Goal: Task Accomplishment & Management: Manage account settings

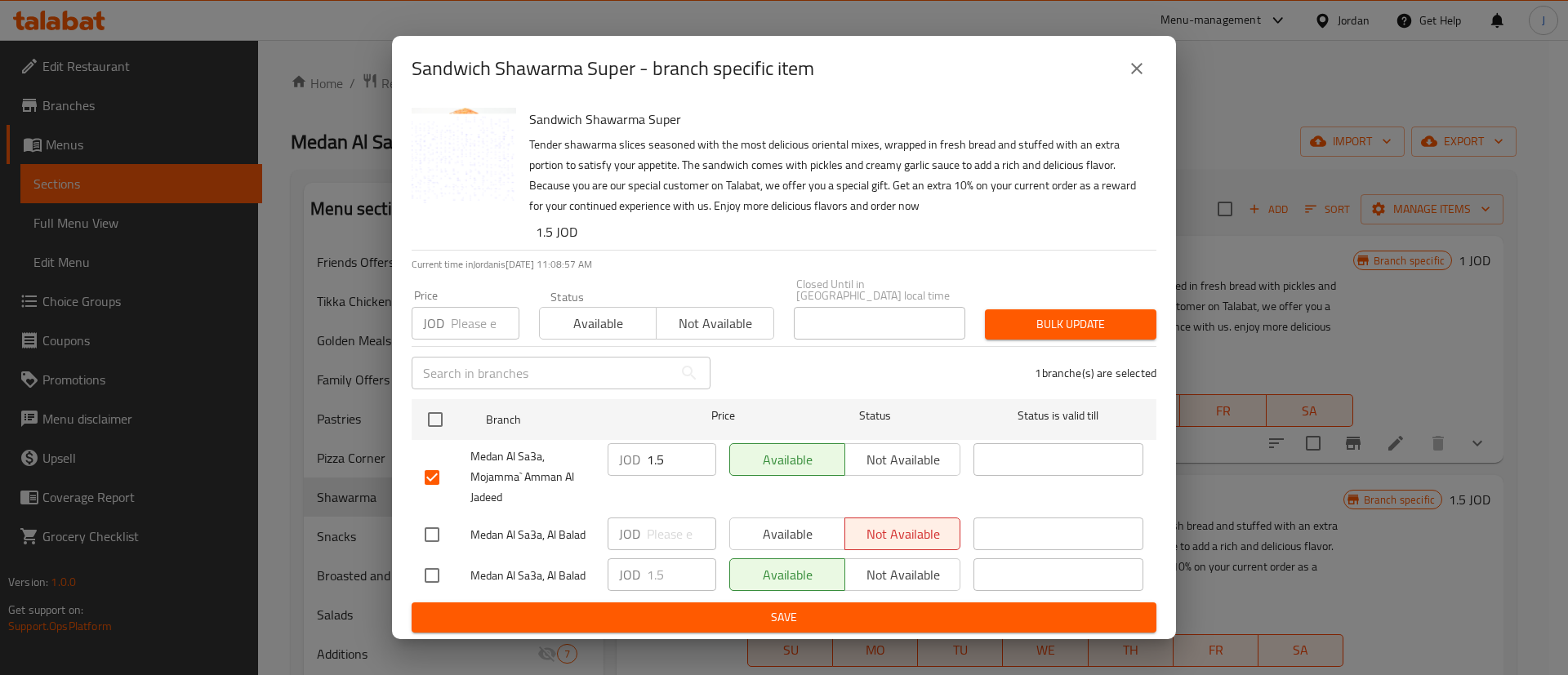
scroll to position [123, 0]
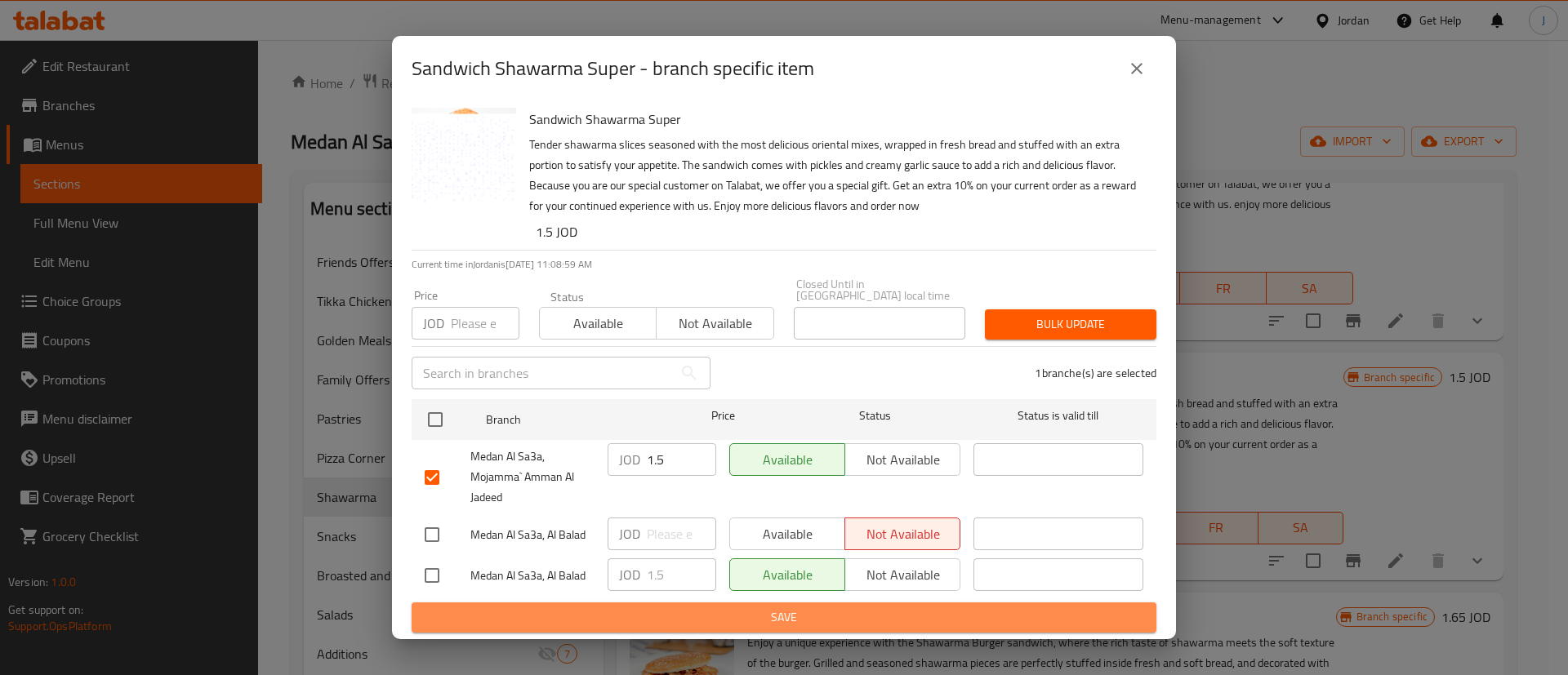
click at [872, 610] on span "Save" at bounding box center [784, 618] width 719 height 20
click at [920, 625] on button "Save" at bounding box center [784, 618] width 745 height 30
click at [920, 610] on span "Save" at bounding box center [784, 618] width 719 height 20
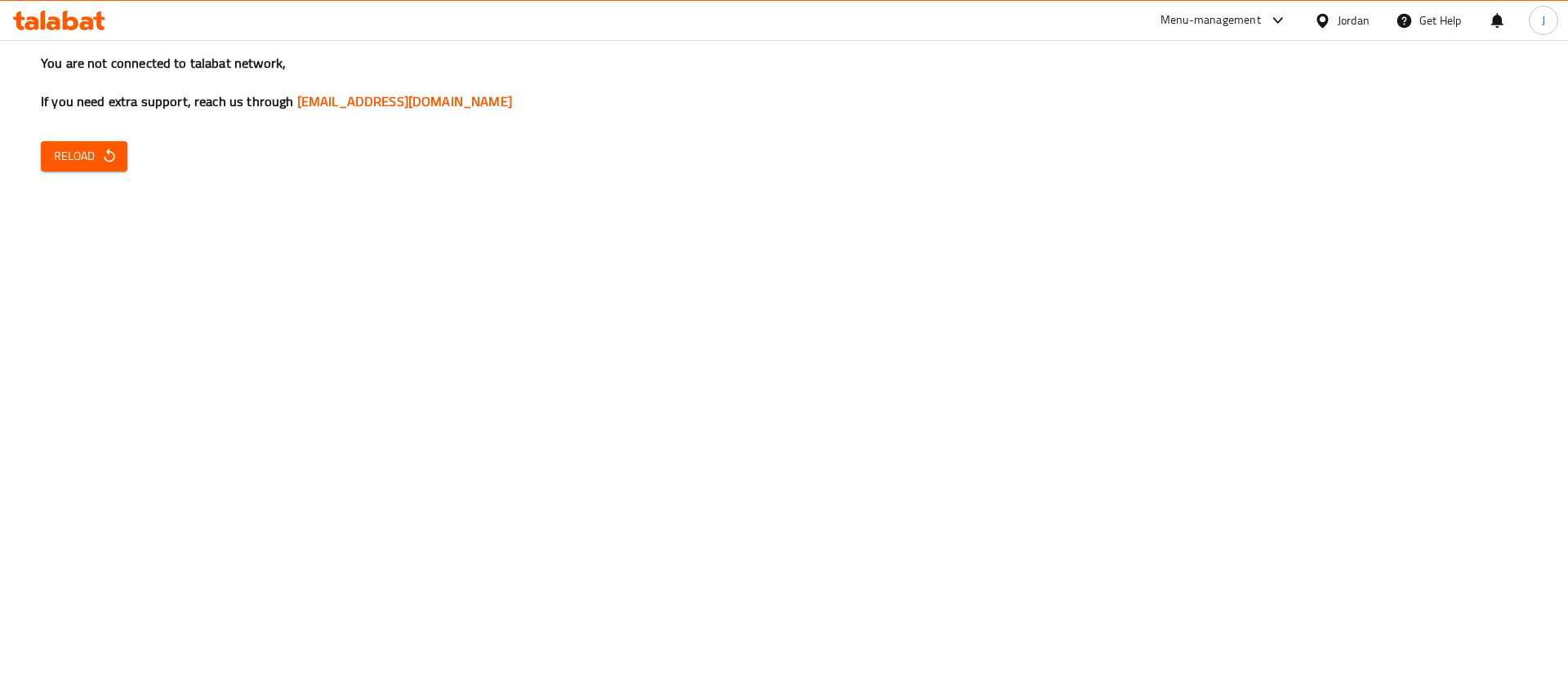
click at [88, 158] on span "Reload" at bounding box center [84, 156] width 61 height 20
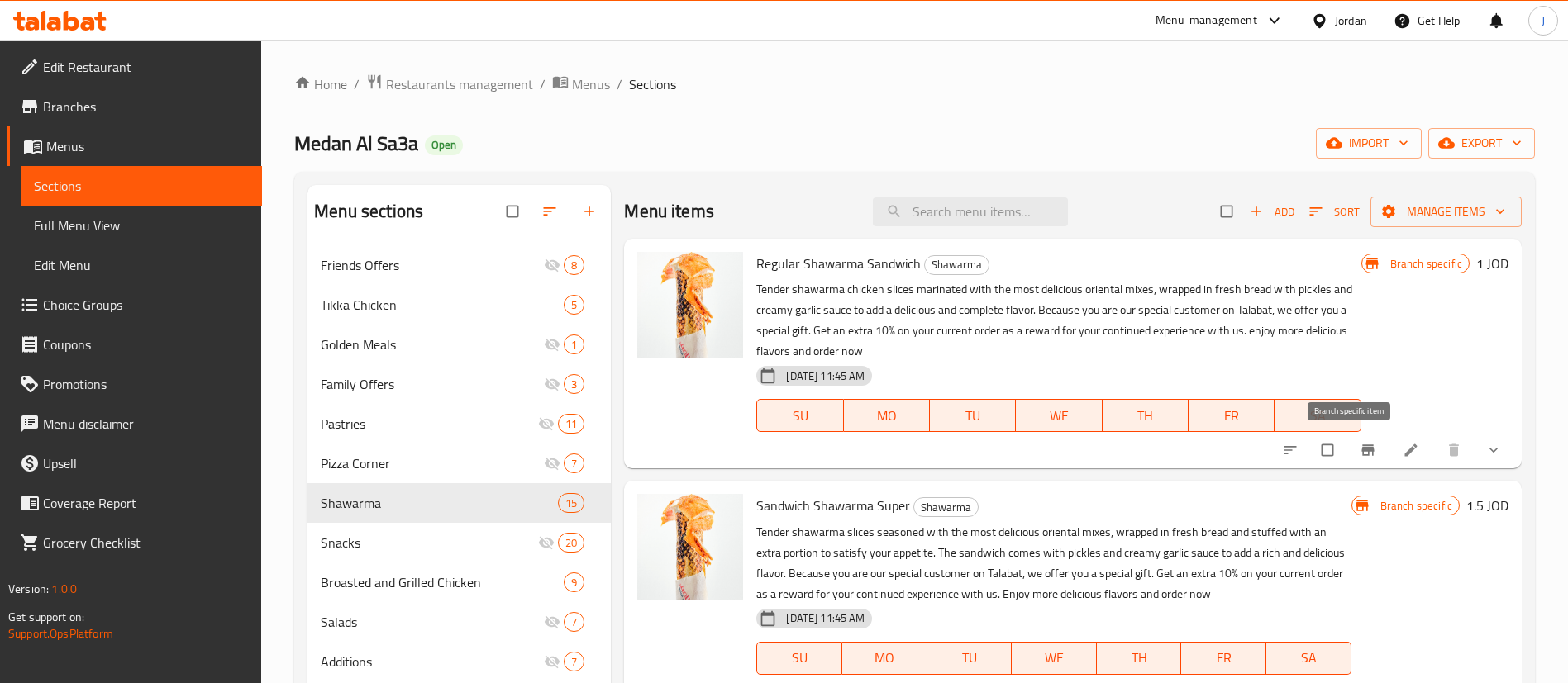
click at [1362, 448] on icon "Branch-specific-item" at bounding box center [1368, 450] width 12 height 11
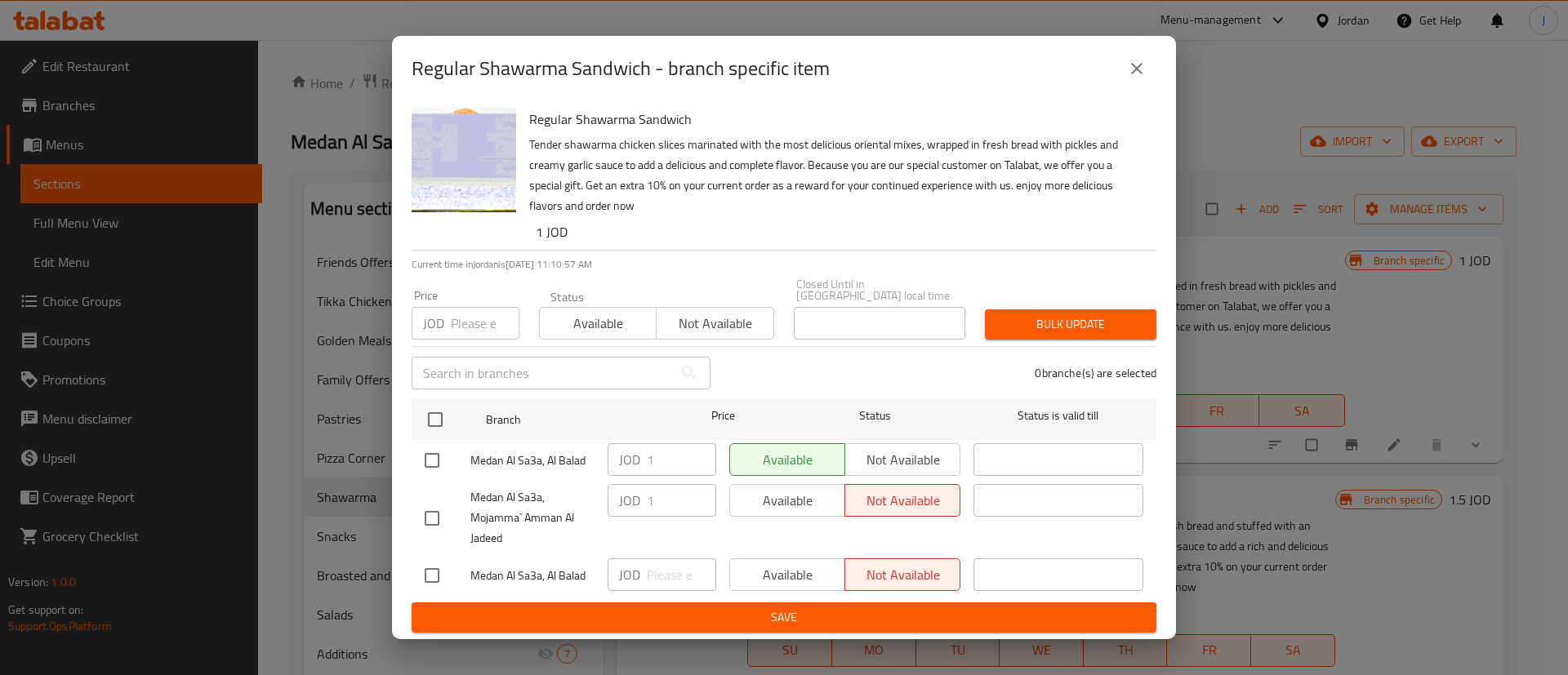
click at [424, 510] on input "checkbox" at bounding box center [432, 519] width 34 height 34
checkbox input "true"
click at [433, 570] on input "checkbox" at bounding box center [432, 576] width 34 height 34
checkbox input "true"
click at [793, 498] on span "Available" at bounding box center [787, 501] width 102 height 24
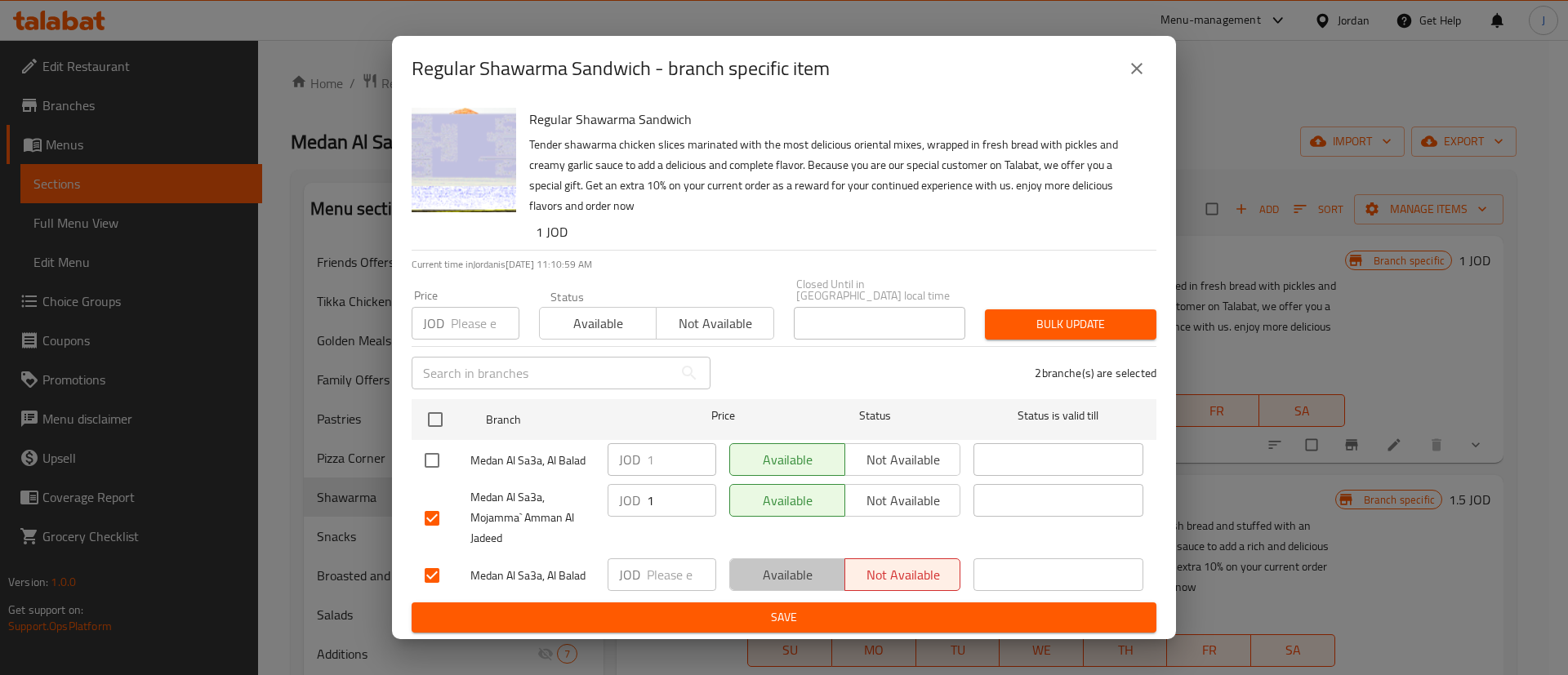
click at [794, 565] on span "Available" at bounding box center [787, 575] width 102 height 24
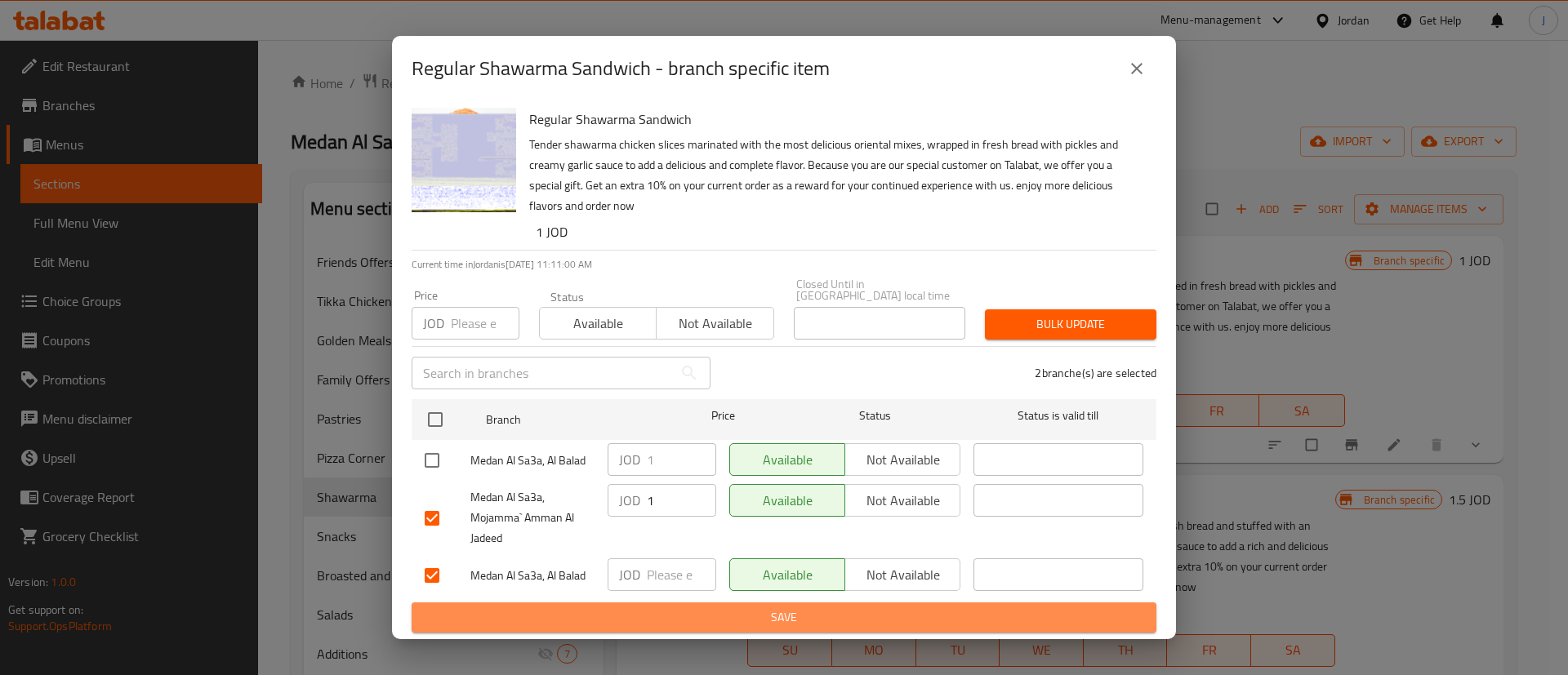
click at [800, 623] on button "Save" at bounding box center [784, 618] width 745 height 30
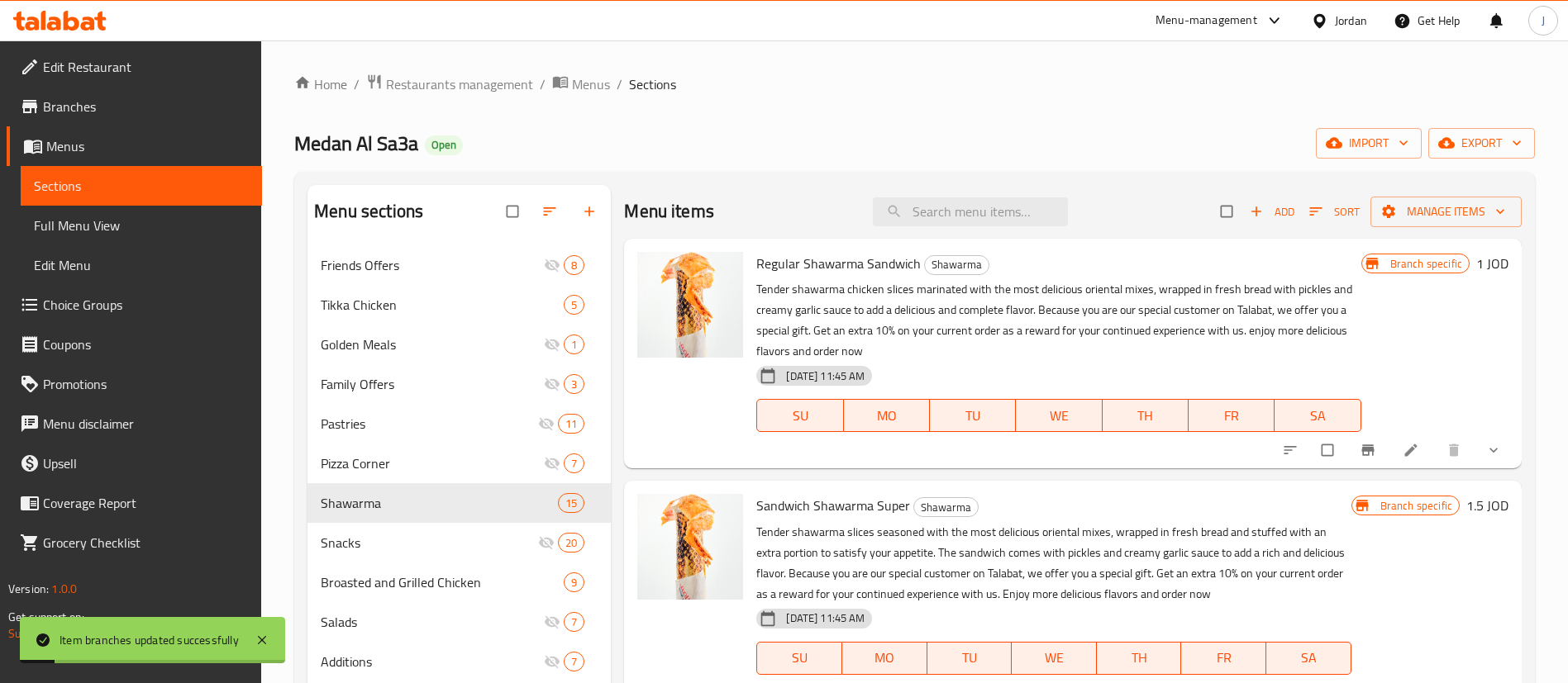
scroll to position [248, 0]
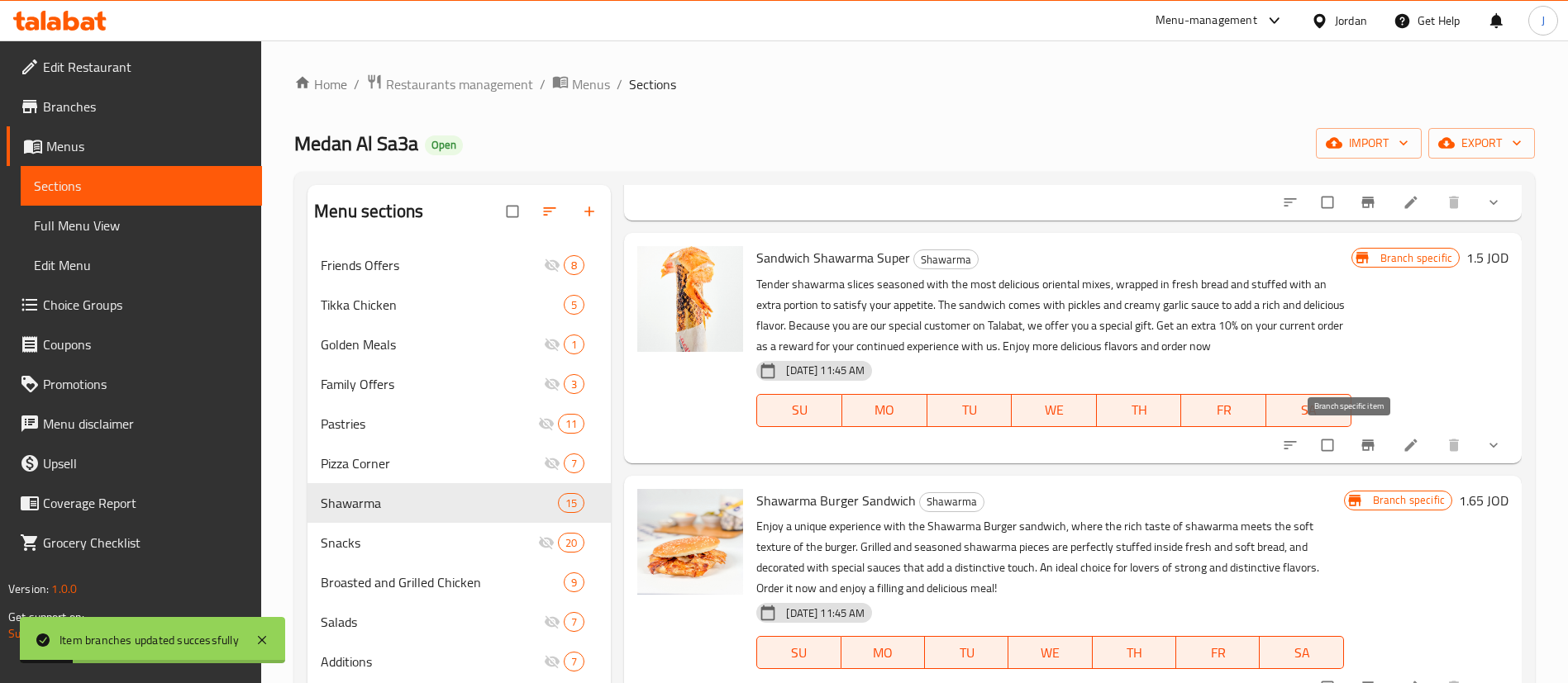
click at [1360, 437] on icon "Branch-specific-item" at bounding box center [1368, 445] width 17 height 17
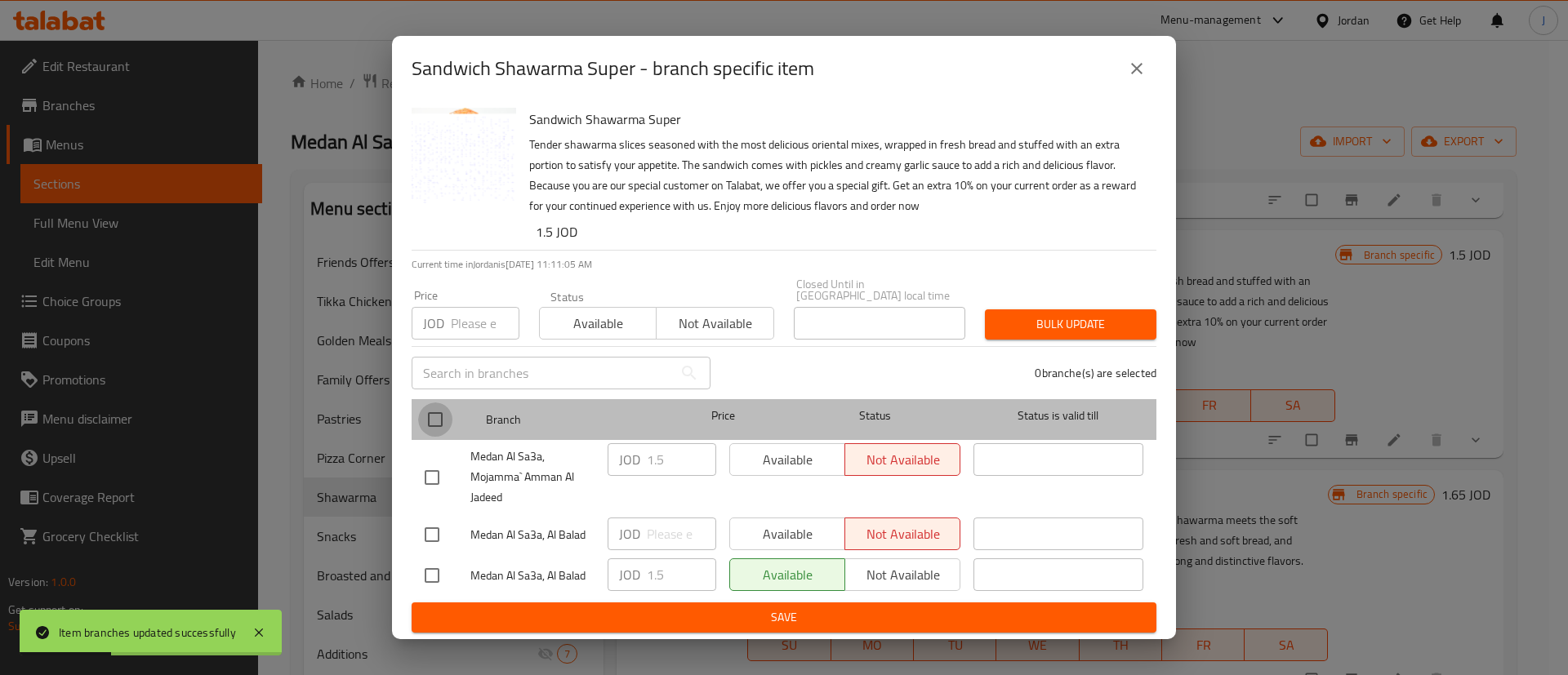
click at [438, 407] on input "checkbox" at bounding box center [435, 420] width 34 height 34
checkbox input "true"
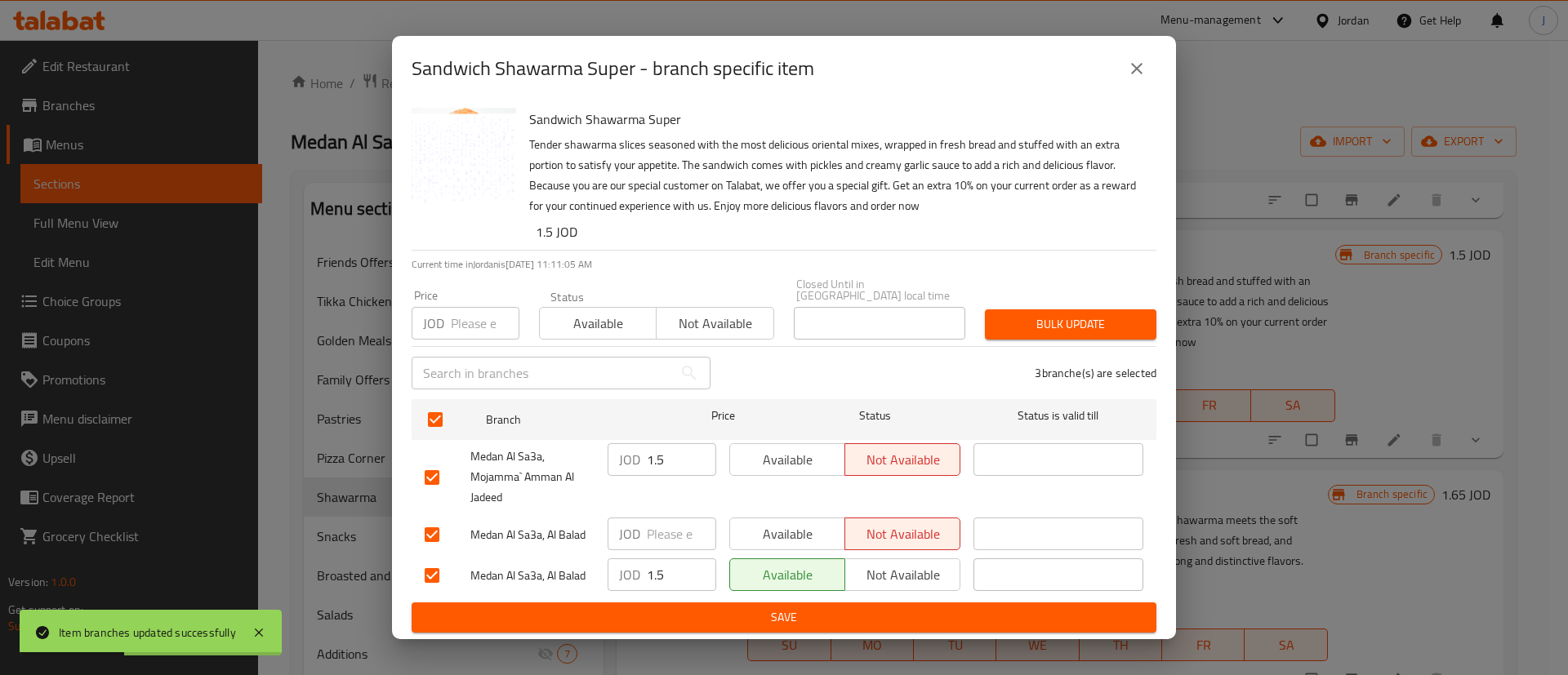
click at [777, 457] on span "Available" at bounding box center [787, 460] width 102 height 24
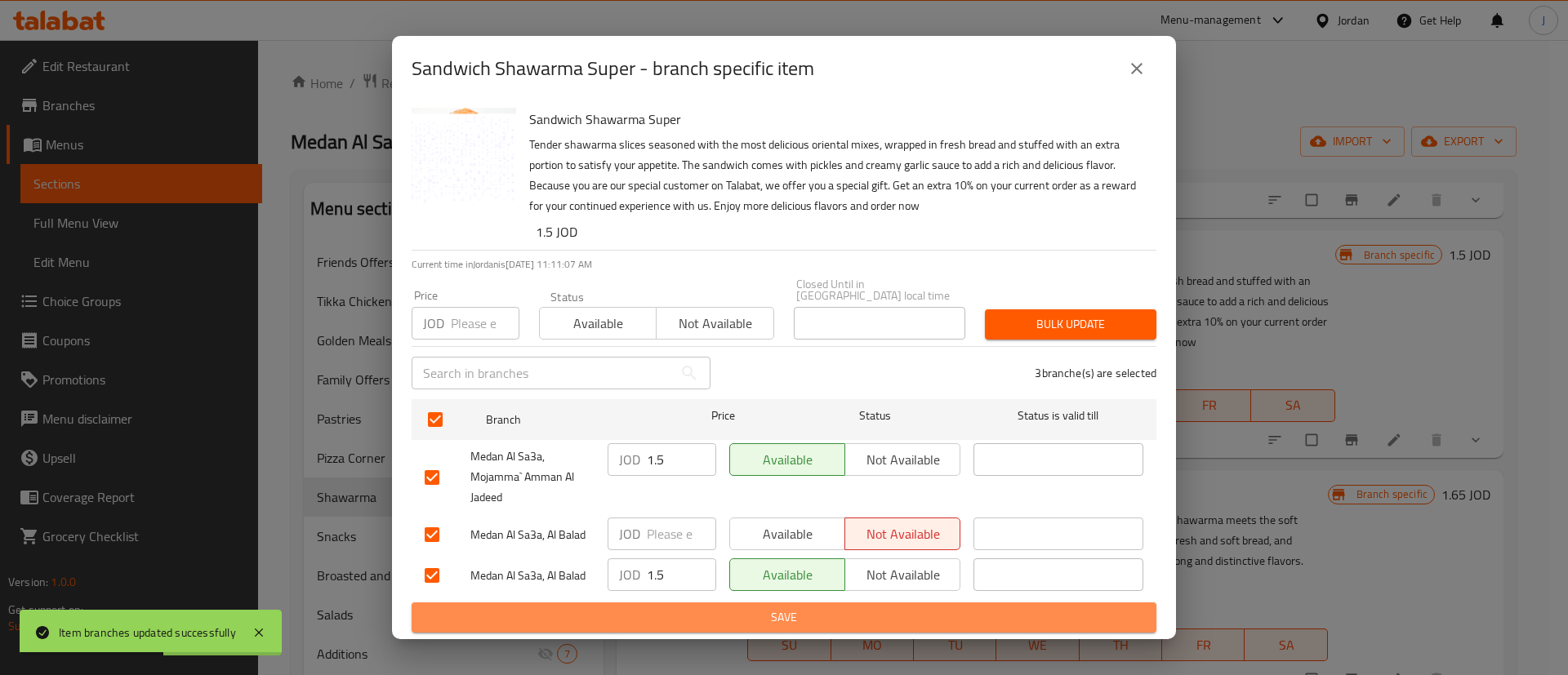
click at [789, 620] on span "Save" at bounding box center [784, 618] width 719 height 20
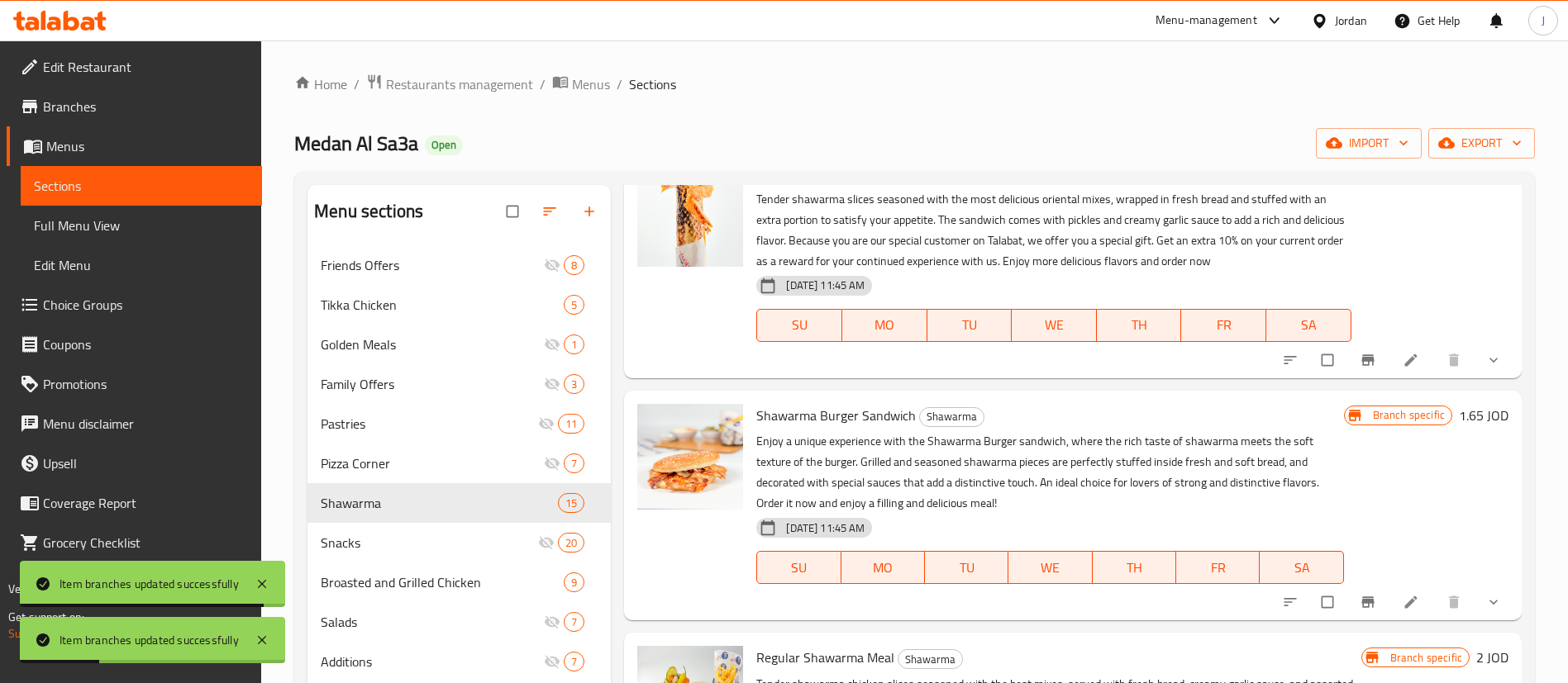
scroll to position [372, 0]
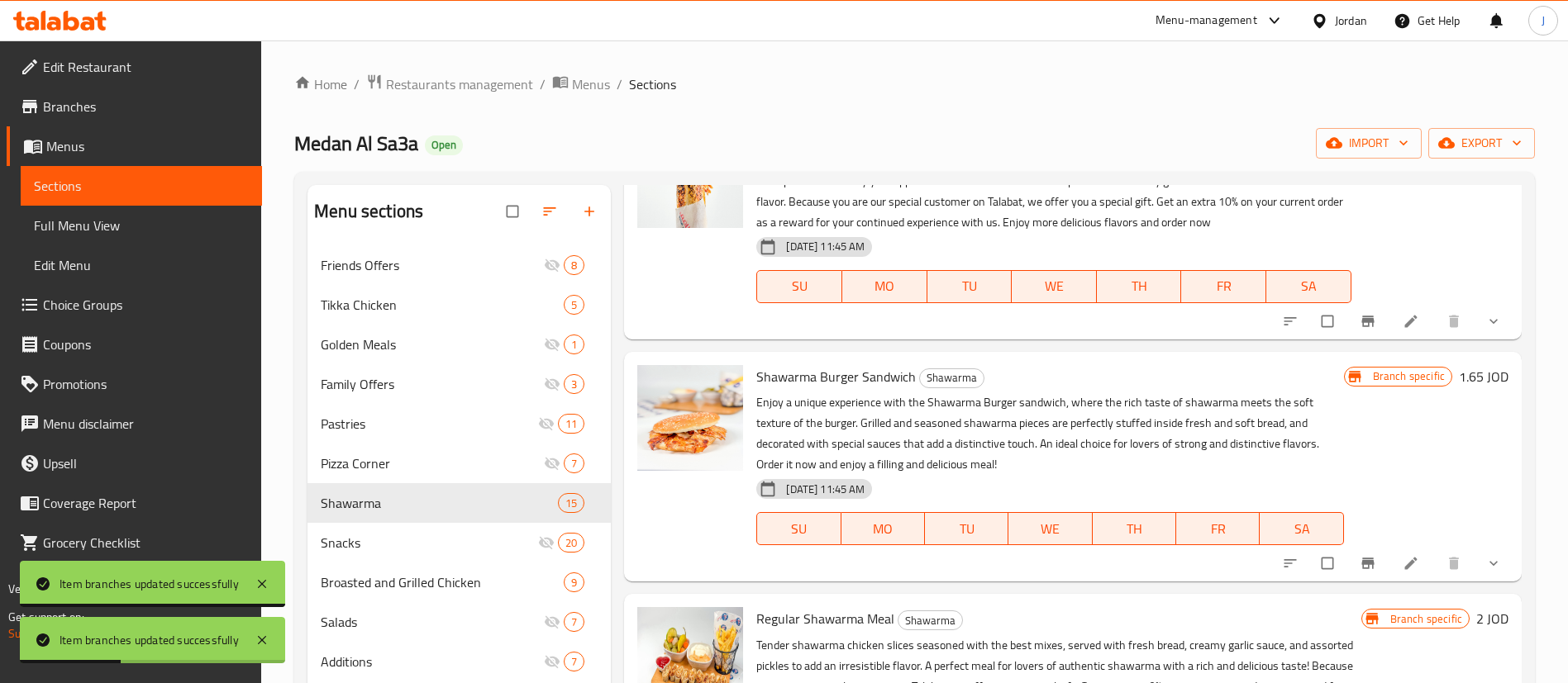
click at [1360, 556] on icon "Branch-specific-item" at bounding box center [1368, 564] width 17 height 17
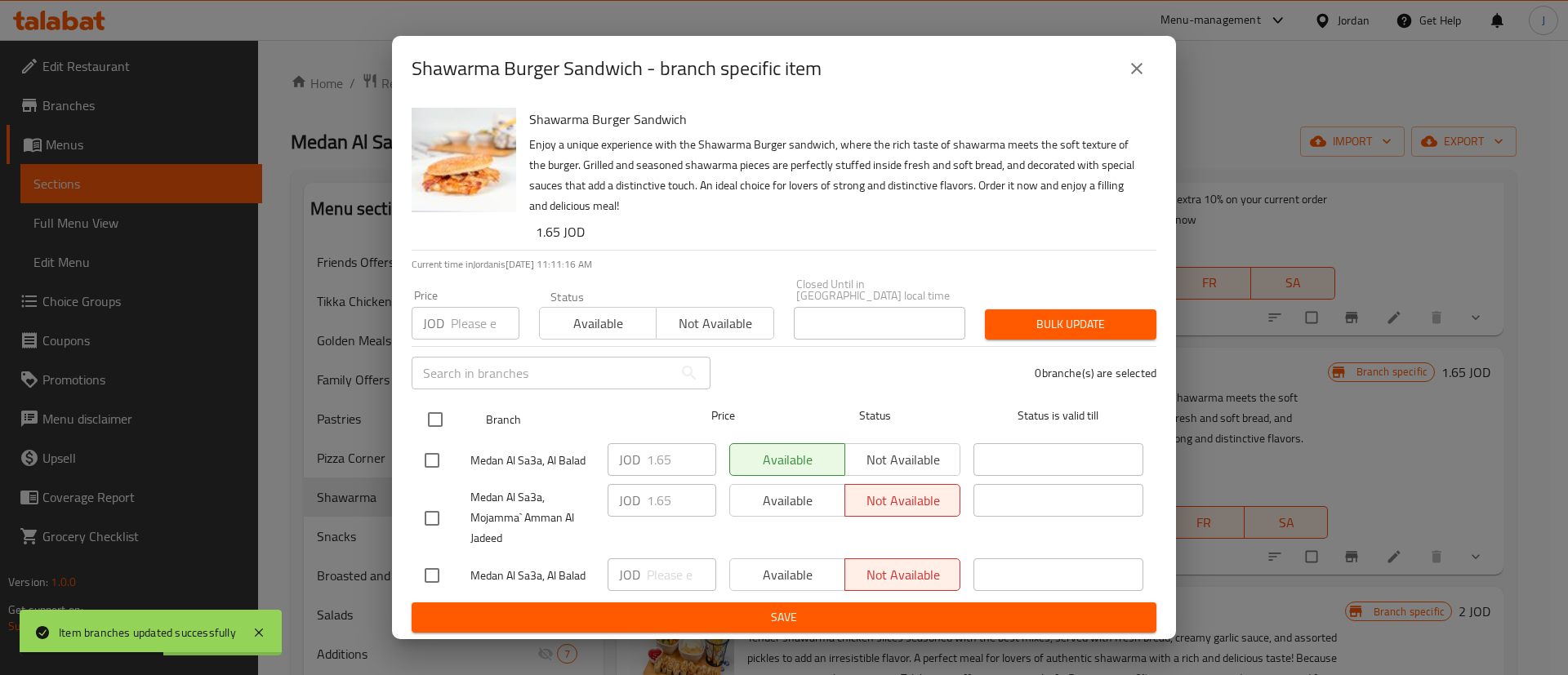
click at [438, 416] on input "checkbox" at bounding box center [435, 420] width 34 height 34
checkbox input "true"
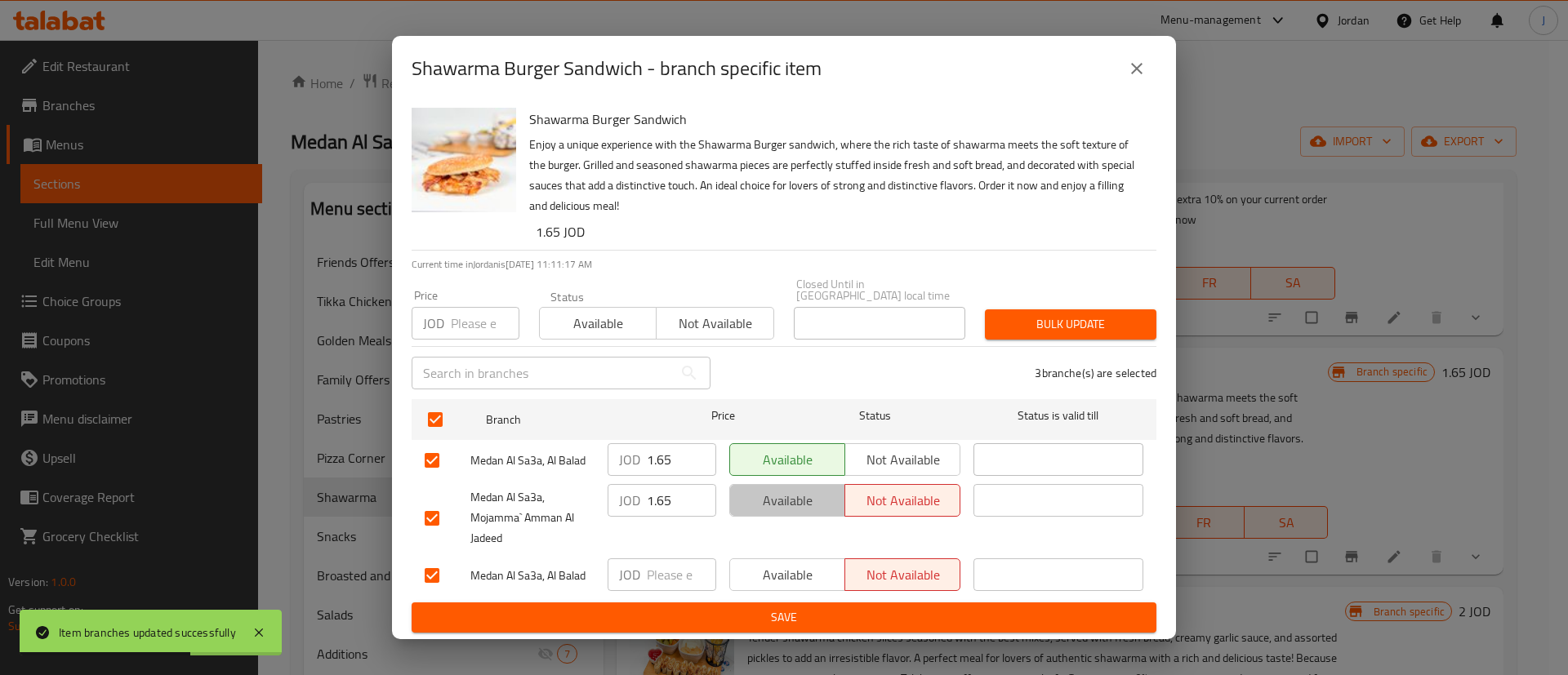
click at [822, 497] on span "Available" at bounding box center [787, 501] width 102 height 24
click at [825, 614] on span "Save" at bounding box center [784, 618] width 719 height 20
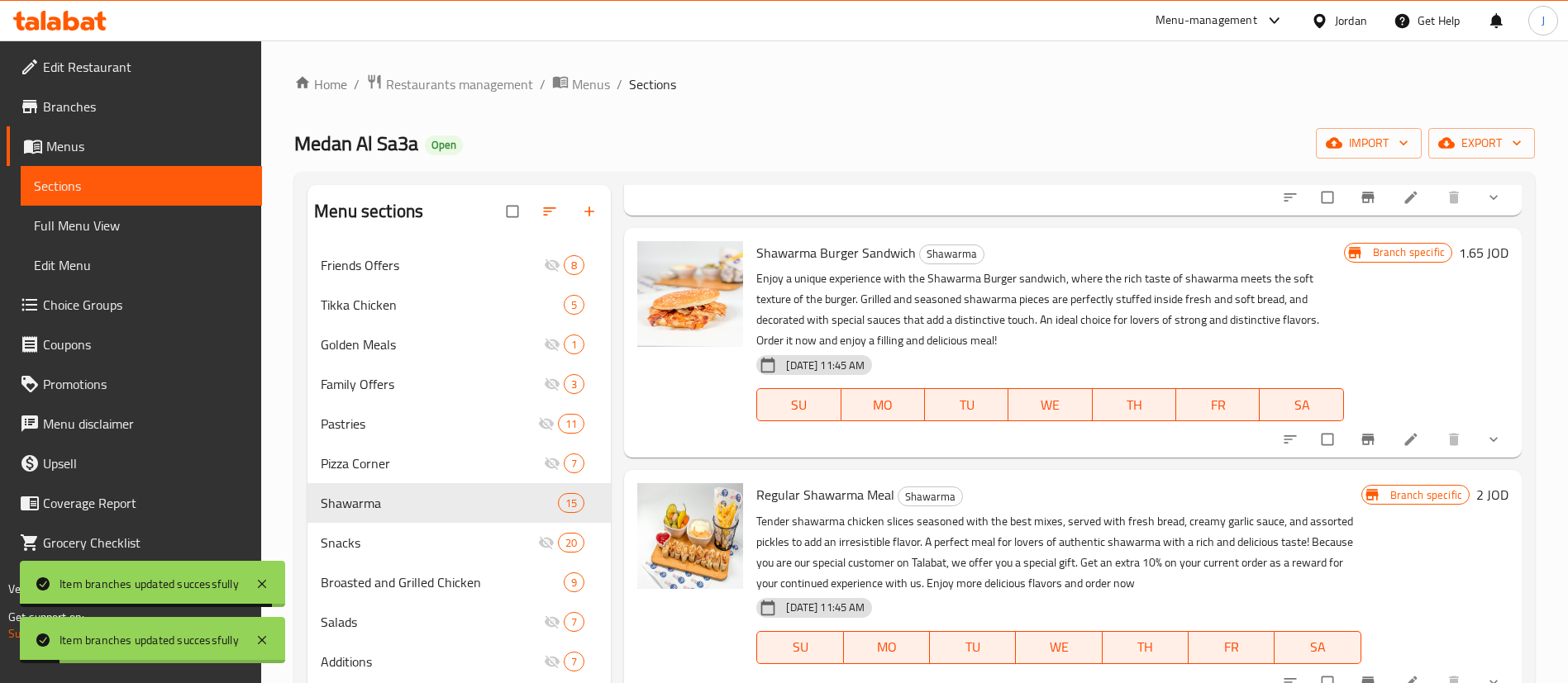
scroll to position [743, 0]
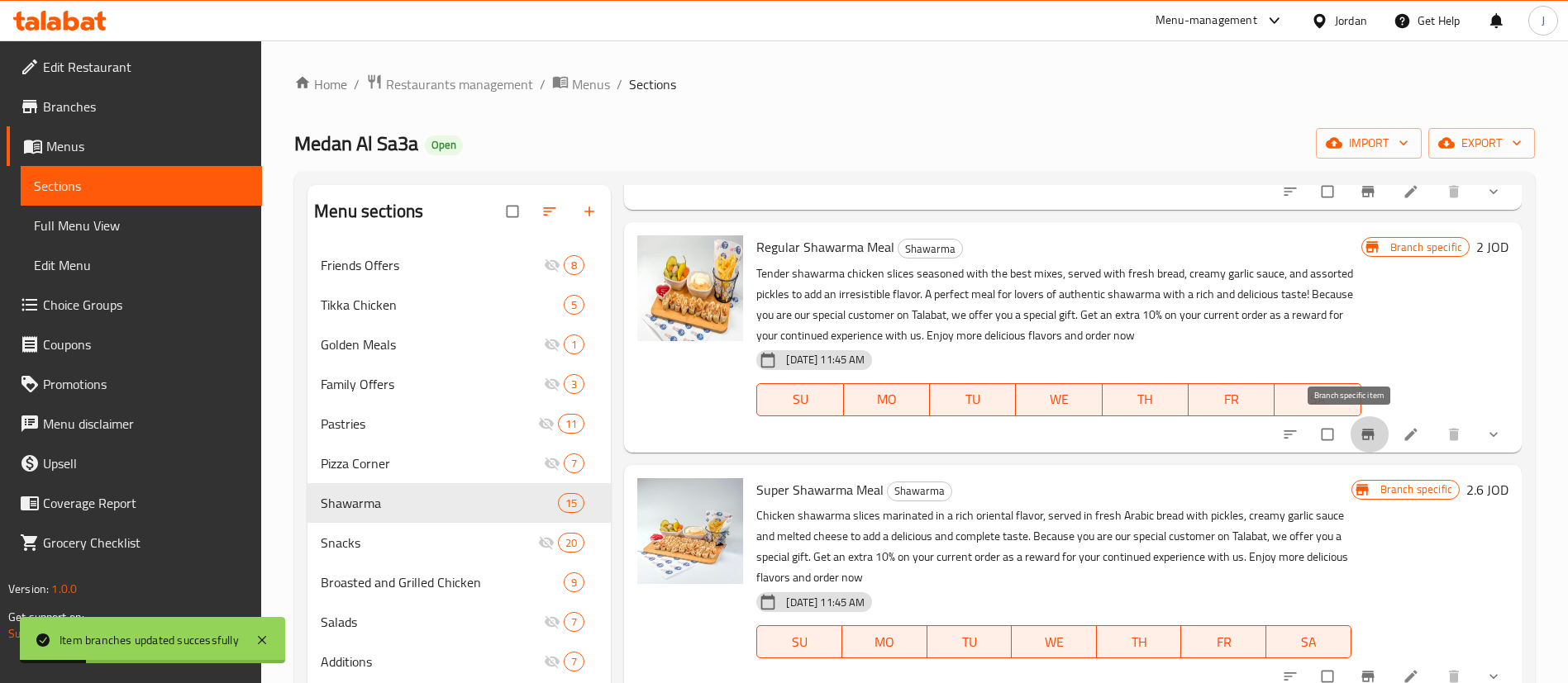
click at [1360, 440] on icon "Branch-specific-item" at bounding box center [1368, 435] width 17 height 17
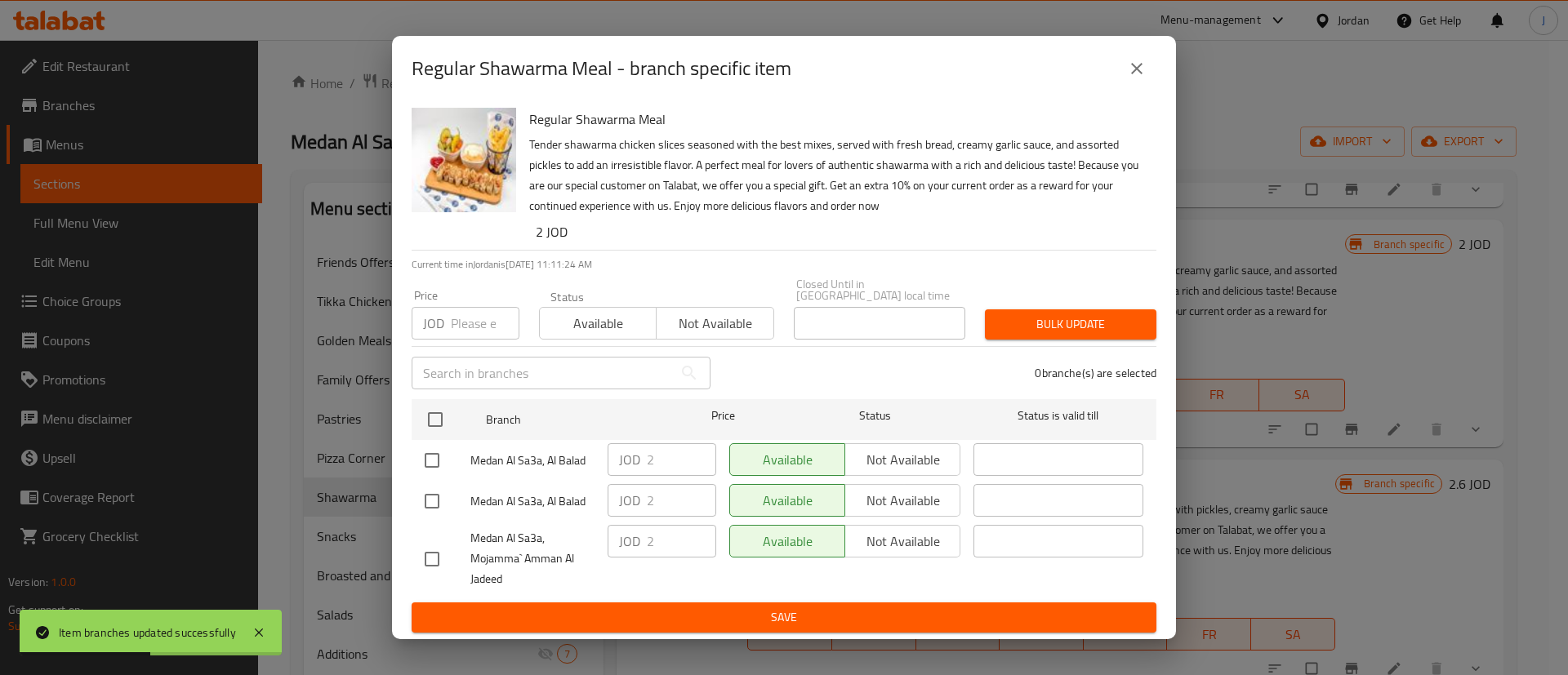
click at [1135, 77] on icon "close" at bounding box center [1137, 69] width 20 height 20
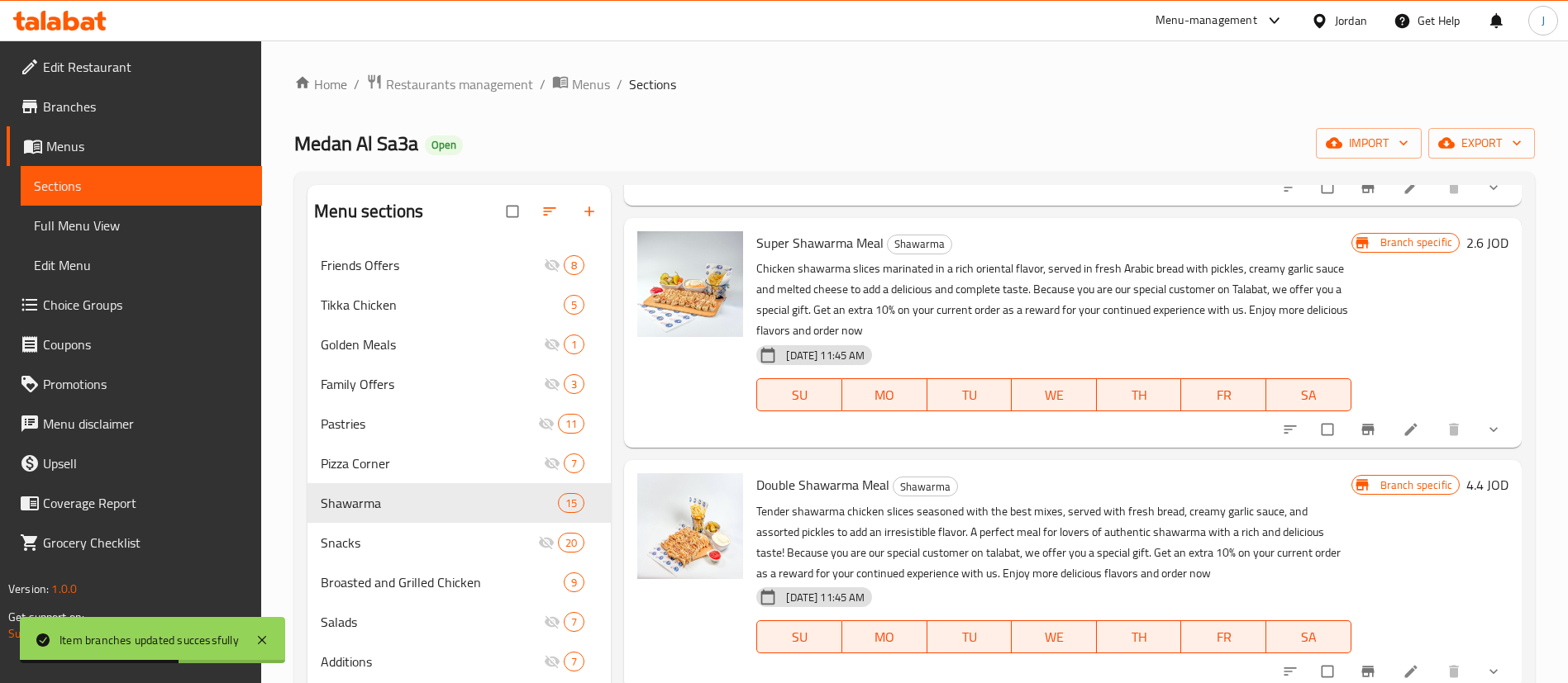
scroll to position [992, 0]
click at [1360, 421] on icon "Branch-specific-item" at bounding box center [1368, 429] width 17 height 17
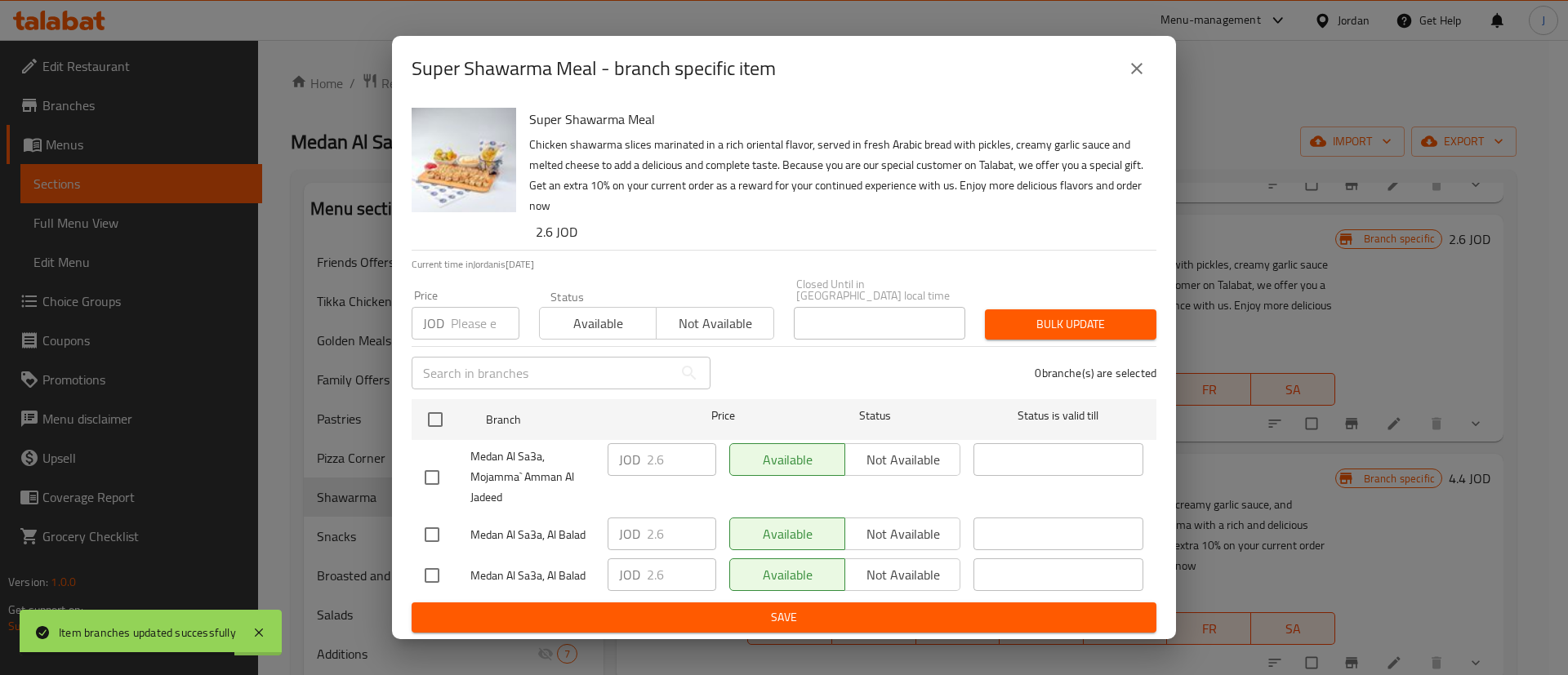
click at [1132, 70] on icon "close" at bounding box center [1137, 69] width 20 height 20
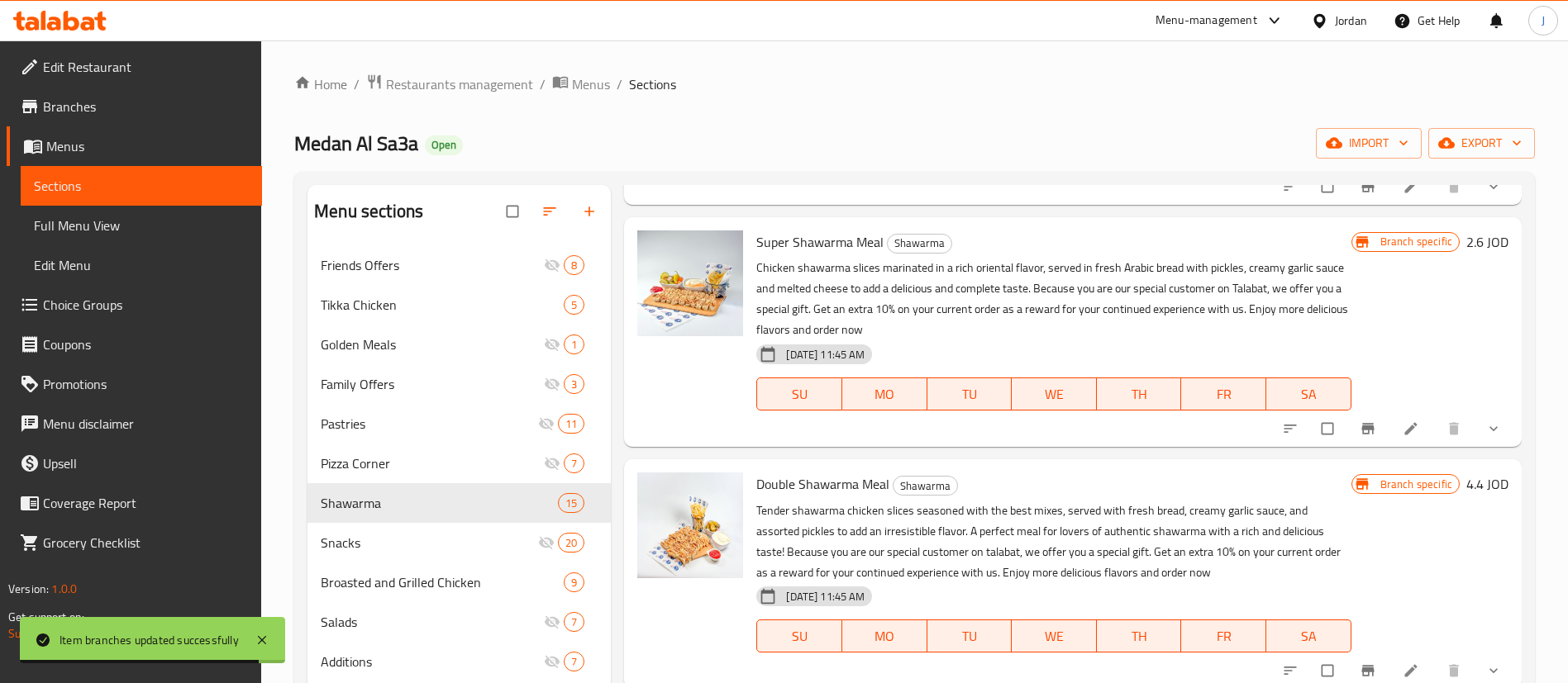
scroll to position [1115, 0]
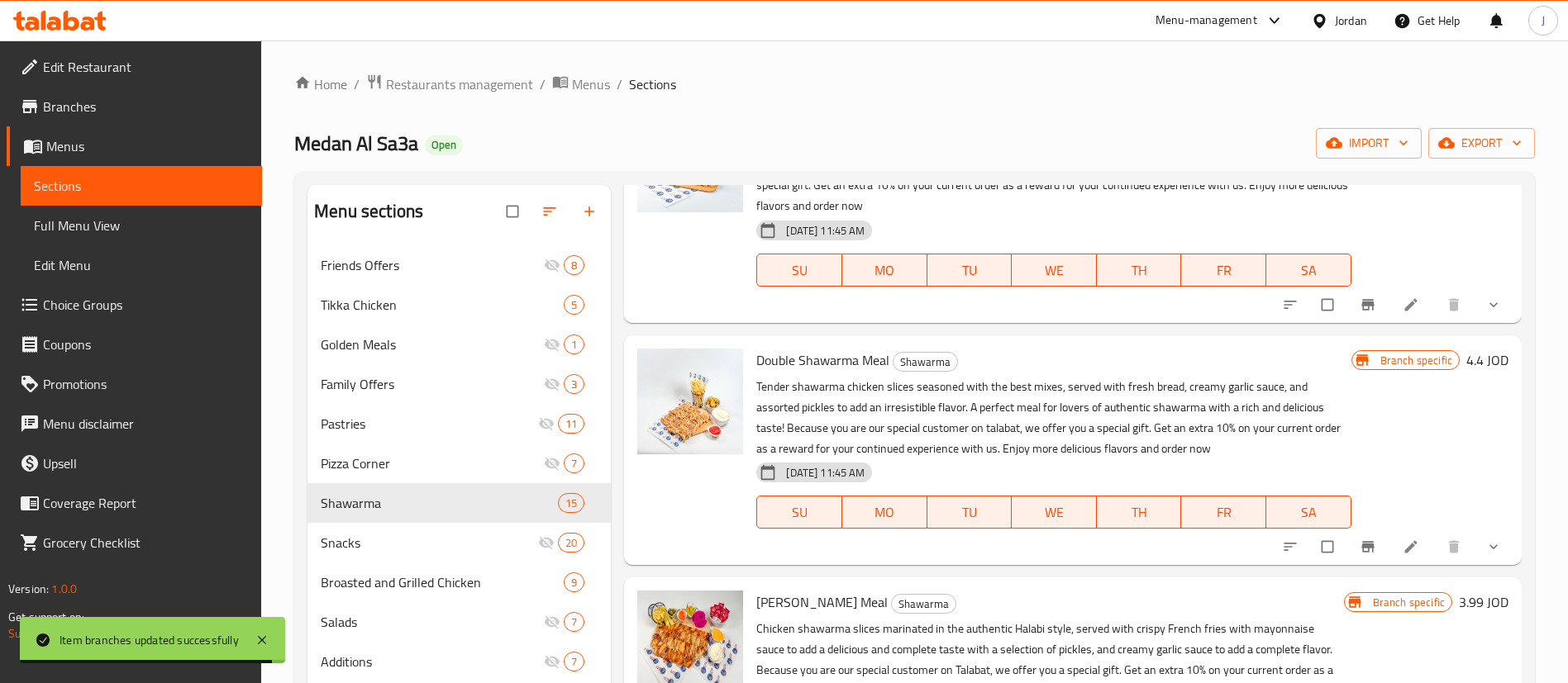
click at [1362, 545] on icon "Branch-specific-item" at bounding box center [1368, 547] width 12 height 11
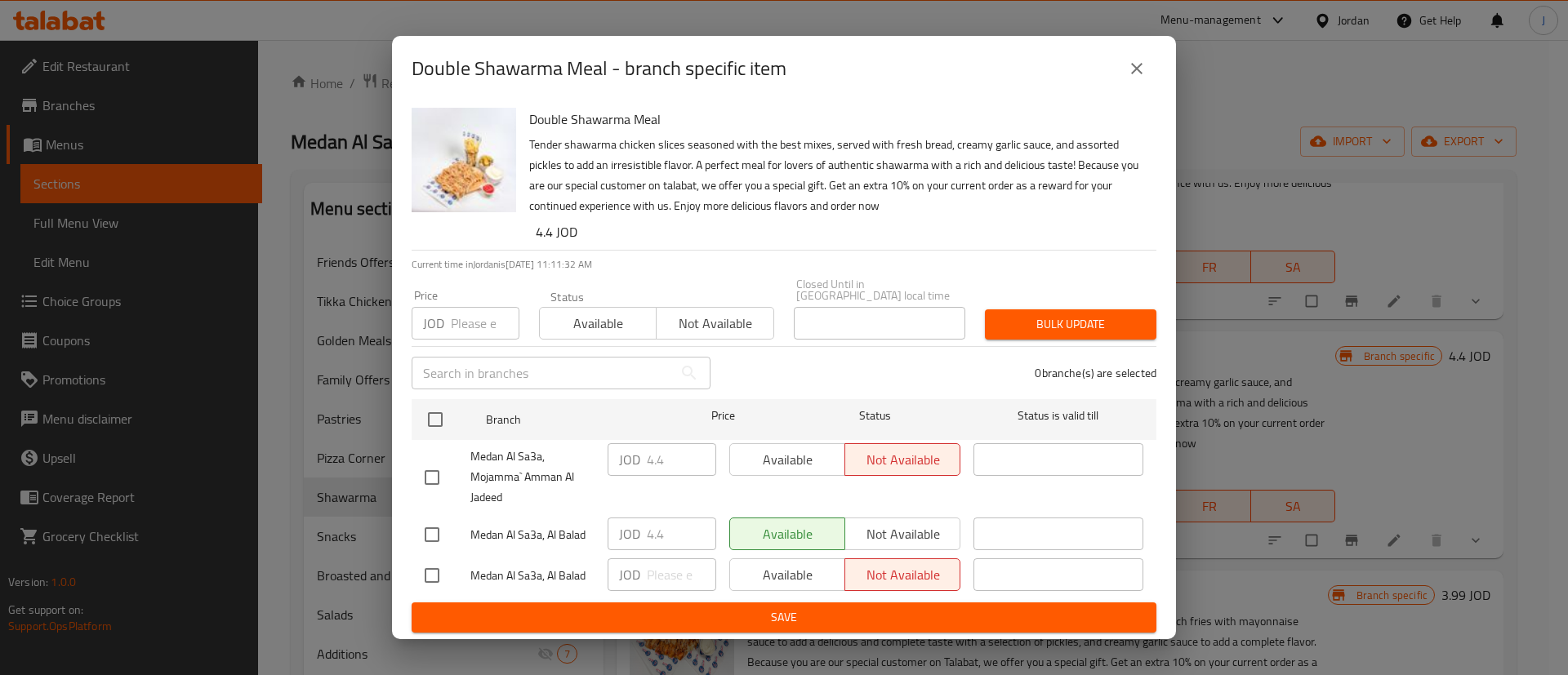
click at [784, 448] on div "Available Not available" at bounding box center [845, 460] width 231 height 33
drag, startPoint x: 437, startPoint y: 412, endPoint x: 563, endPoint y: 422, distance: 126.4
click at [441, 411] on input "checkbox" at bounding box center [435, 420] width 34 height 34
checkbox input "true"
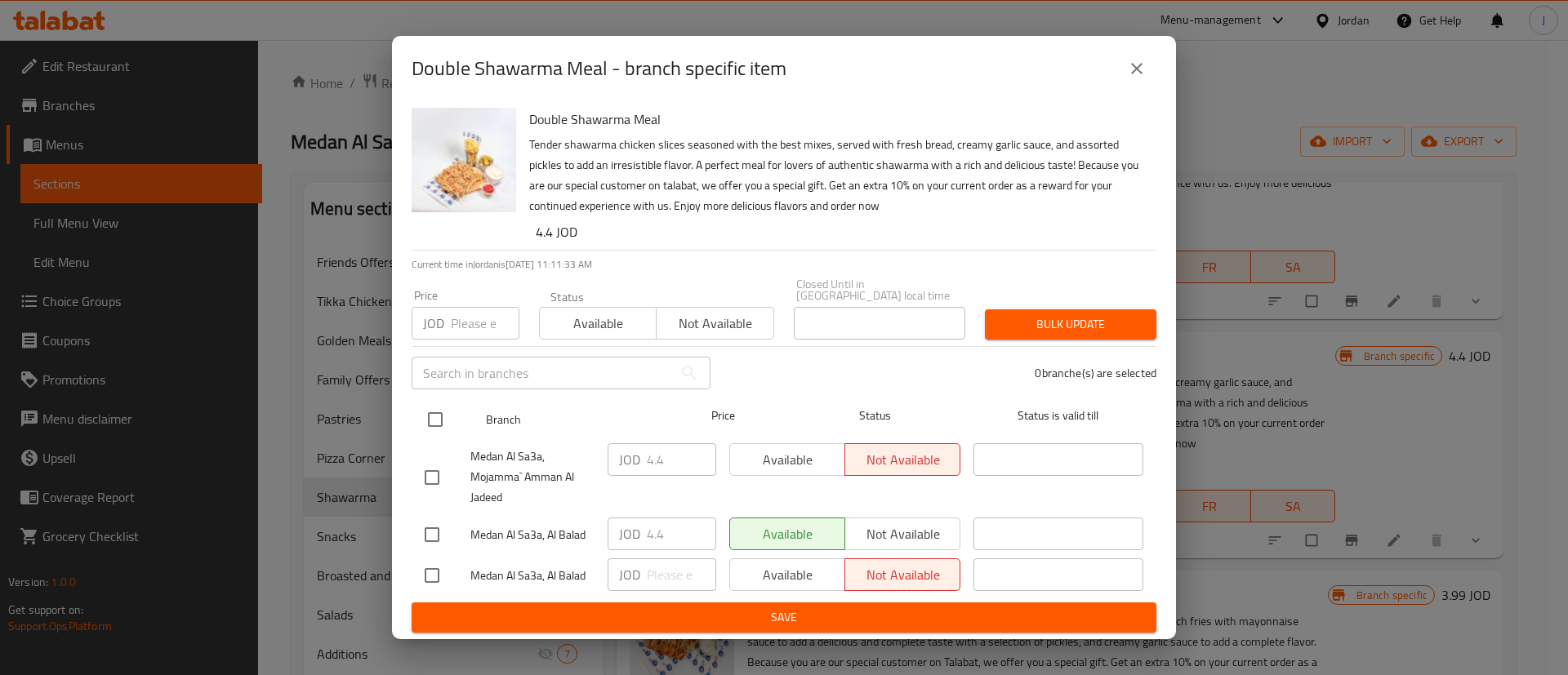
checkbox input "true"
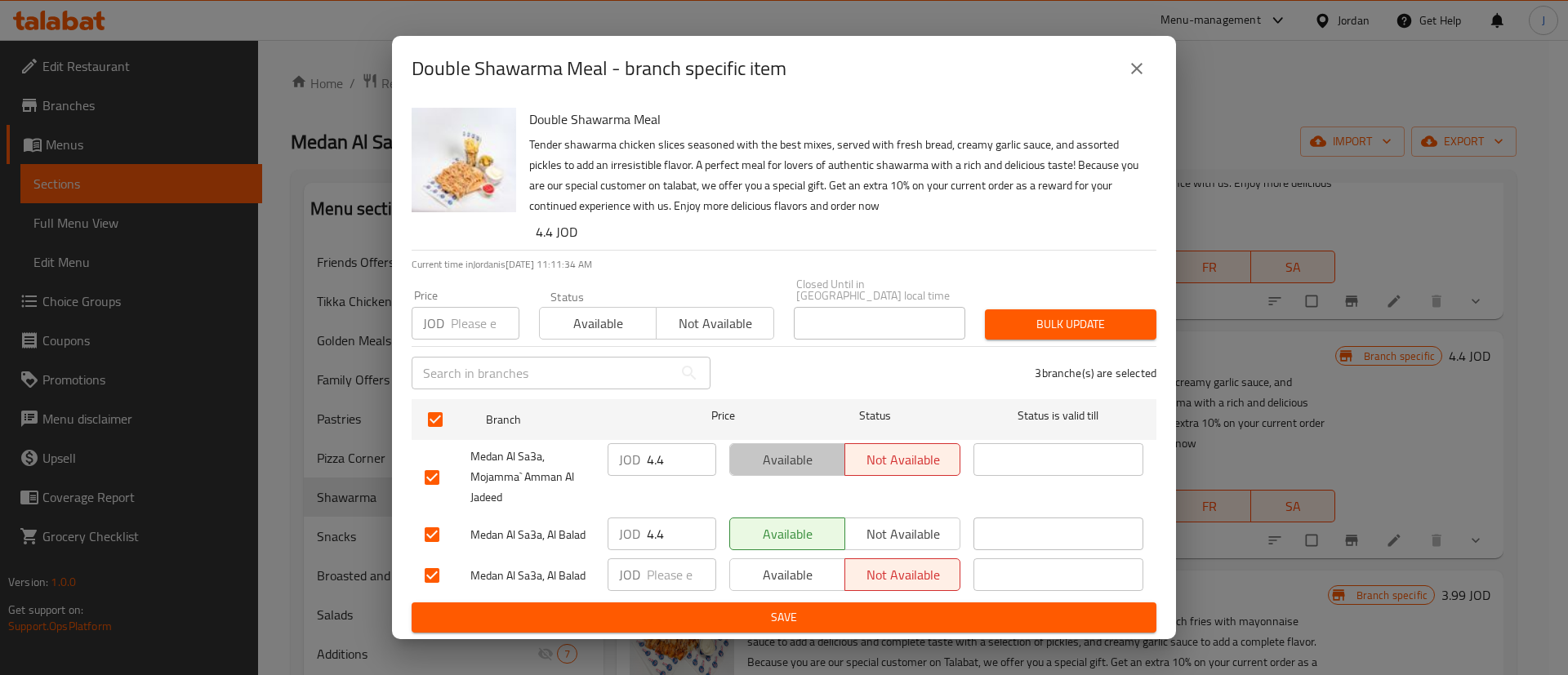
click at [746, 456] on span "Available" at bounding box center [787, 460] width 102 height 24
click at [702, 619] on span "Save" at bounding box center [784, 618] width 719 height 20
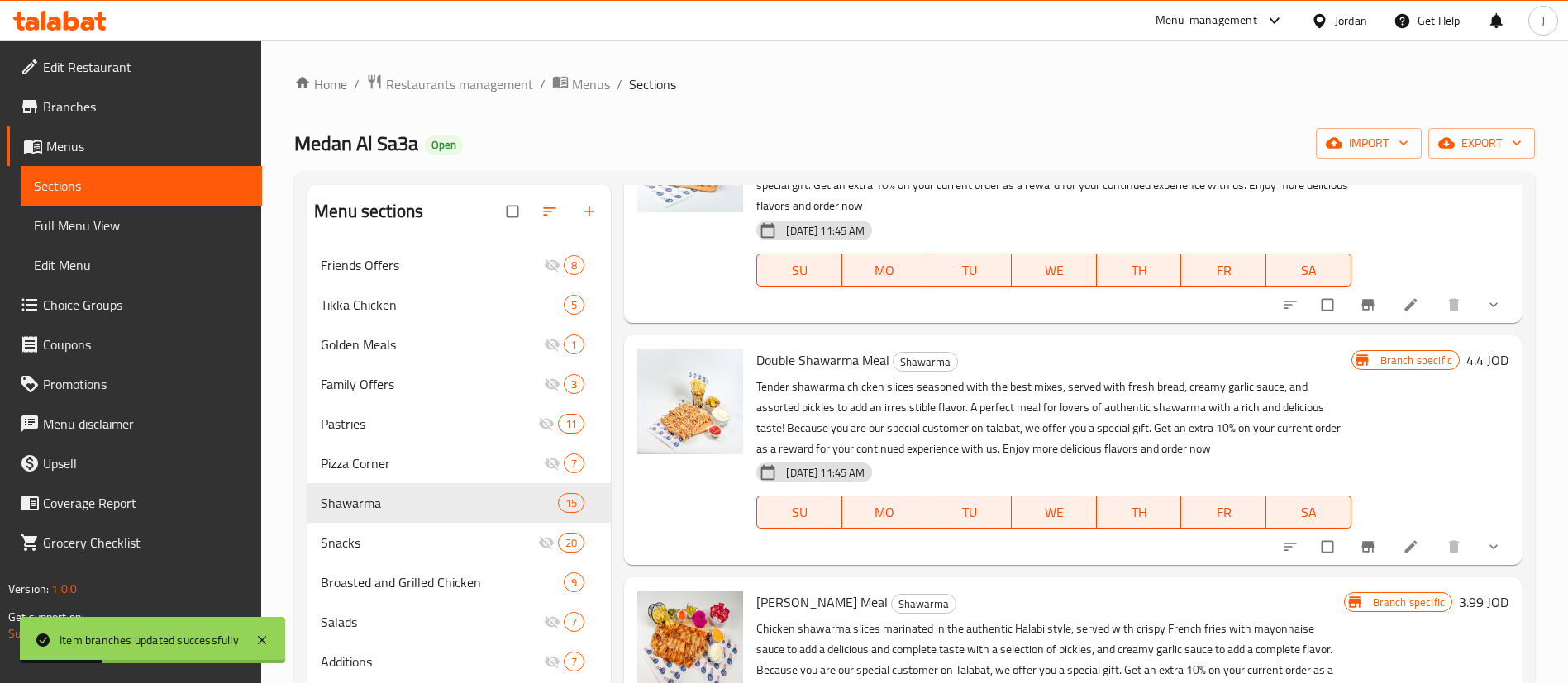
scroll to position [1364, 0]
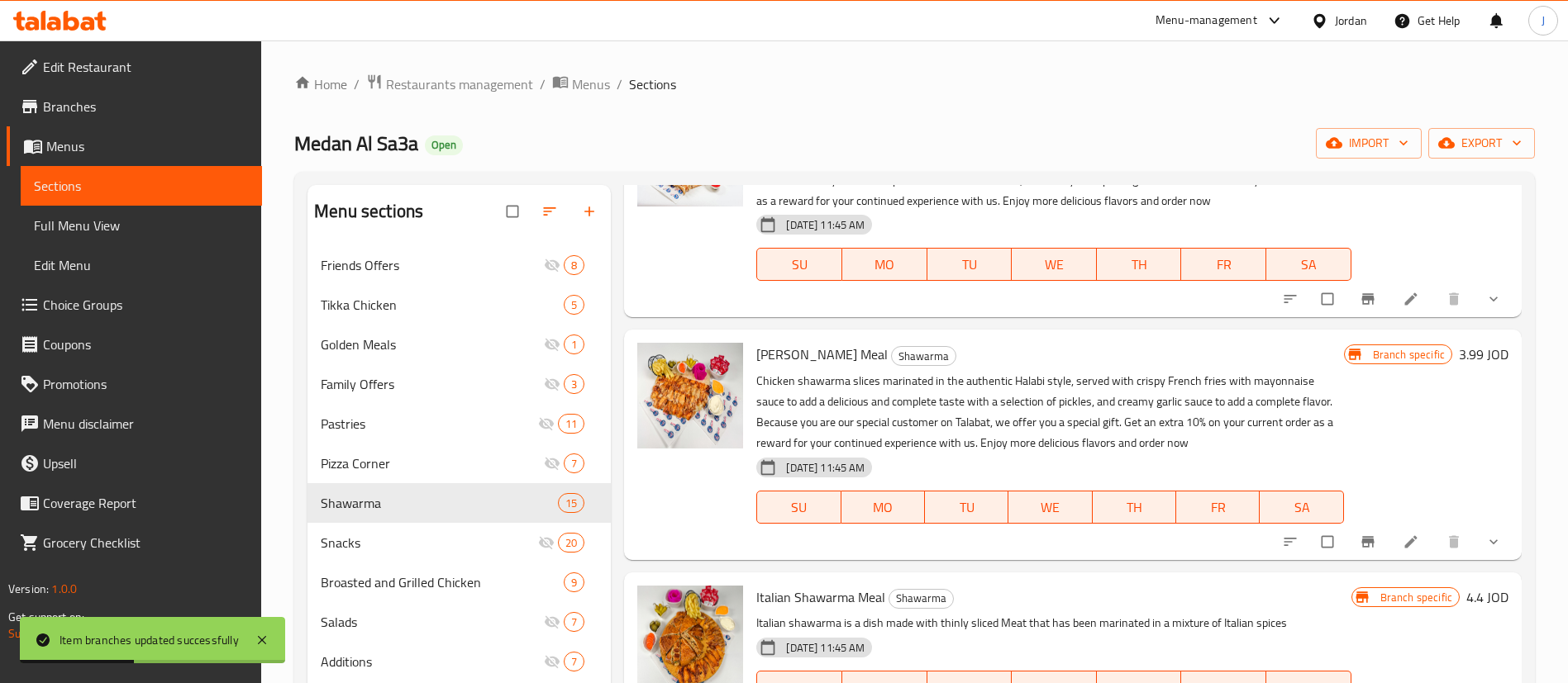
click at [1362, 541] on icon "Branch-specific-item" at bounding box center [1368, 541] width 12 height 11
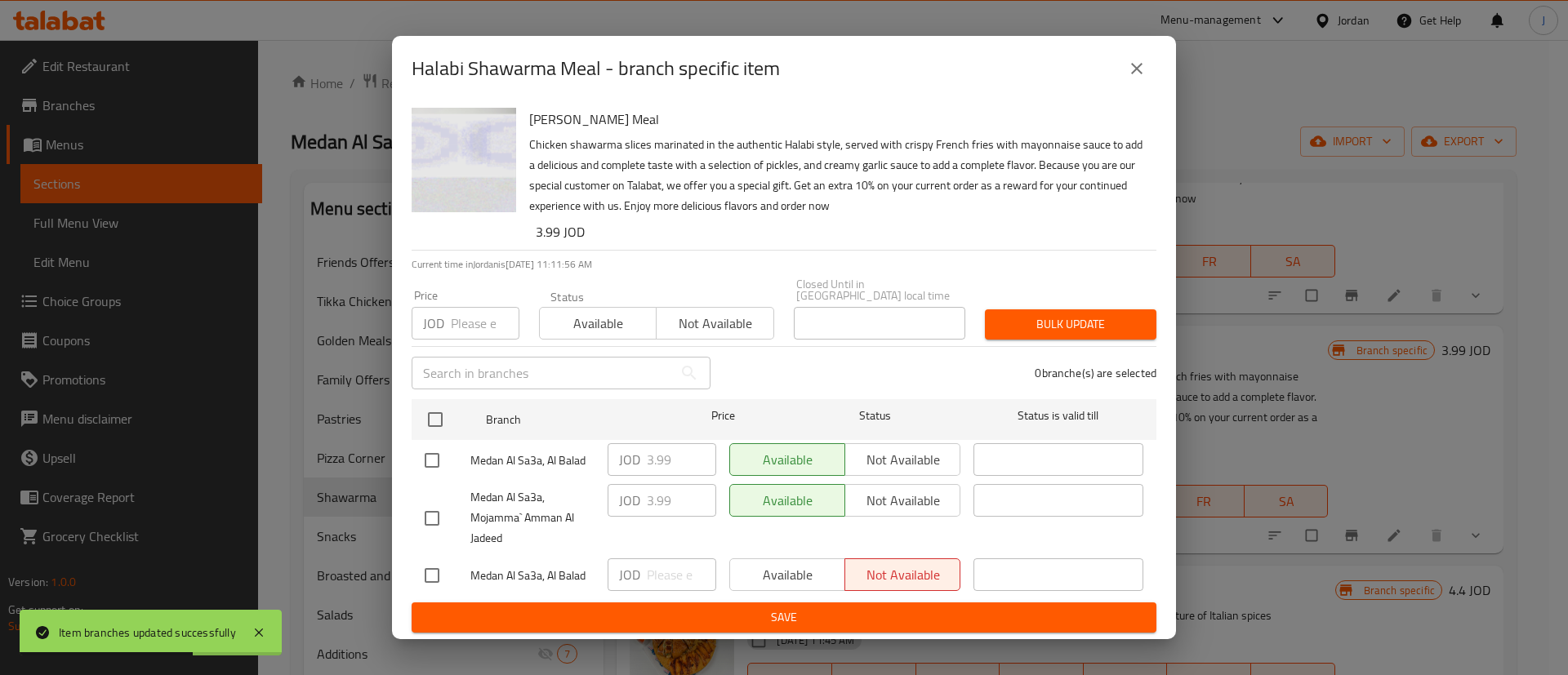
click at [1151, 71] on button "close" at bounding box center [1137, 69] width 39 height 39
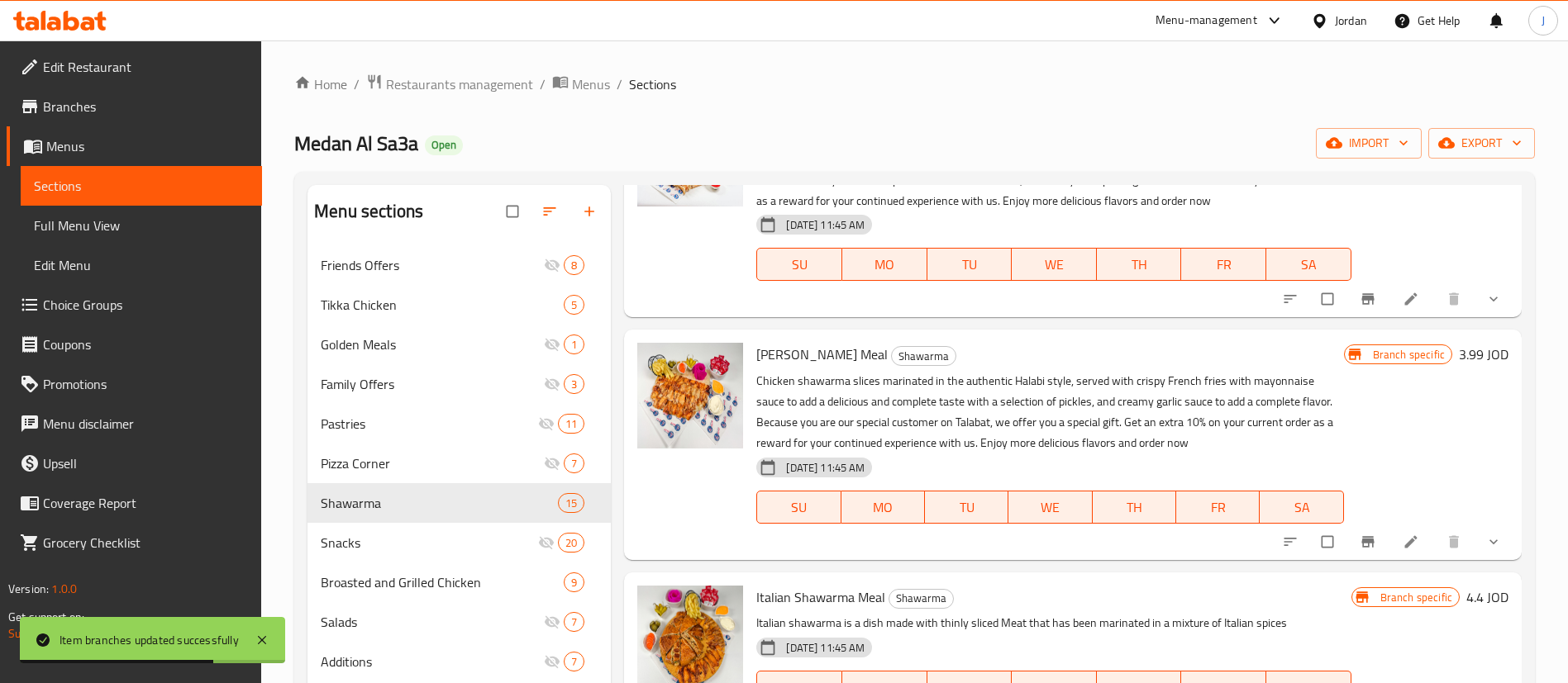
scroll to position [1611, 0]
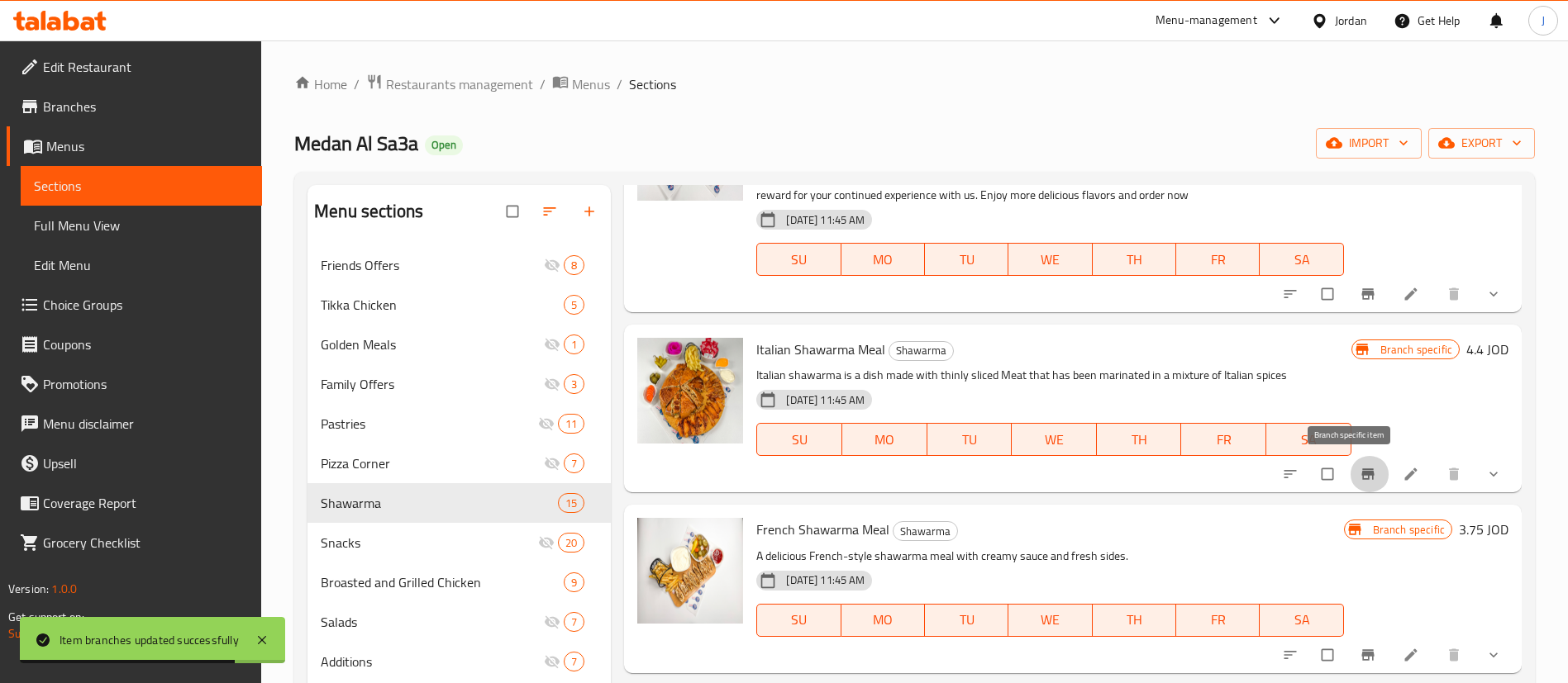
click at [1350, 464] on button "Branch-specific-item" at bounding box center [1370, 474] width 40 height 36
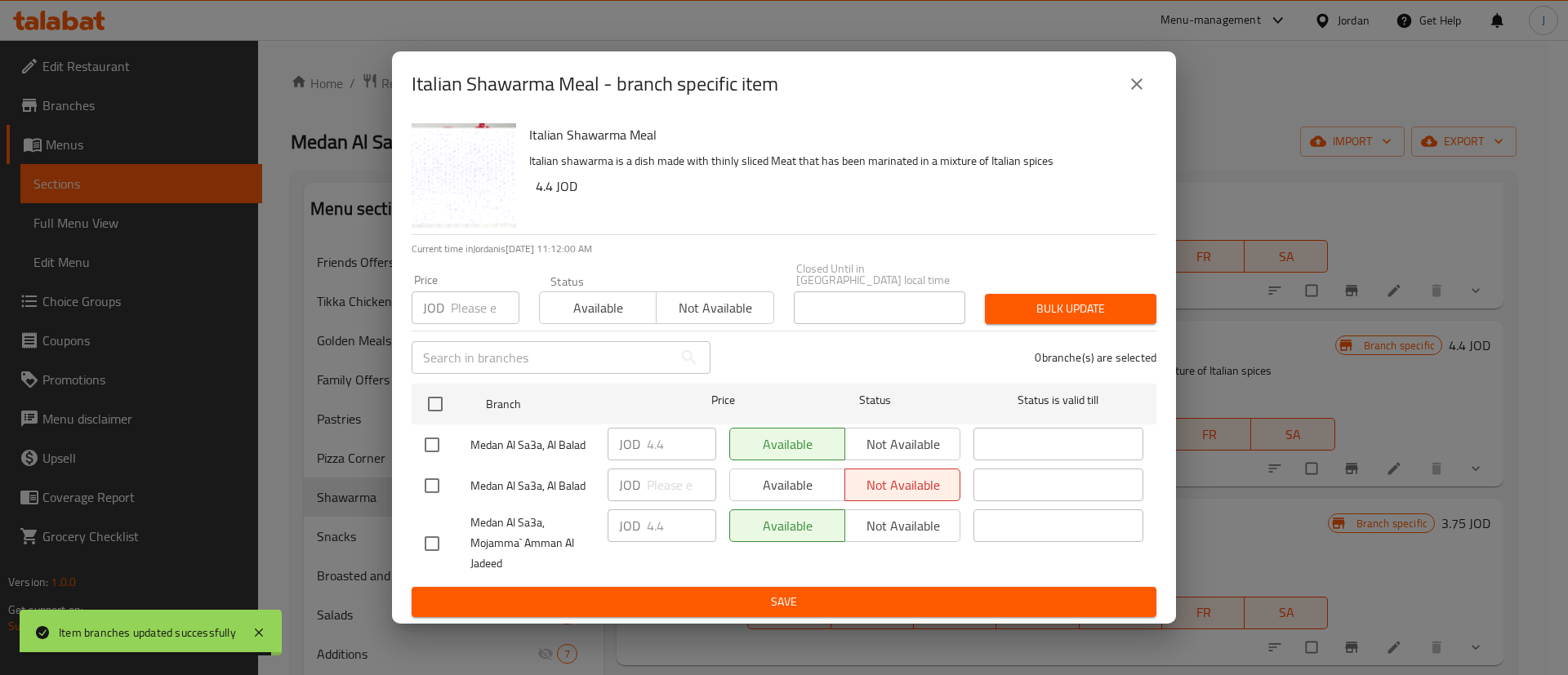
click at [1323, 324] on div "Italian Shawarma Meal - branch specific item Italian Shawarma Meal Italian shaw…" at bounding box center [784, 337] width 1568 height 675
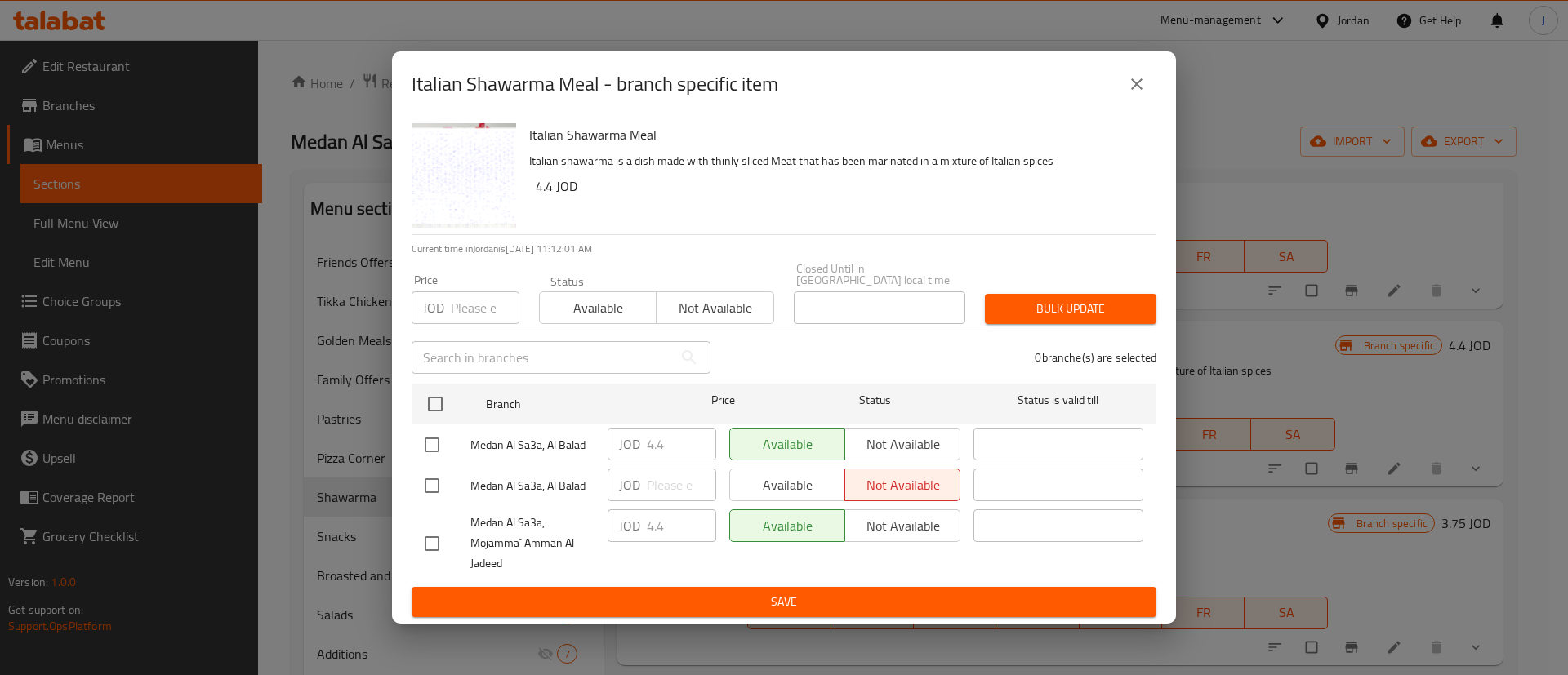
click at [1143, 87] on icon "close" at bounding box center [1137, 84] width 20 height 20
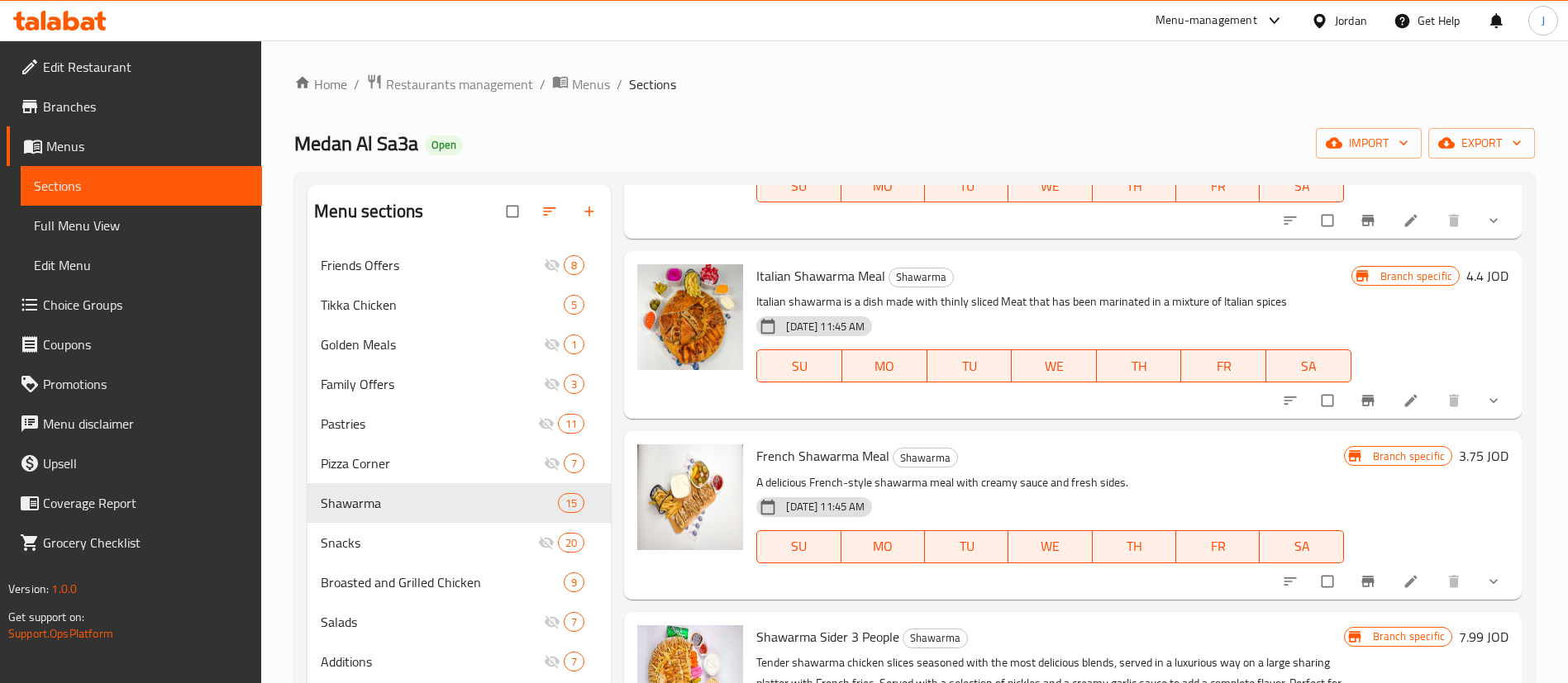
scroll to position [1735, 0]
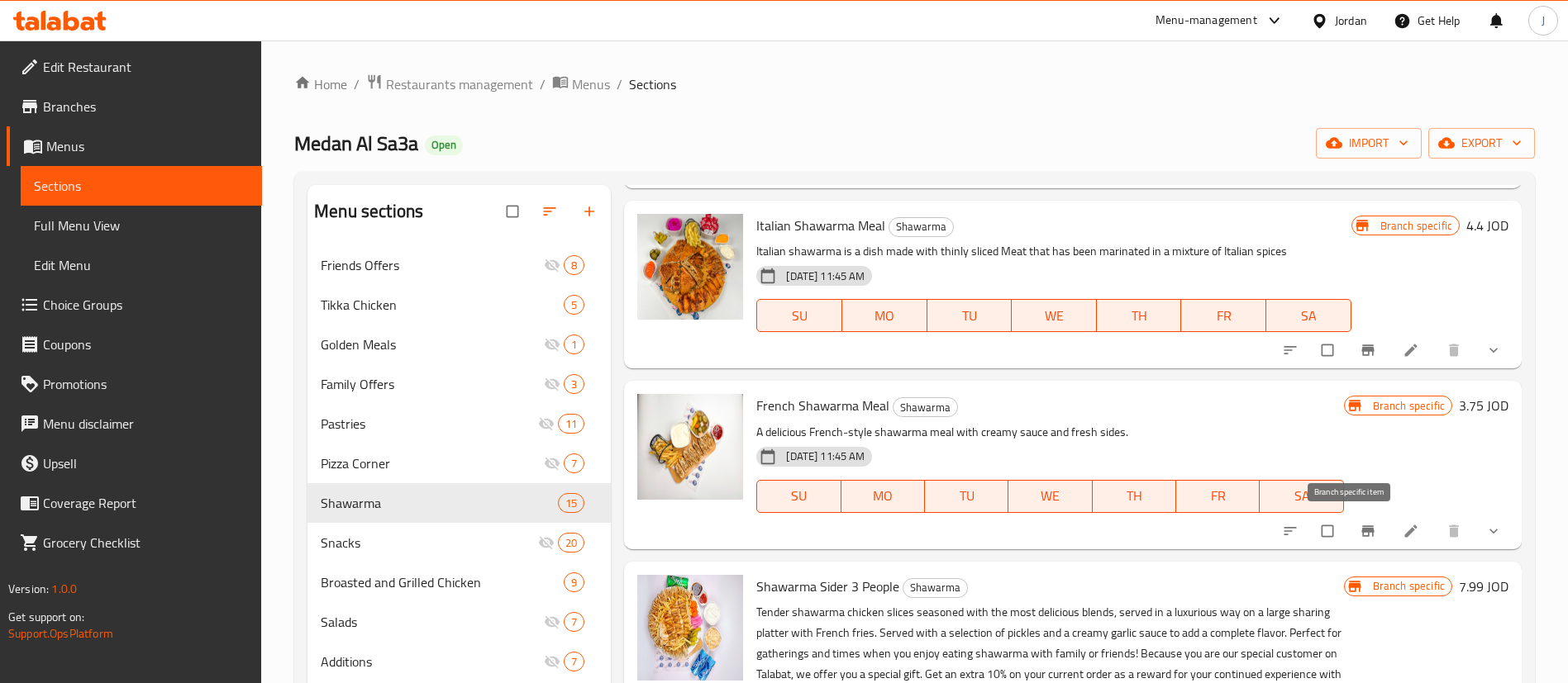
click at [1362, 531] on icon "Branch-specific-item" at bounding box center [1368, 531] width 12 height 11
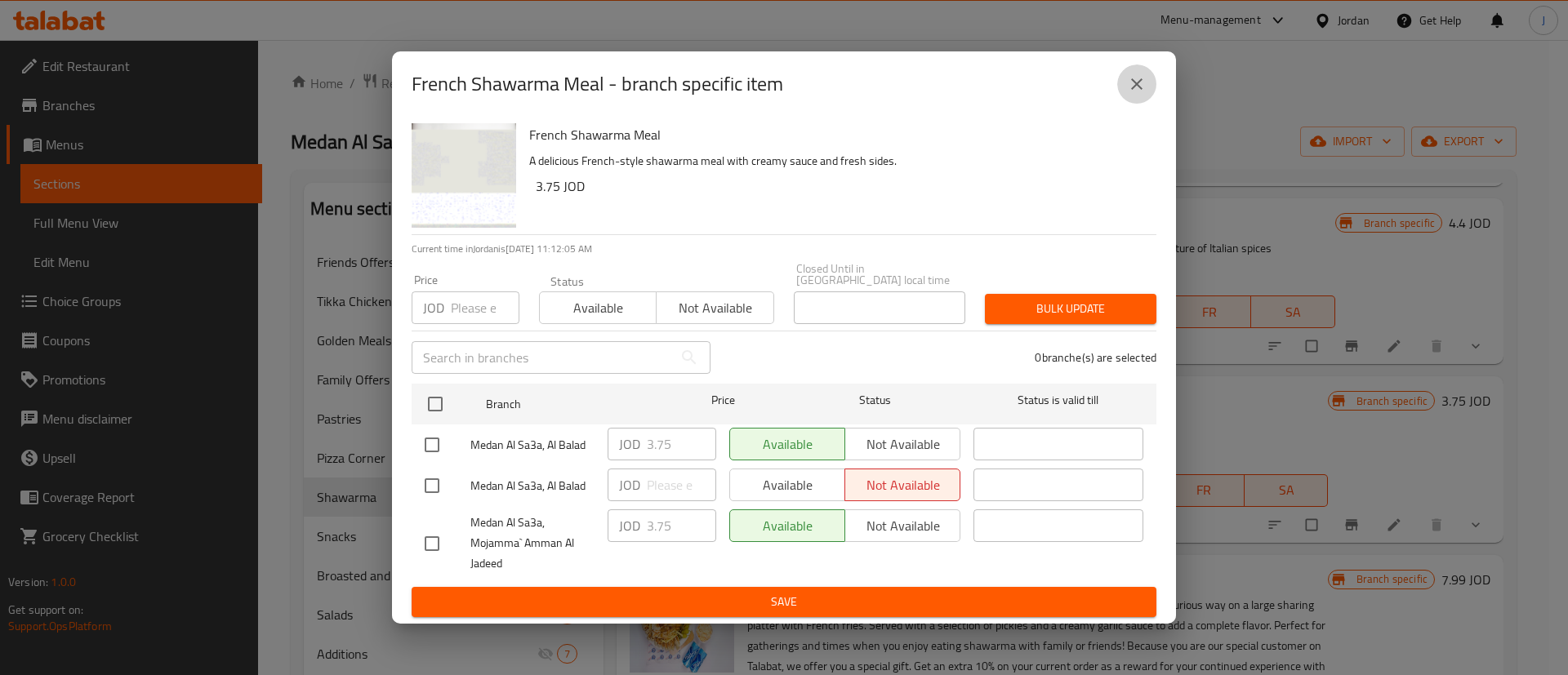
click at [1131, 94] on icon "close" at bounding box center [1137, 84] width 20 height 20
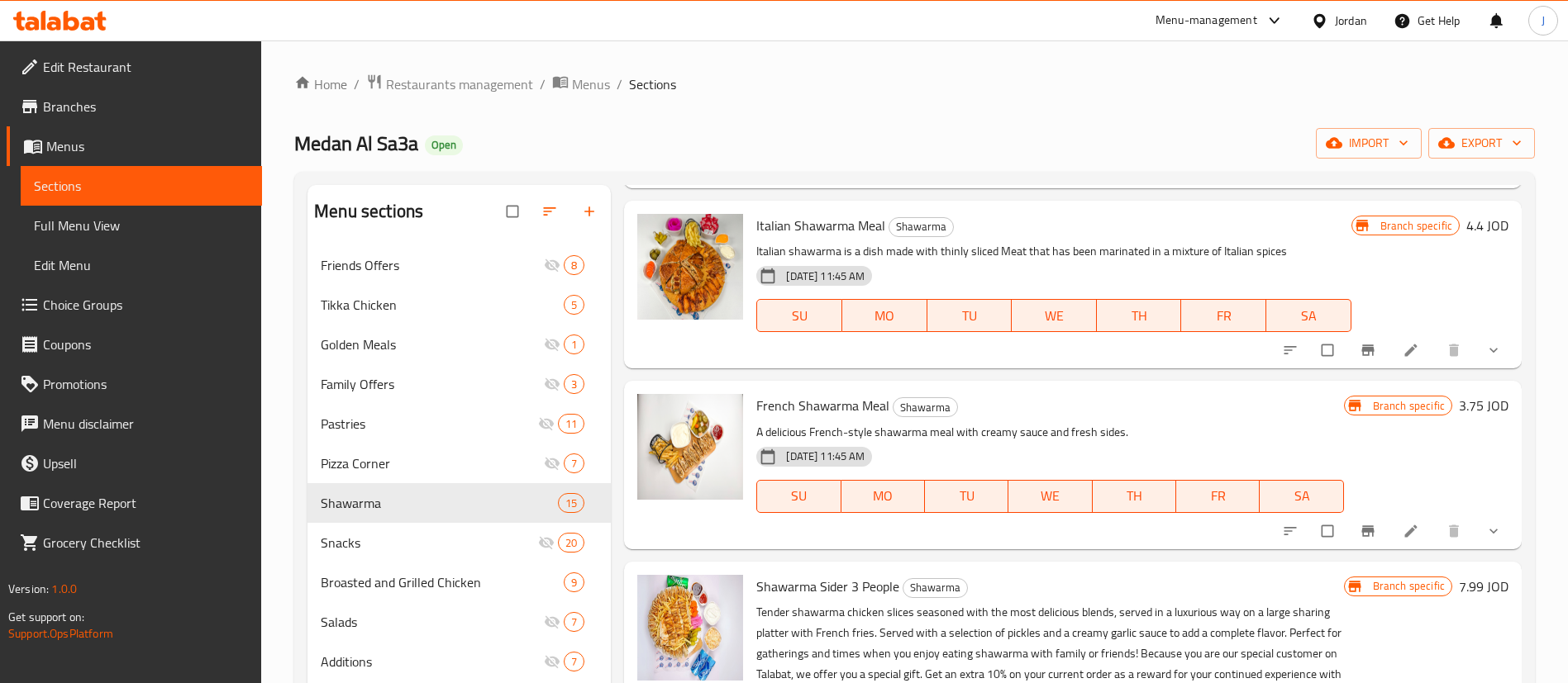
scroll to position [1983, 0]
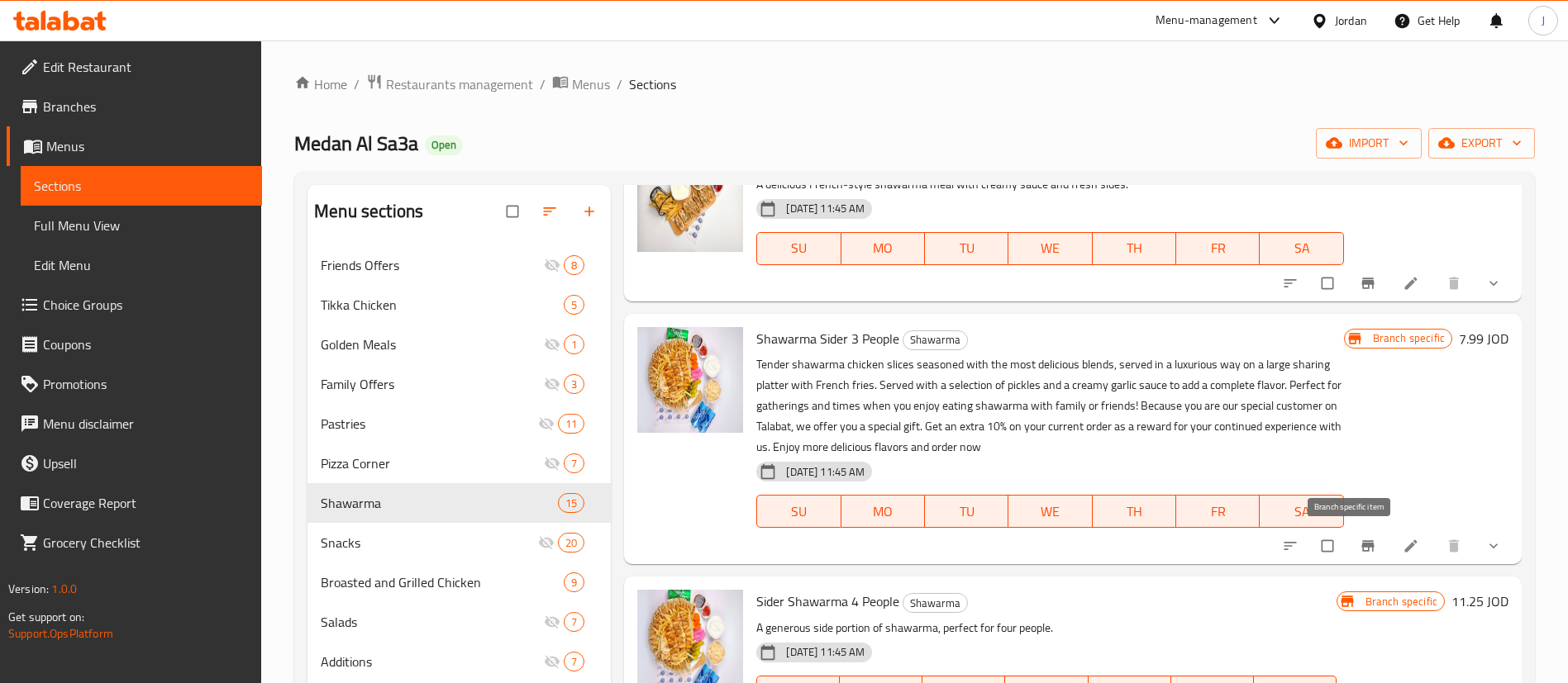
click at [1362, 544] on icon "Branch-specific-item" at bounding box center [1368, 546] width 12 height 11
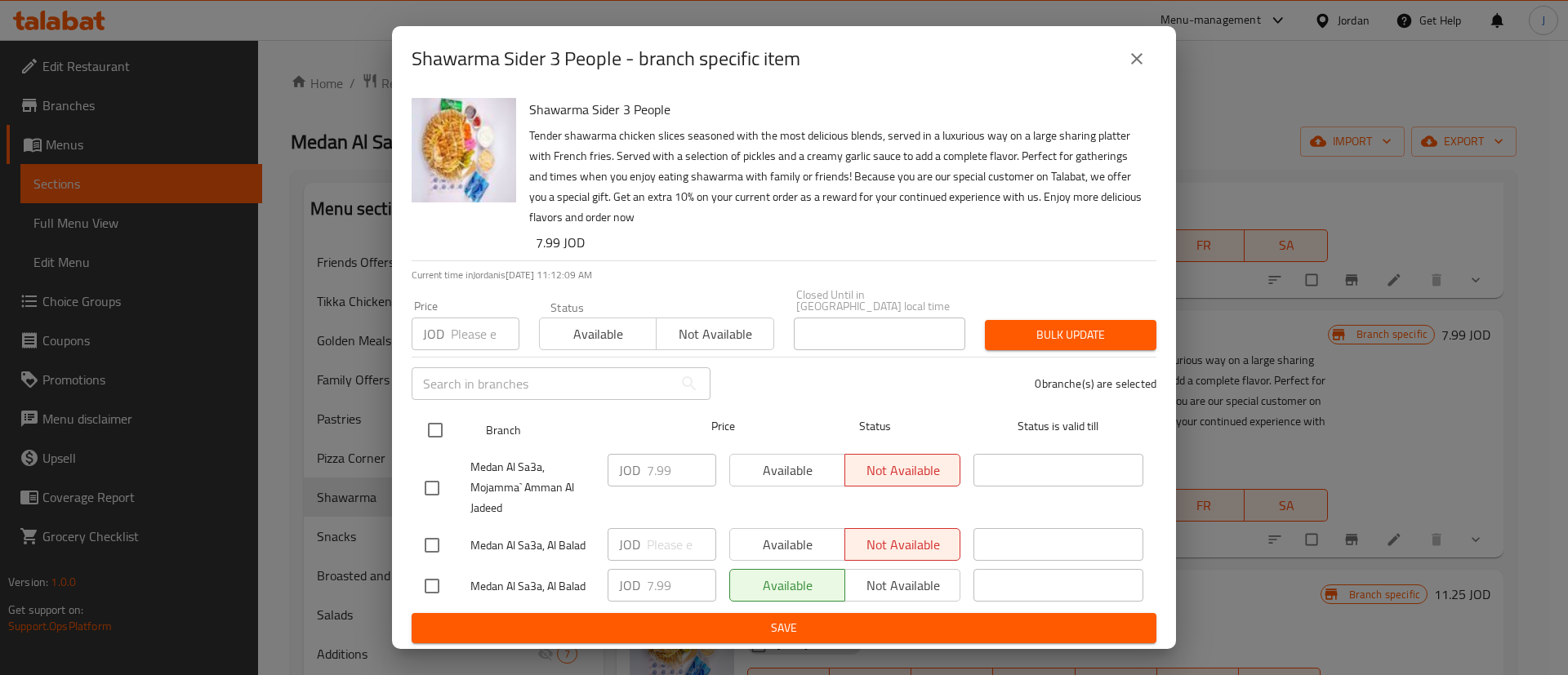
click at [438, 423] on input "checkbox" at bounding box center [435, 430] width 34 height 34
checkbox input "true"
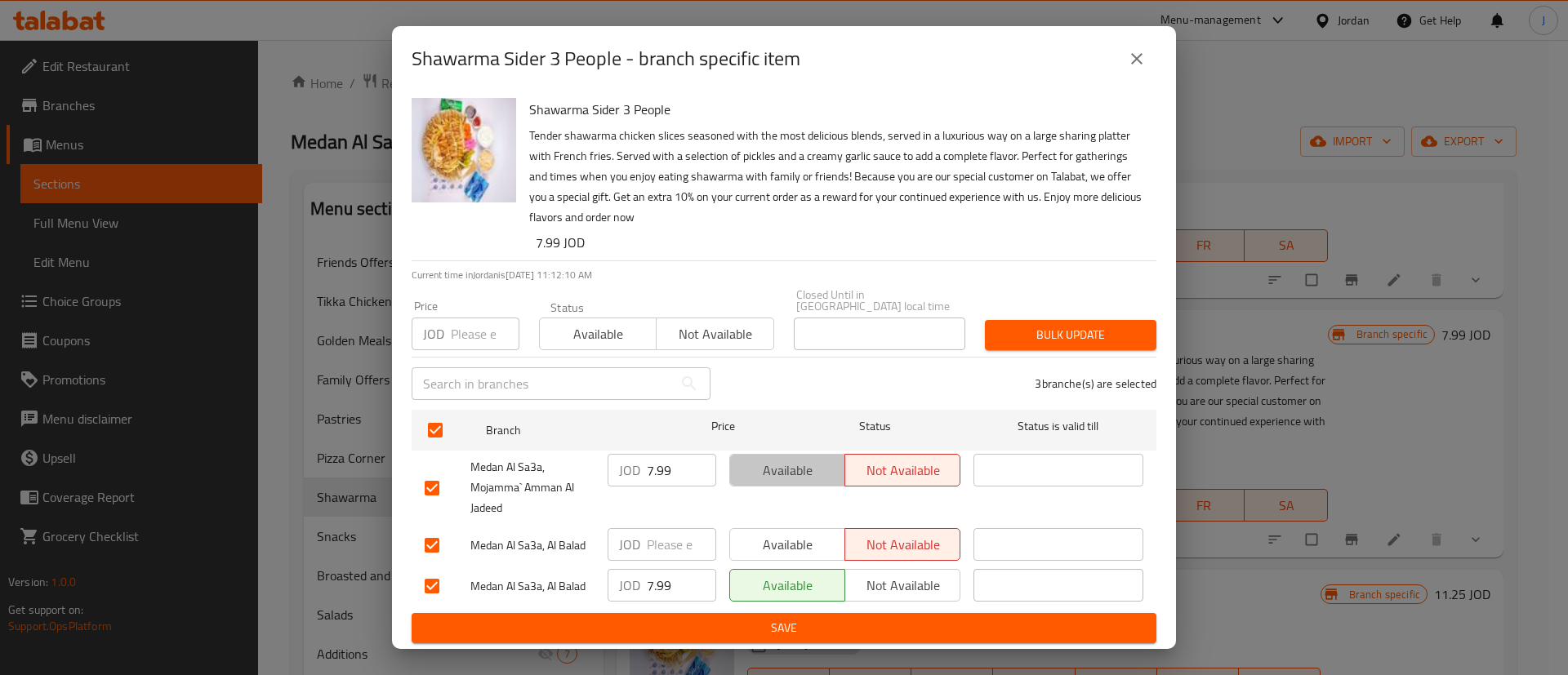
click at [784, 475] on span "Available" at bounding box center [787, 470] width 102 height 24
click at [854, 619] on span "Save" at bounding box center [784, 628] width 719 height 20
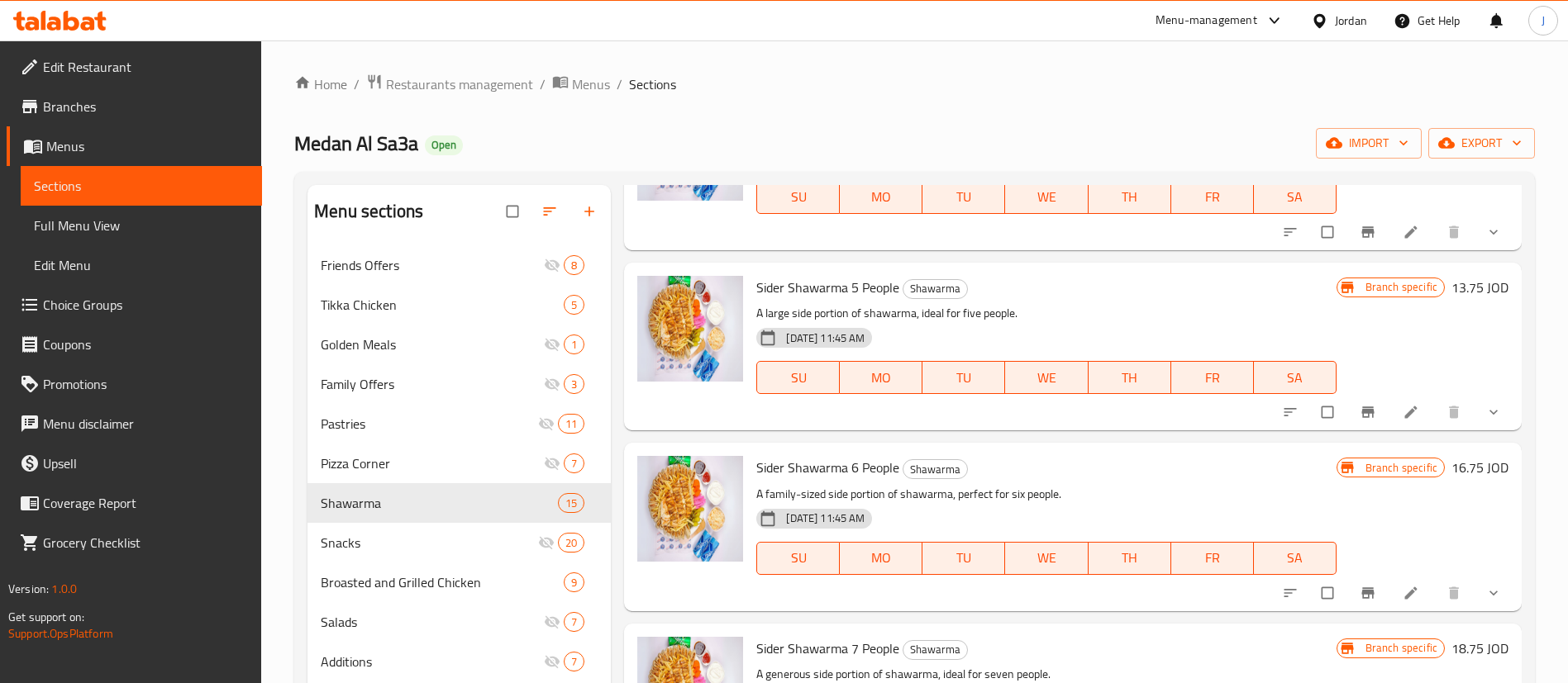
scroll to position [2479, 0]
click at [1362, 406] on icon "Branch-specific-item" at bounding box center [1368, 411] width 12 height 11
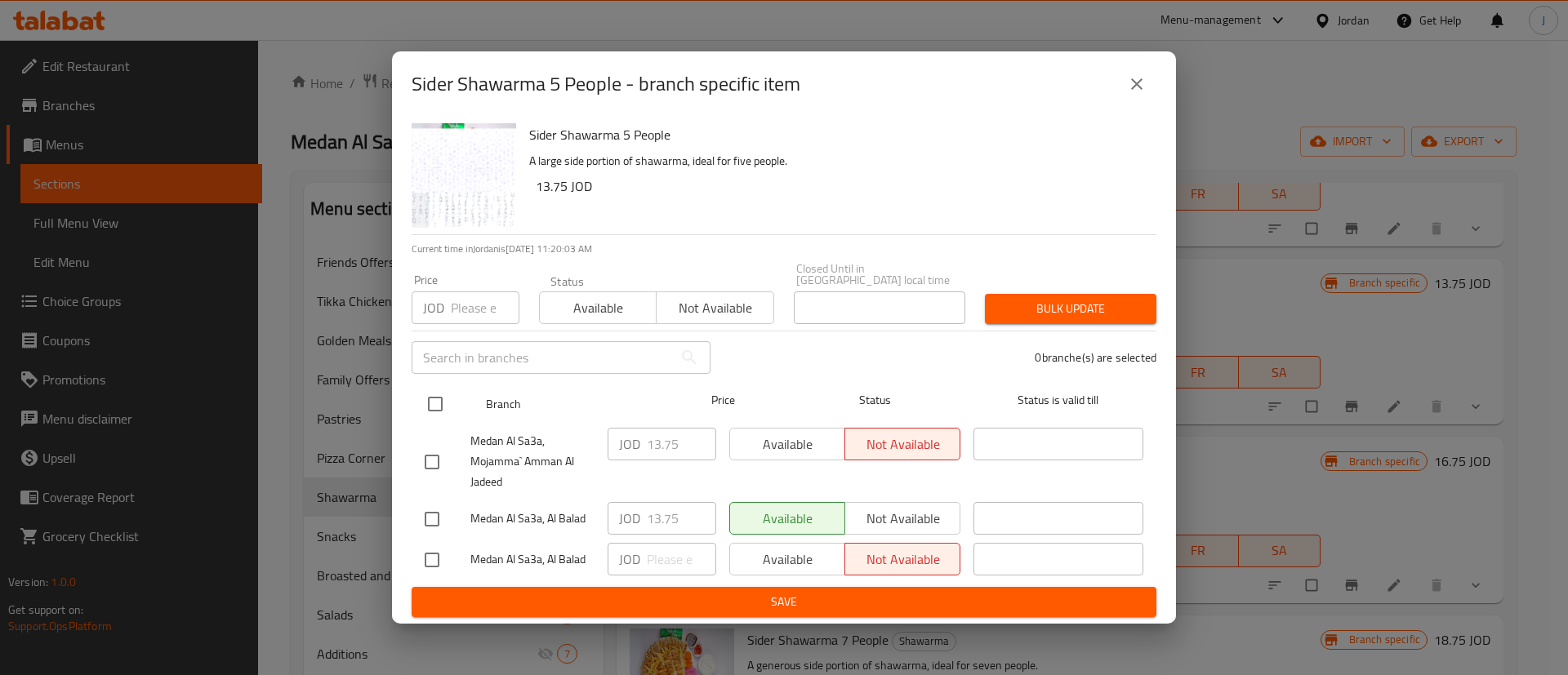
click at [430, 392] on input "checkbox" at bounding box center [435, 404] width 34 height 34
checkbox input "true"
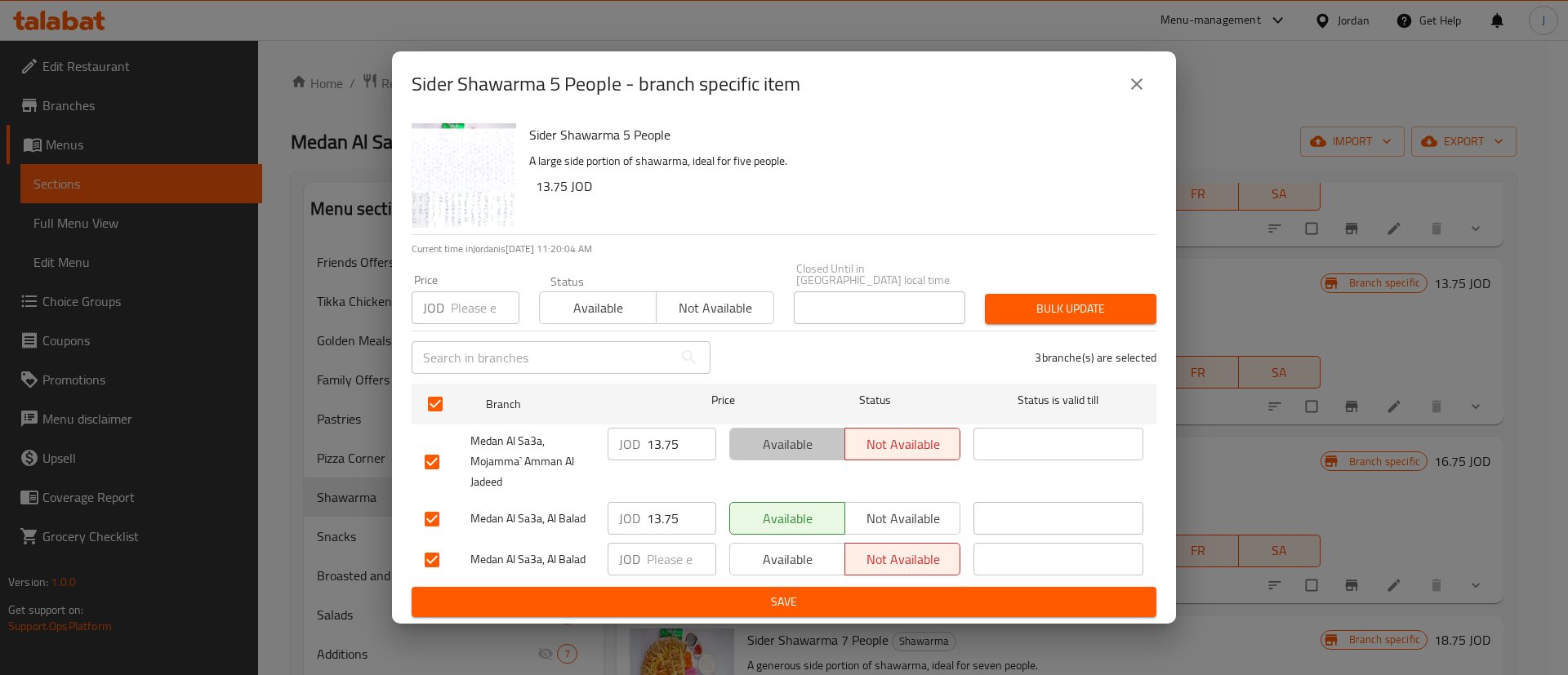
click at [782, 440] on span "Available" at bounding box center [787, 444] width 102 height 24
click at [765, 592] on span "Save" at bounding box center [784, 602] width 719 height 20
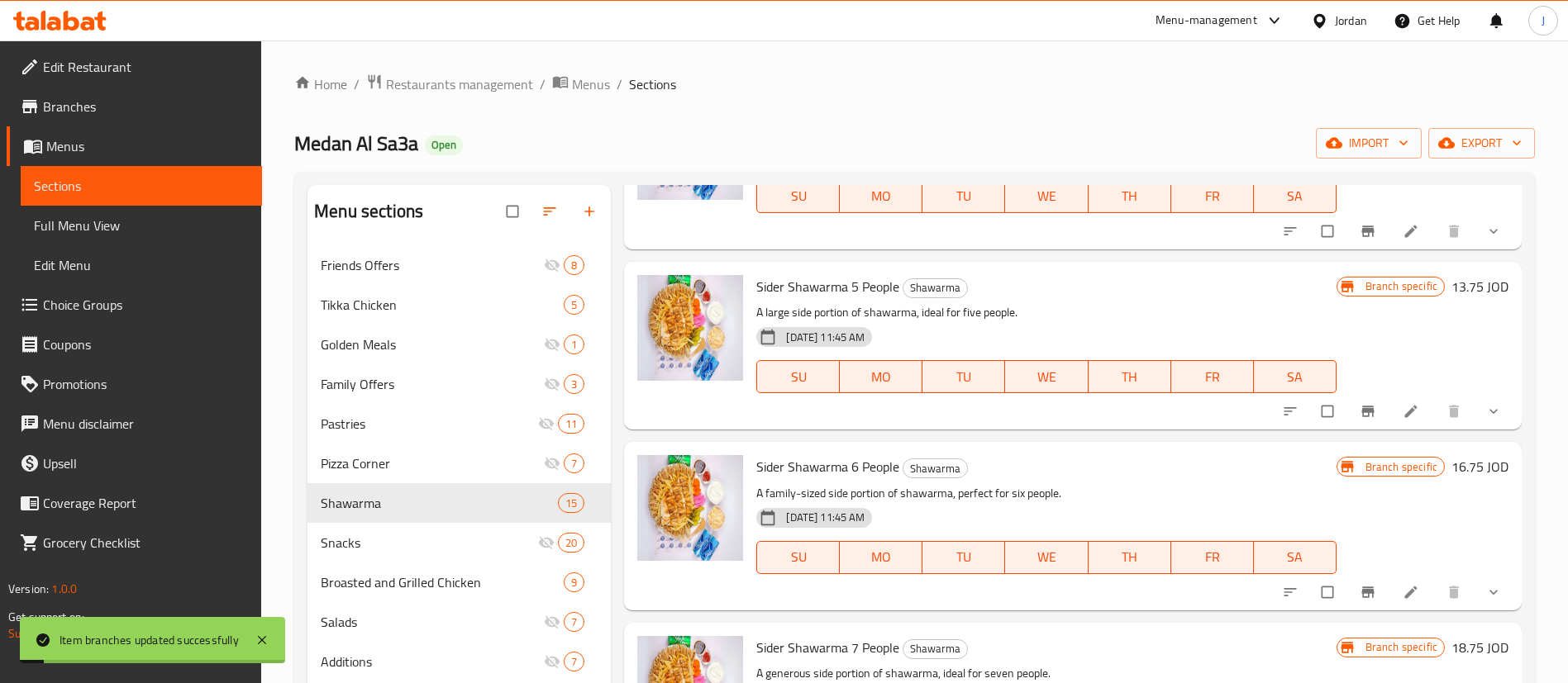
scroll to position [2354, 0]
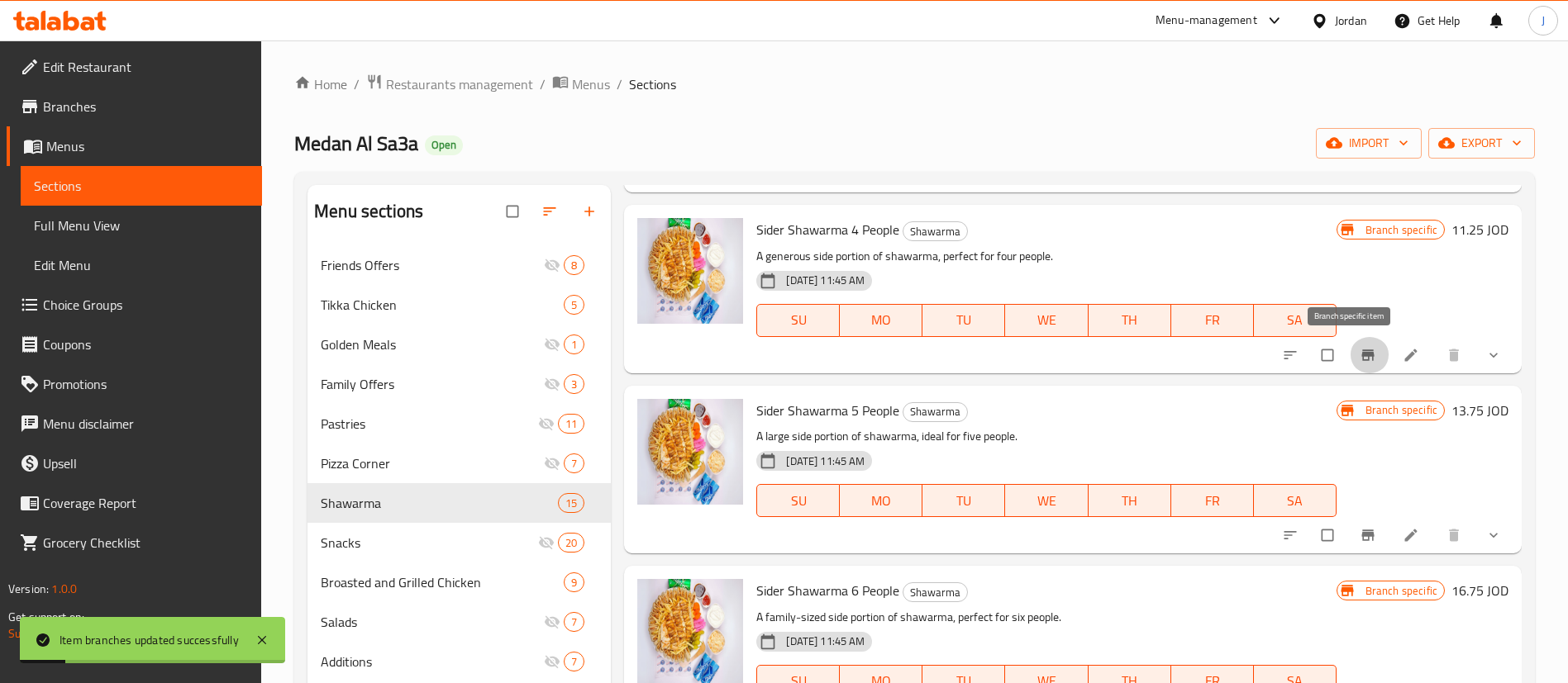
click at [1360, 354] on icon "Branch-specific-item" at bounding box center [1368, 355] width 17 height 17
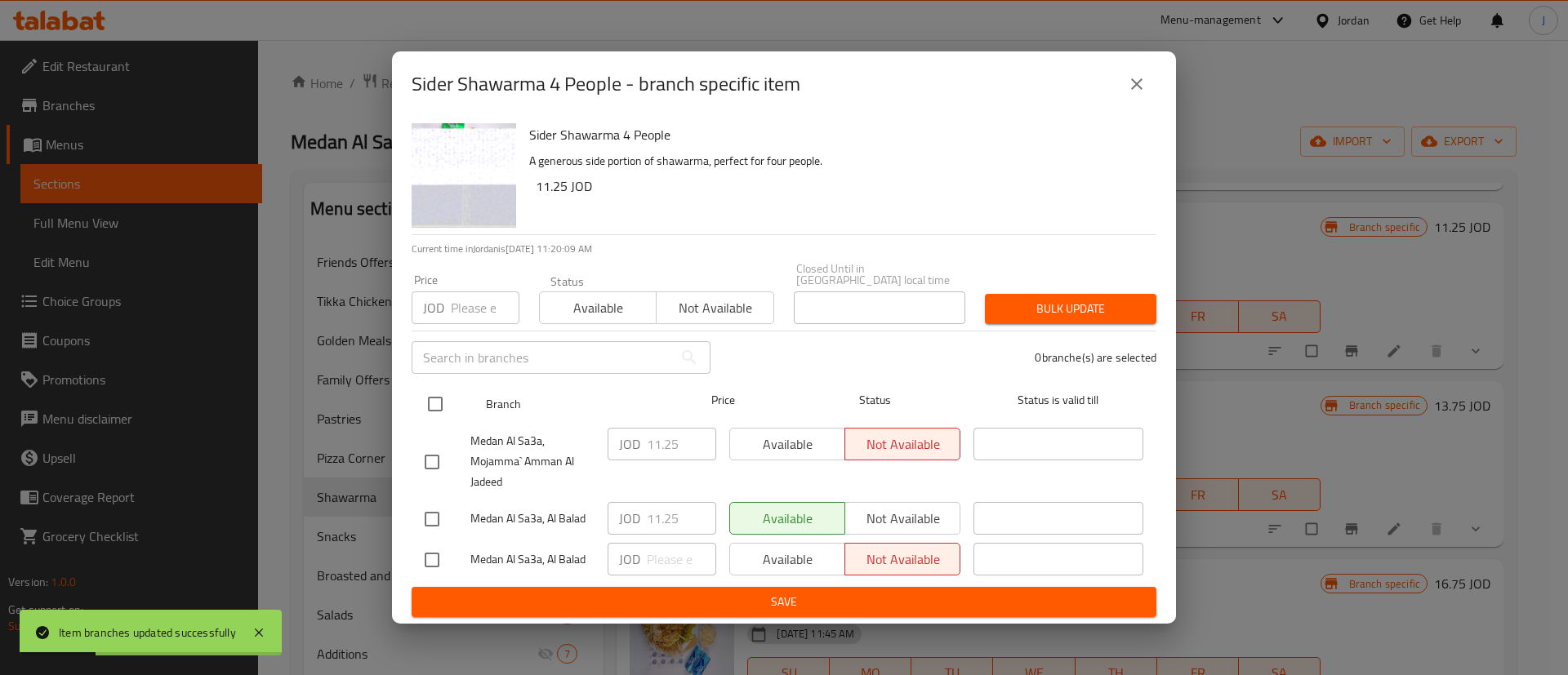
click at [435, 403] on input "checkbox" at bounding box center [435, 404] width 34 height 34
checkbox input "true"
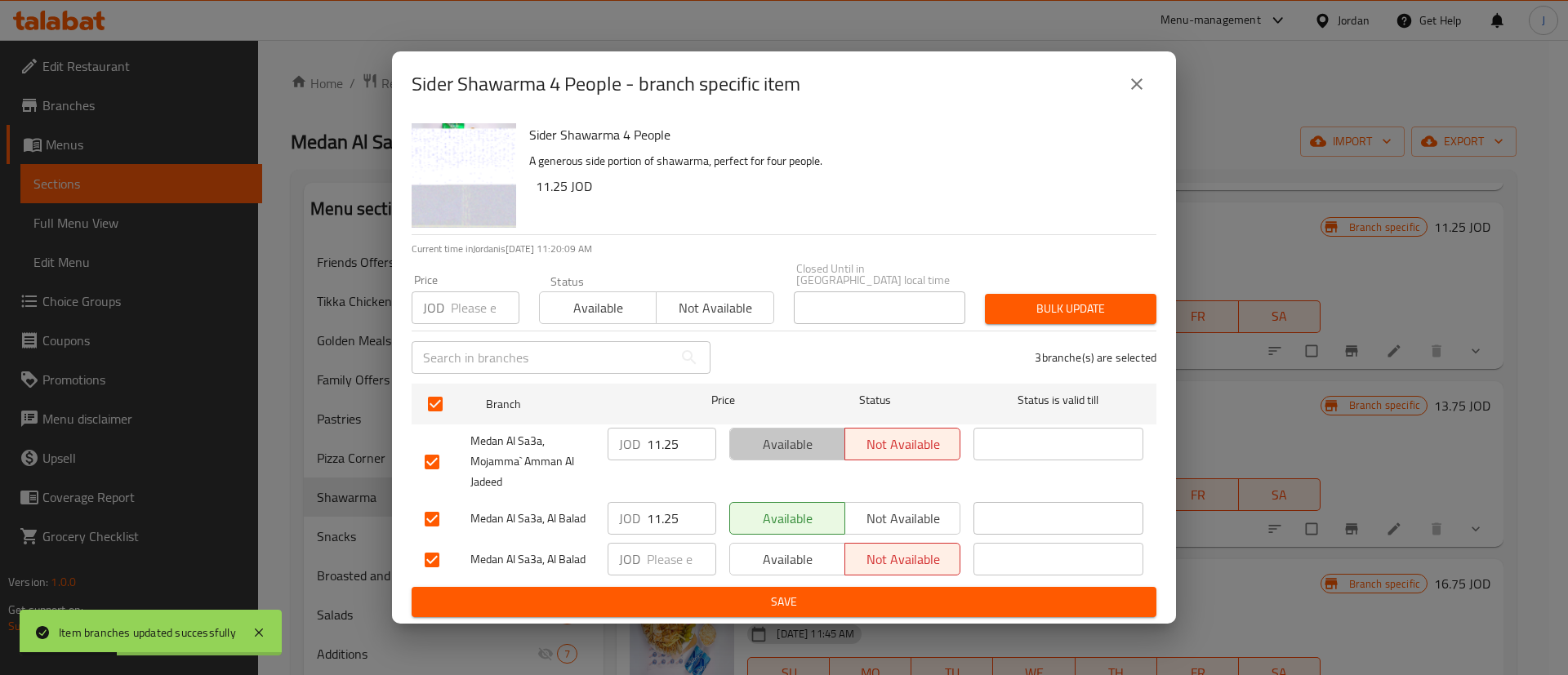
click at [748, 439] on span "Available" at bounding box center [787, 444] width 102 height 24
click at [702, 605] on span "Save" at bounding box center [784, 602] width 719 height 20
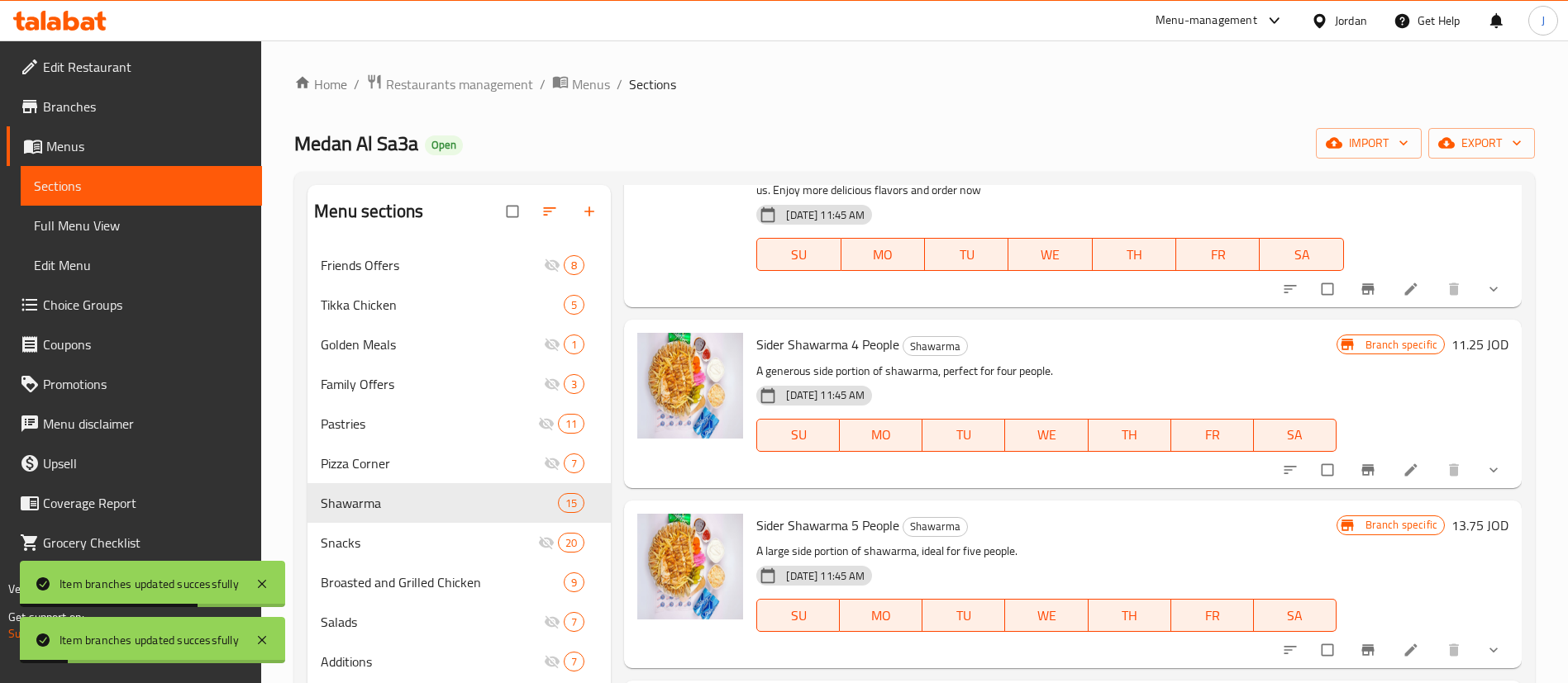
scroll to position [2107, 0]
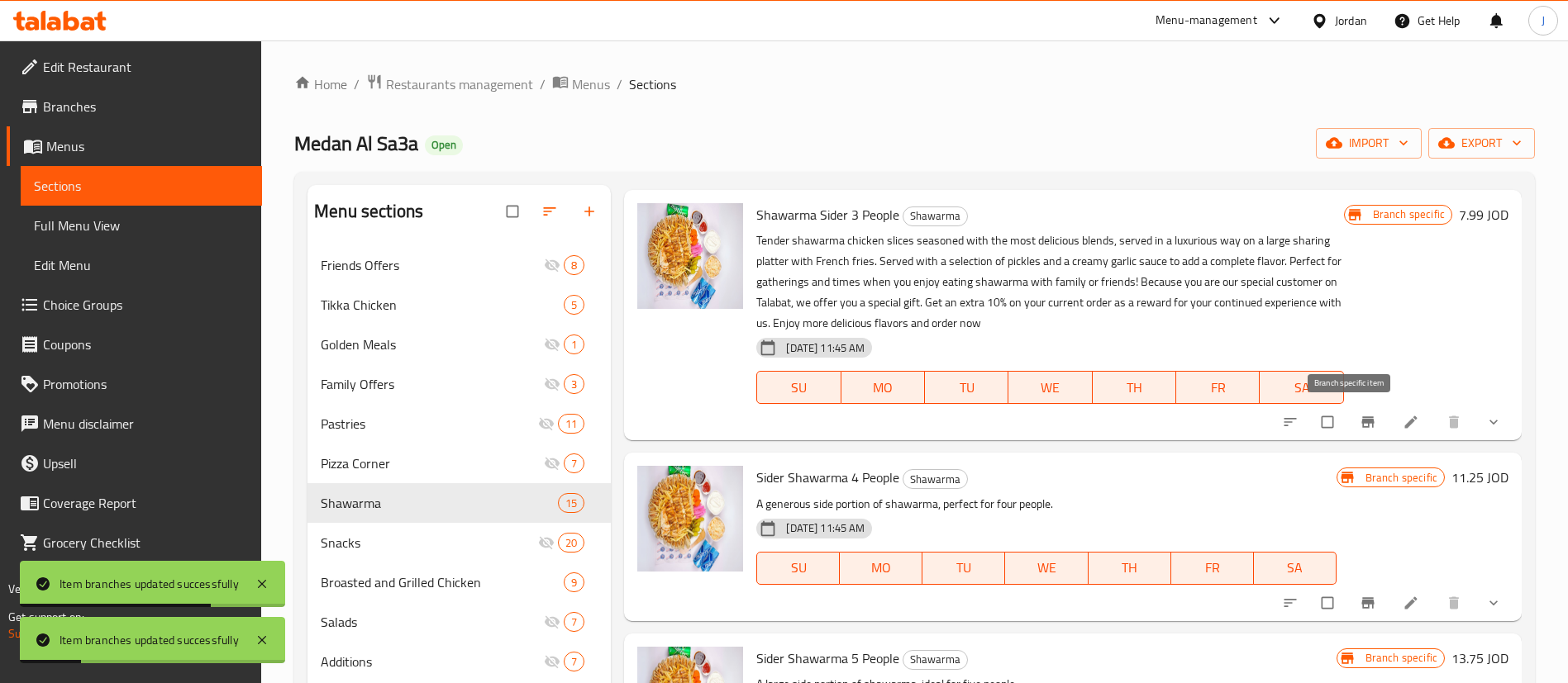
click at [1360, 415] on icon "Branch-specific-item" at bounding box center [1368, 422] width 17 height 17
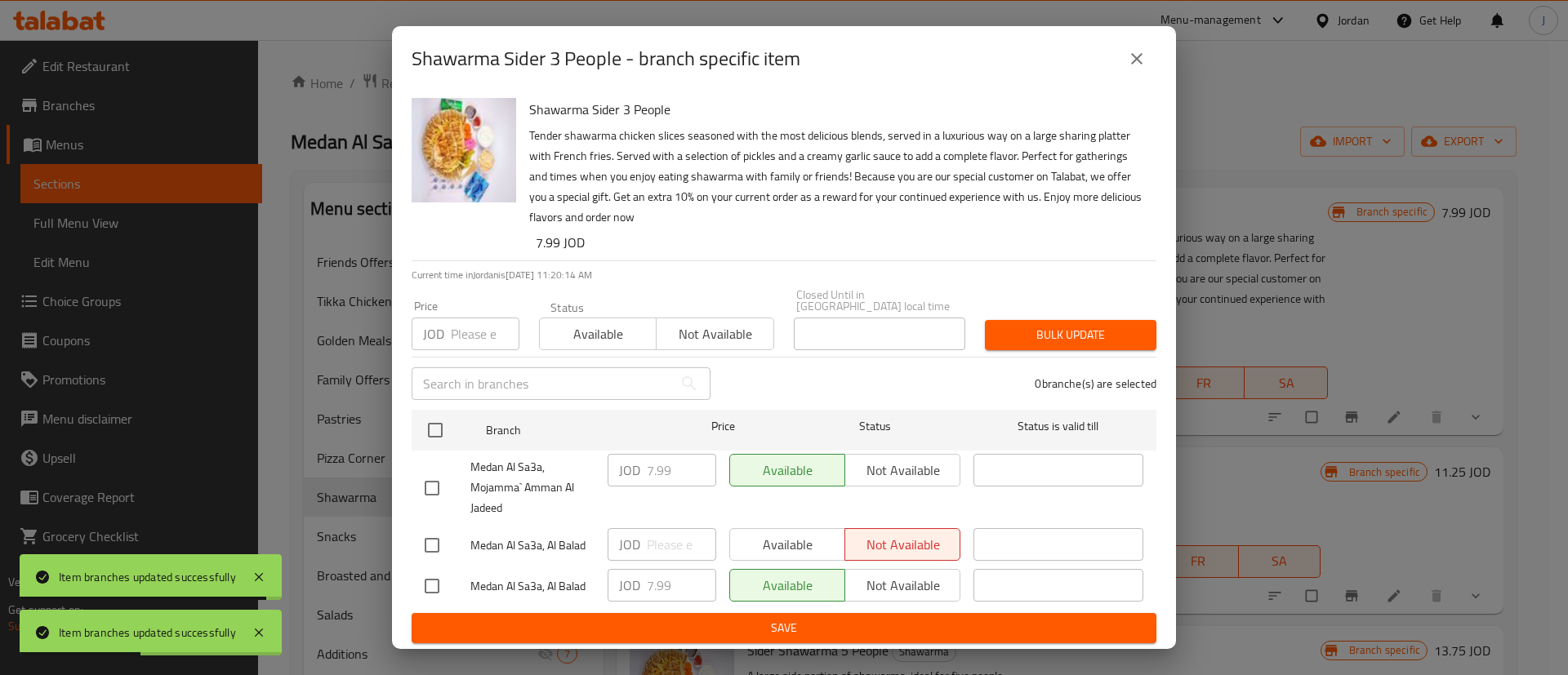
click at [1236, 367] on div "Shawarma Sider 3 People - branch specific item Shawarma Sider 3 People Tender s…" at bounding box center [784, 337] width 1568 height 675
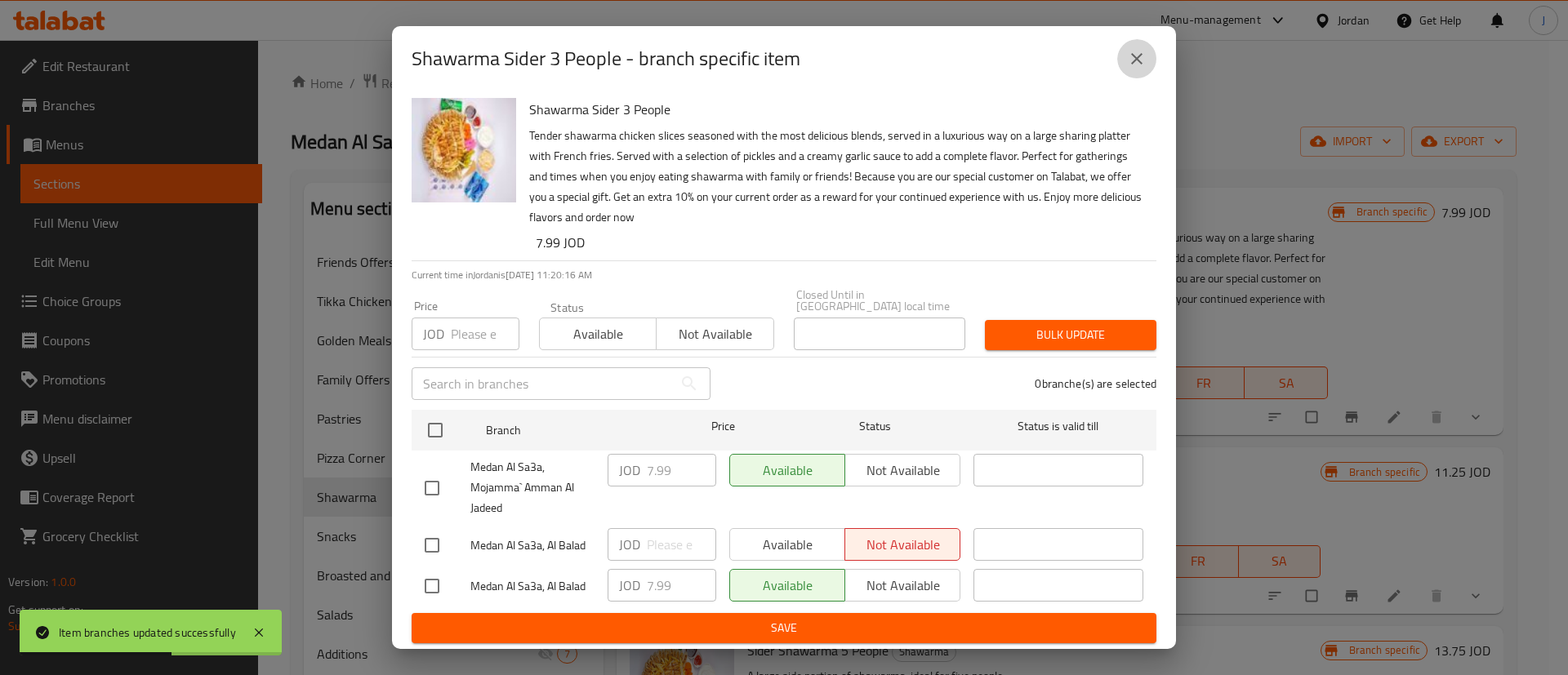
click at [1141, 58] on icon "close" at bounding box center [1137, 59] width 20 height 20
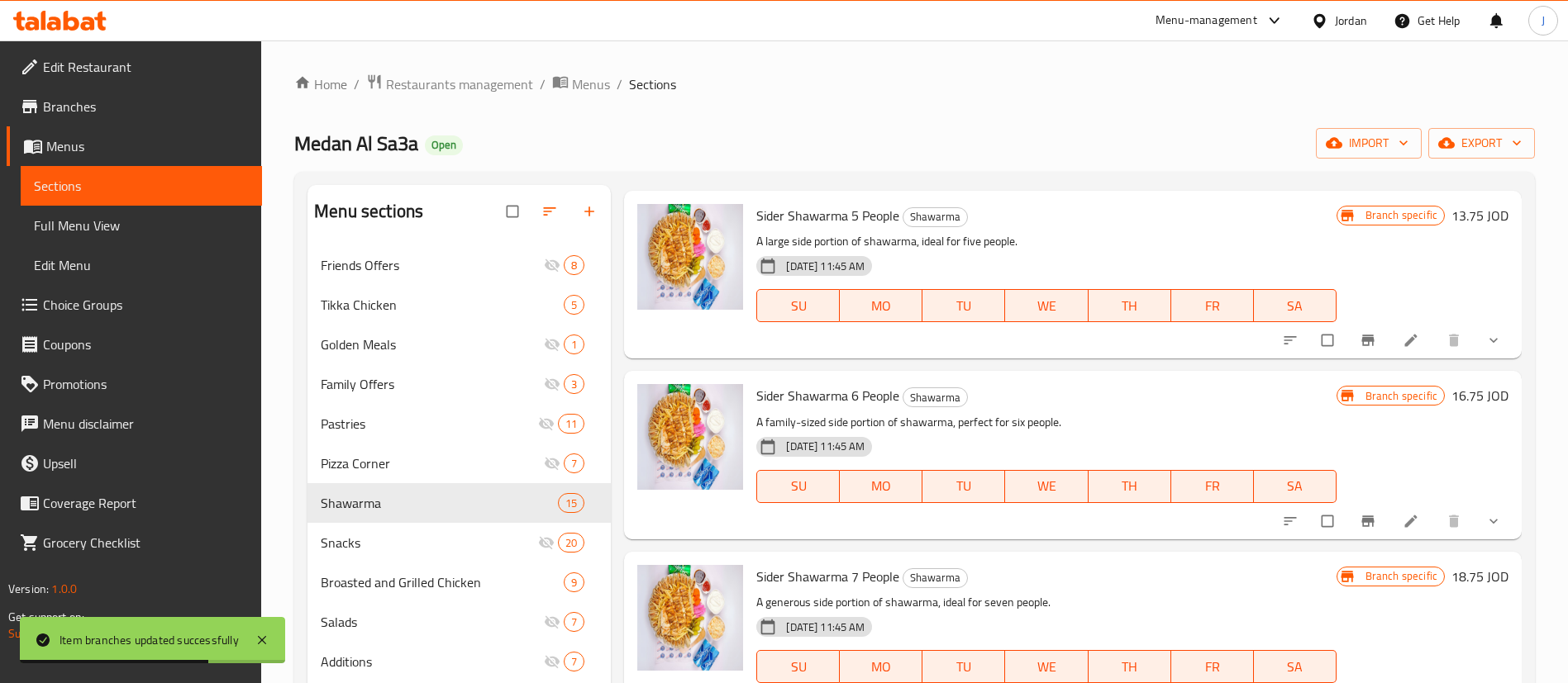
scroll to position [2581, 0]
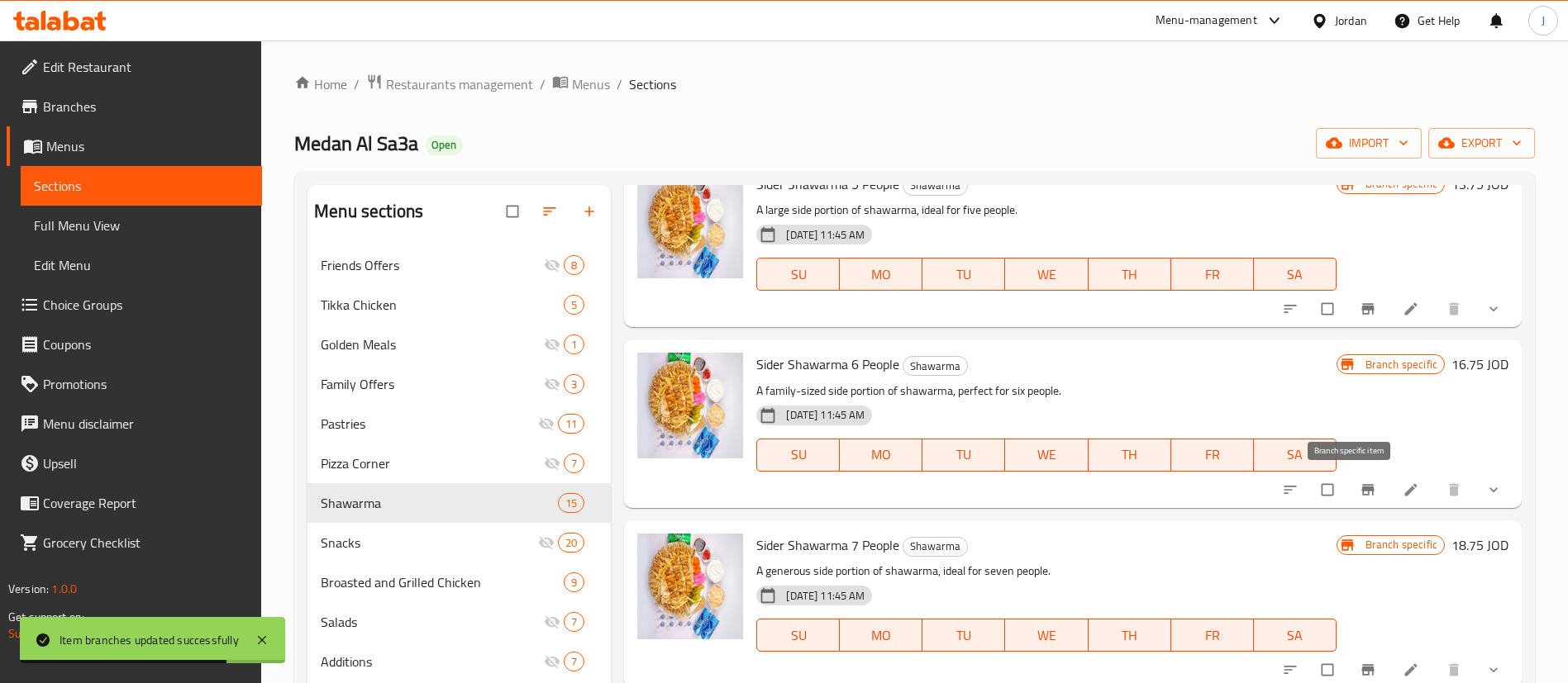
click at [1362, 492] on icon "Branch-specific-item" at bounding box center [1368, 489] width 12 height 11
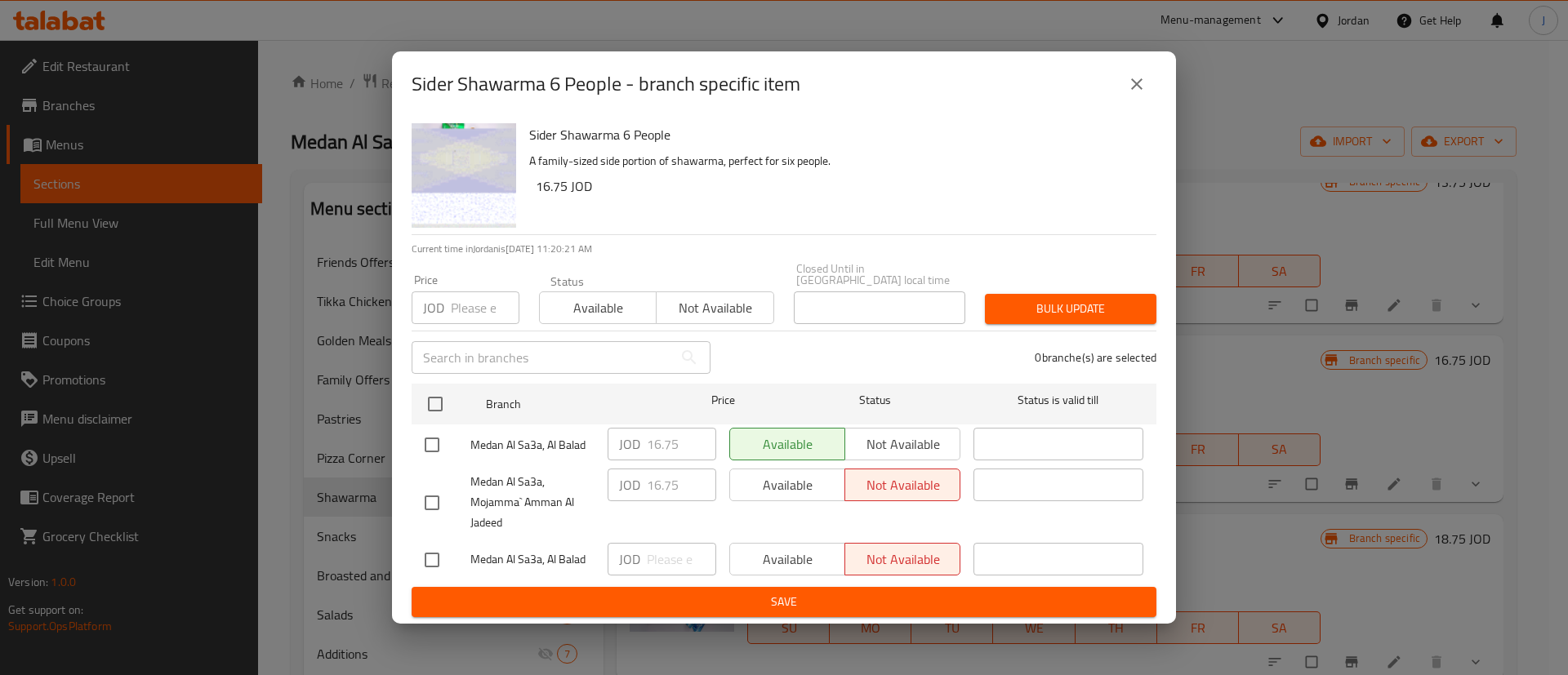
click at [432, 493] on input "checkbox" at bounding box center [432, 503] width 34 height 34
checkbox input "true"
click at [720, 611] on button "Save" at bounding box center [784, 602] width 745 height 30
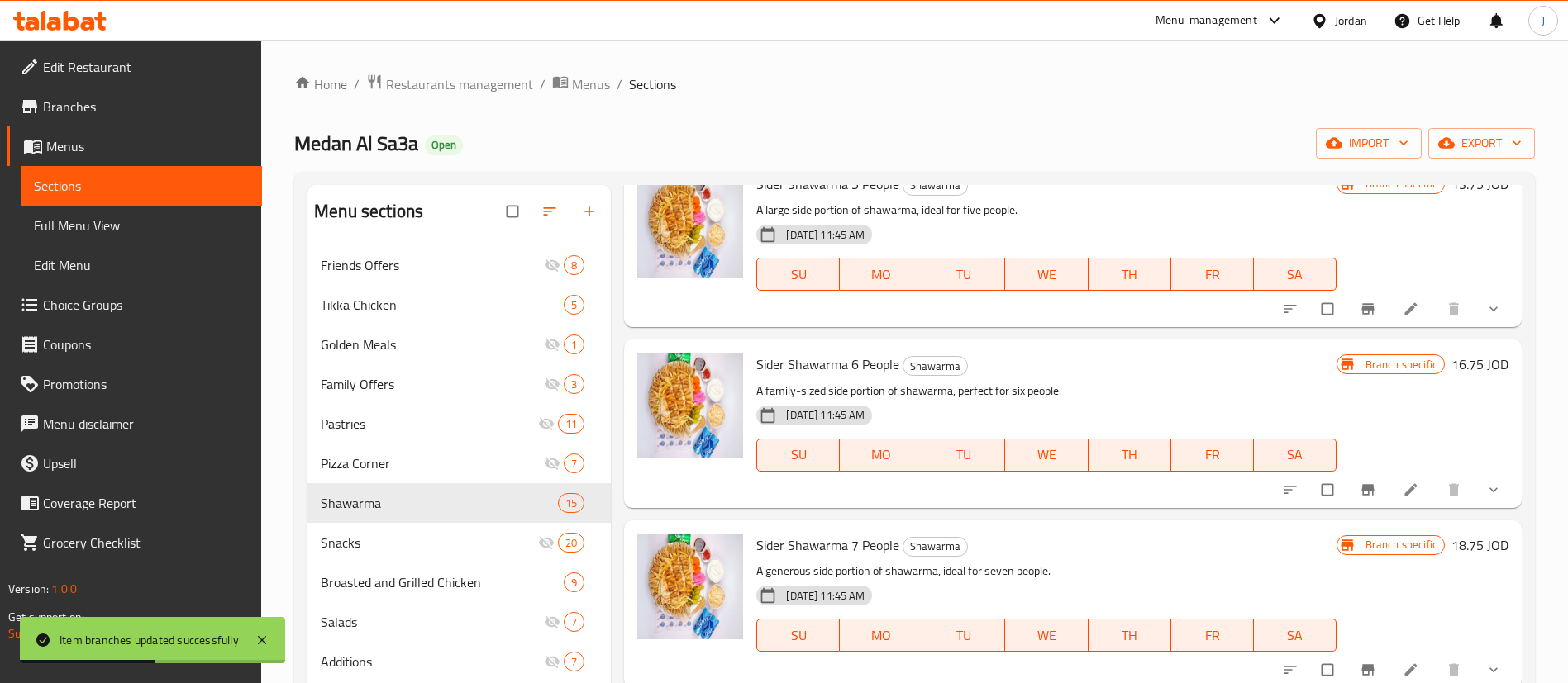
scroll to position [124, 0]
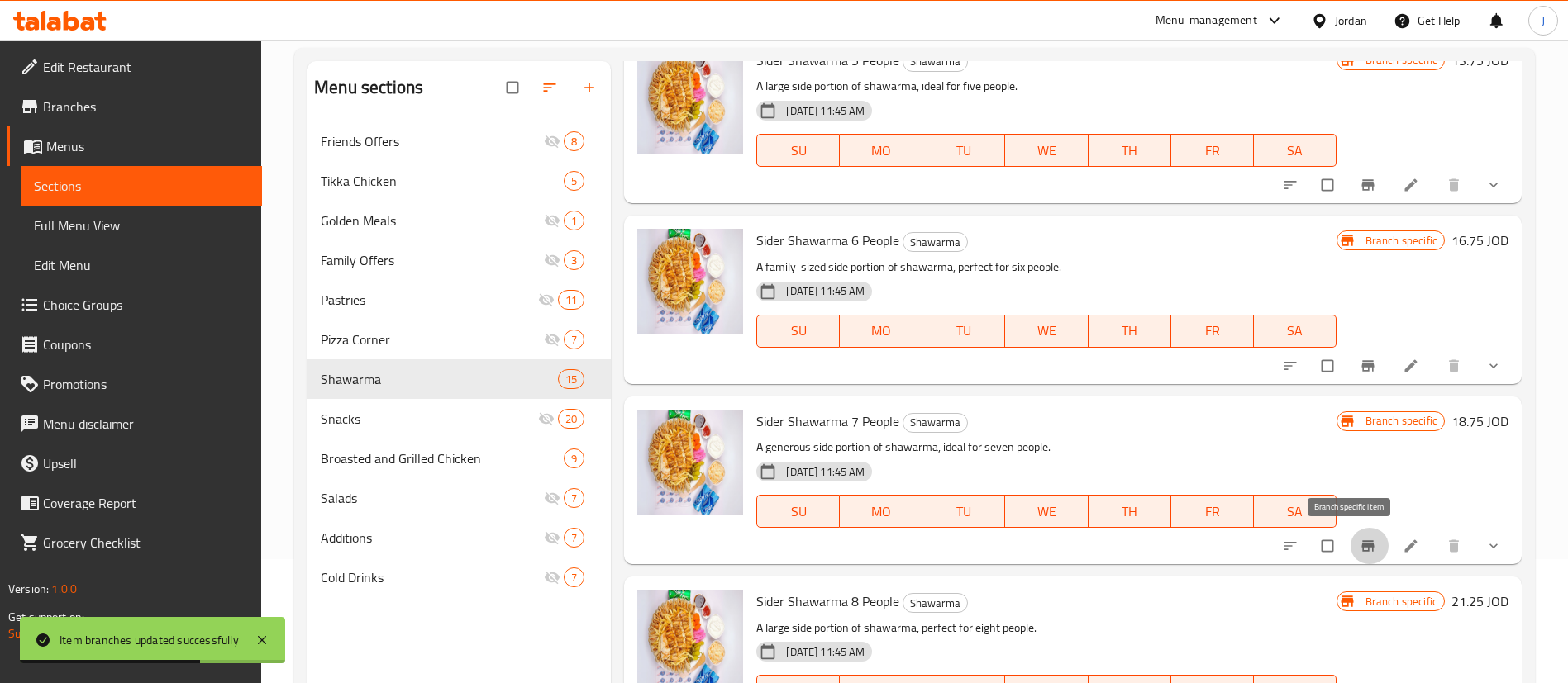
click at [1360, 542] on icon "Branch-specific-item" at bounding box center [1368, 546] width 17 height 17
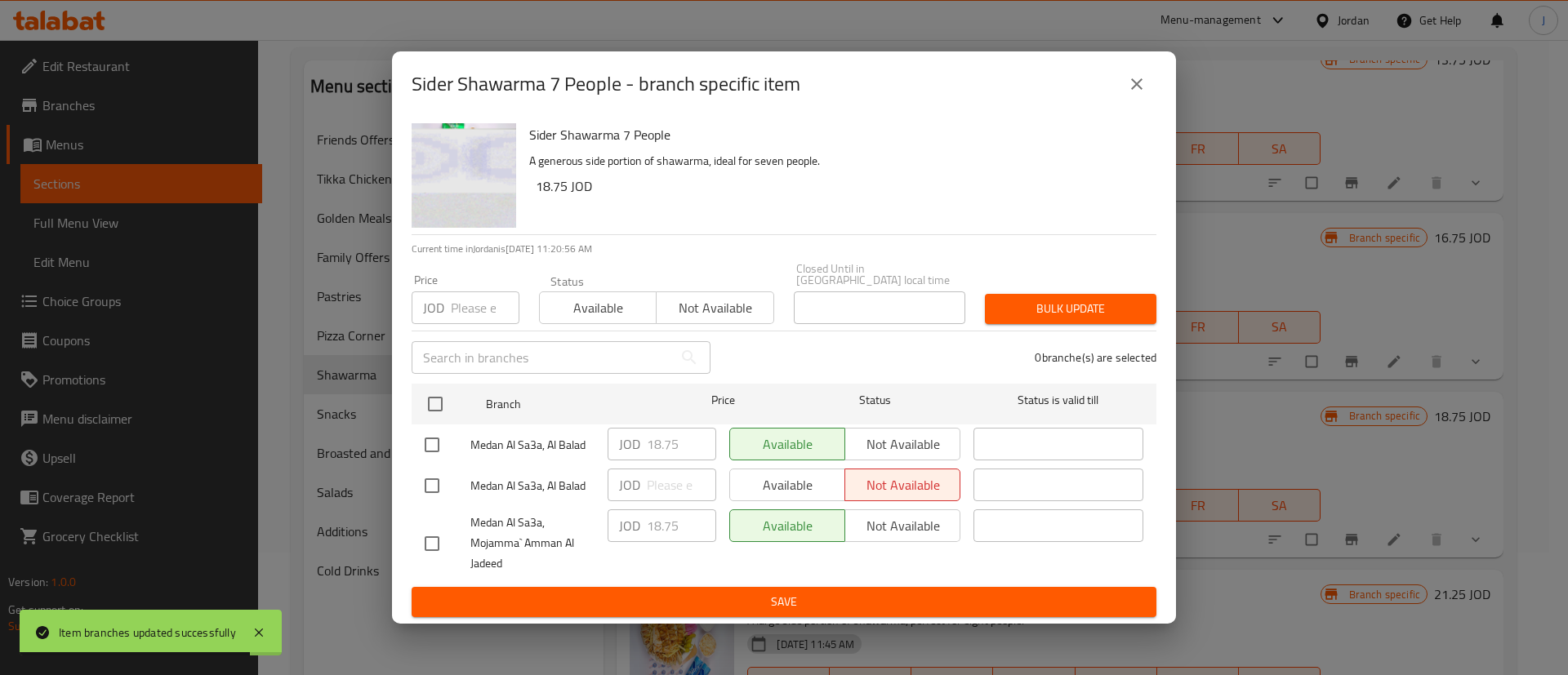
click at [1147, 93] on button "close" at bounding box center [1137, 84] width 39 height 39
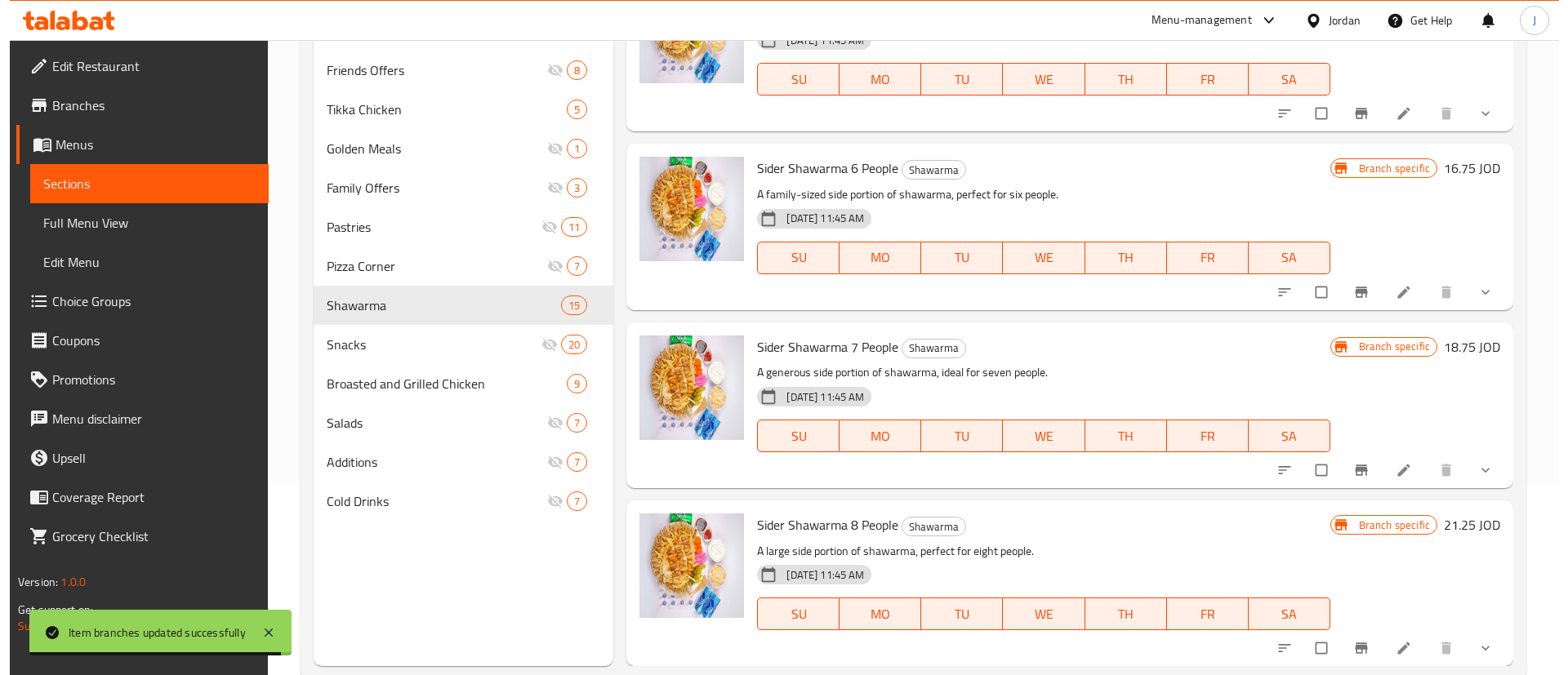
scroll to position [228, 0]
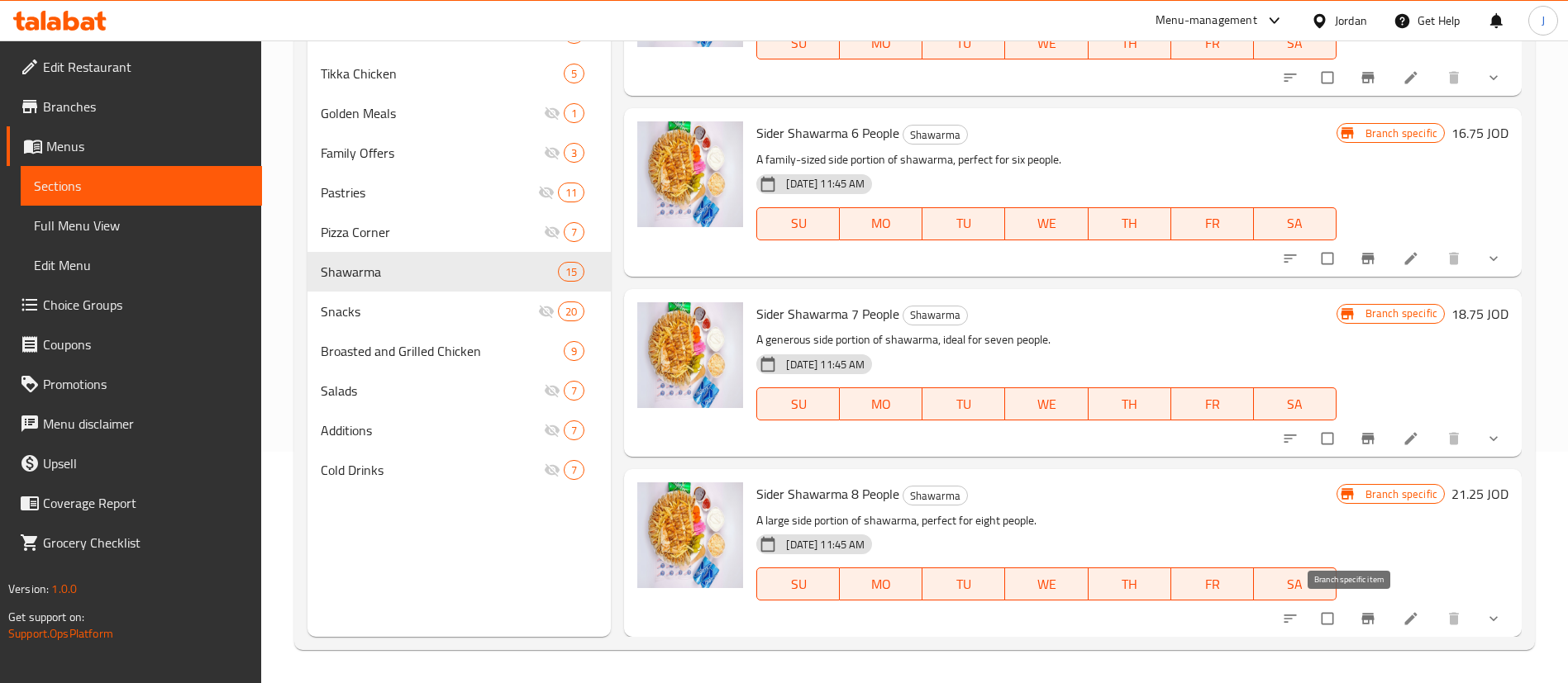
click at [1360, 614] on icon "Branch-specific-item" at bounding box center [1368, 619] width 17 height 17
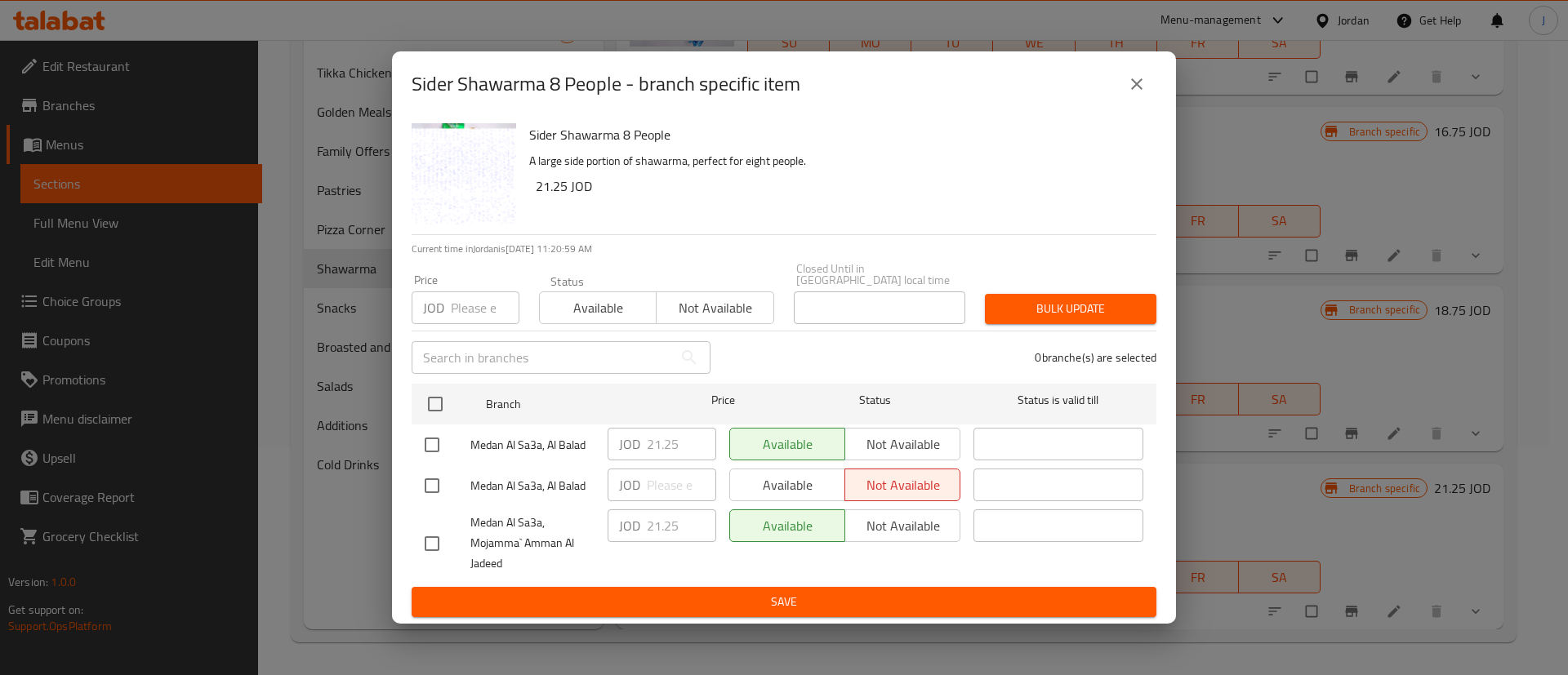
click at [1131, 92] on icon "close" at bounding box center [1137, 84] width 20 height 20
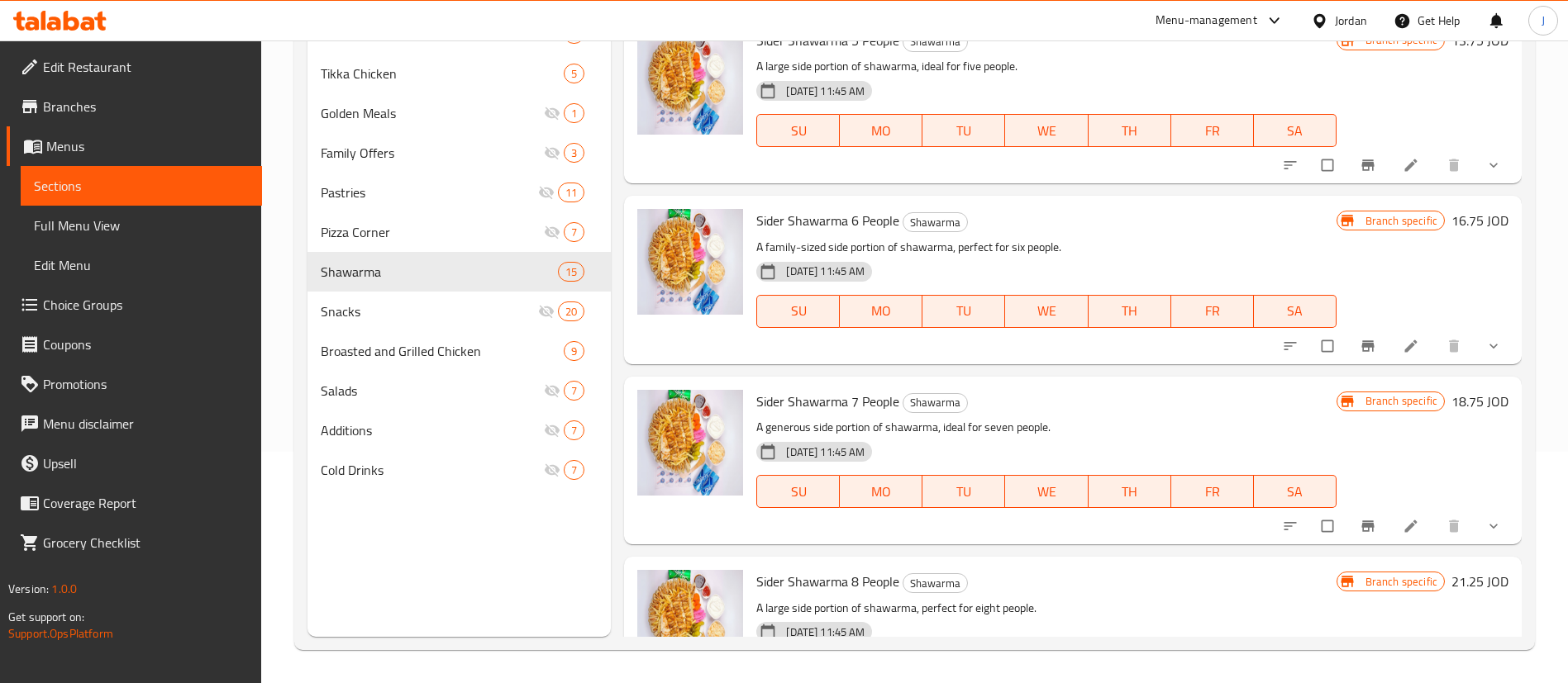
scroll to position [2458, 0]
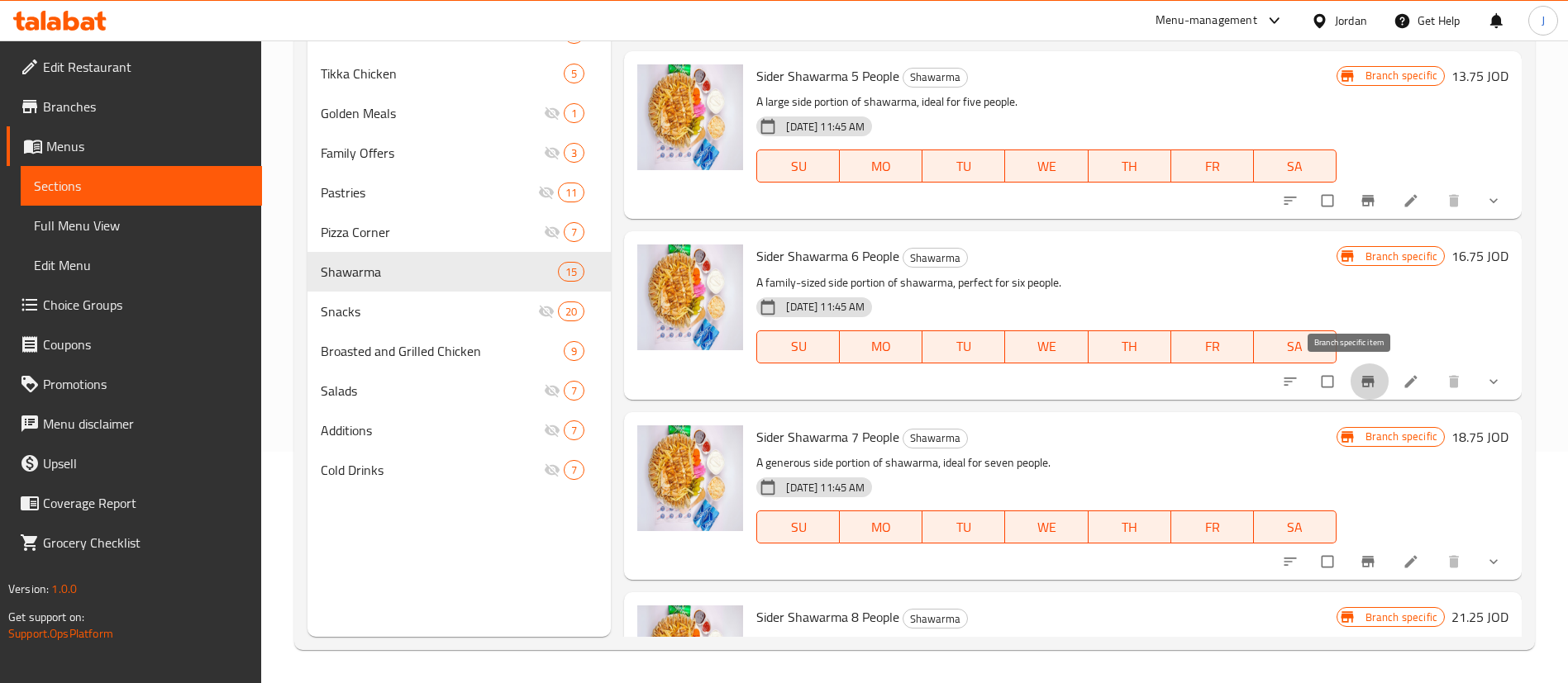
click at [1356, 391] on button "Branch-specific-item" at bounding box center [1370, 382] width 40 height 36
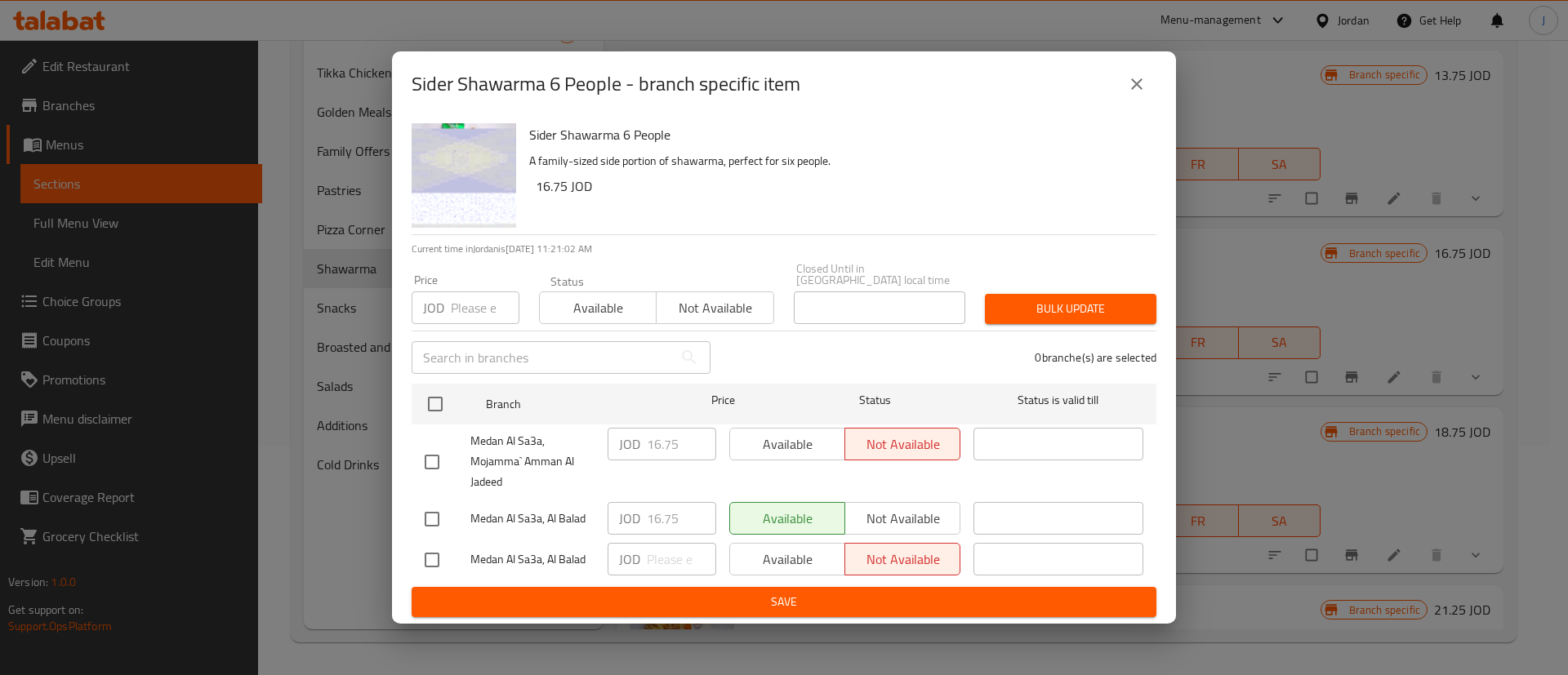
click at [428, 454] on input "checkbox" at bounding box center [432, 462] width 34 height 34
checkbox input "true"
click at [775, 433] on span "Available" at bounding box center [787, 444] width 102 height 24
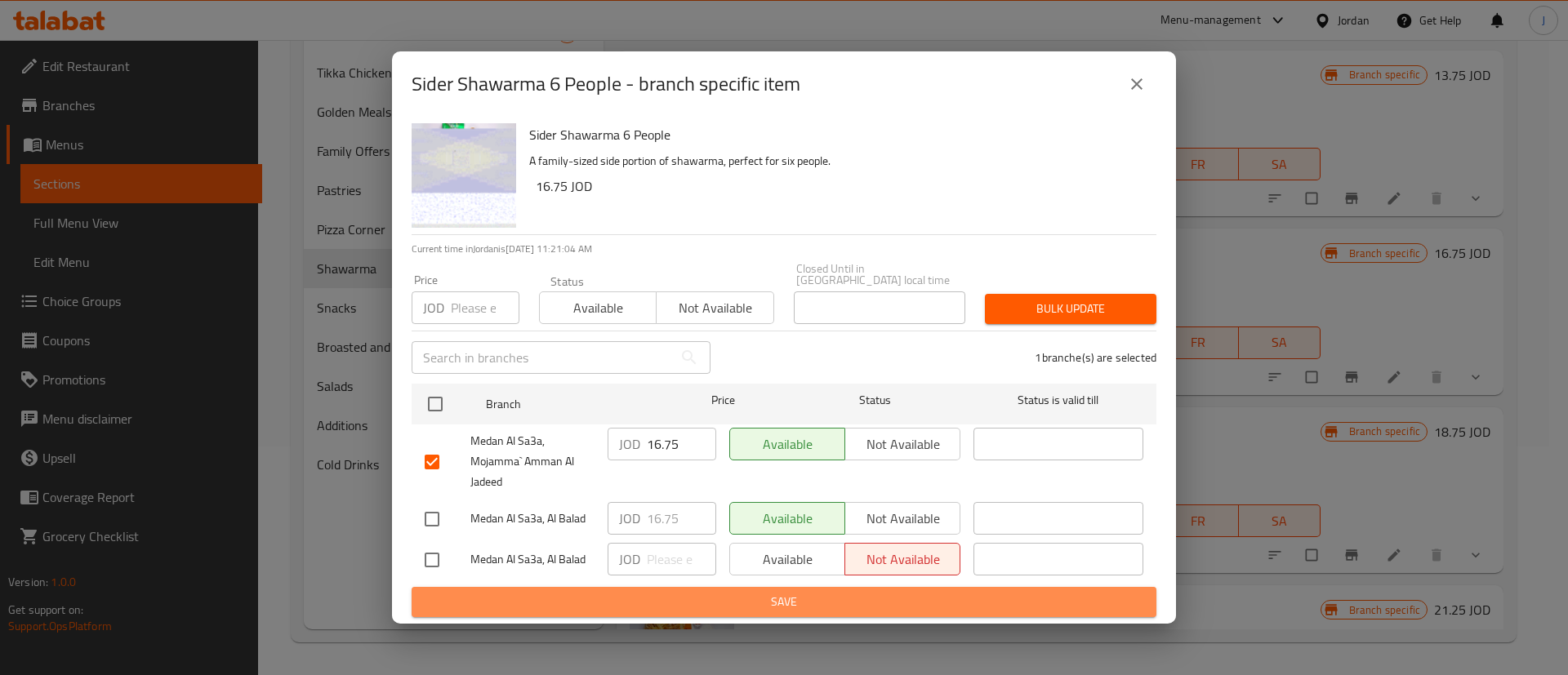
click at [717, 592] on span "Save" at bounding box center [784, 602] width 719 height 20
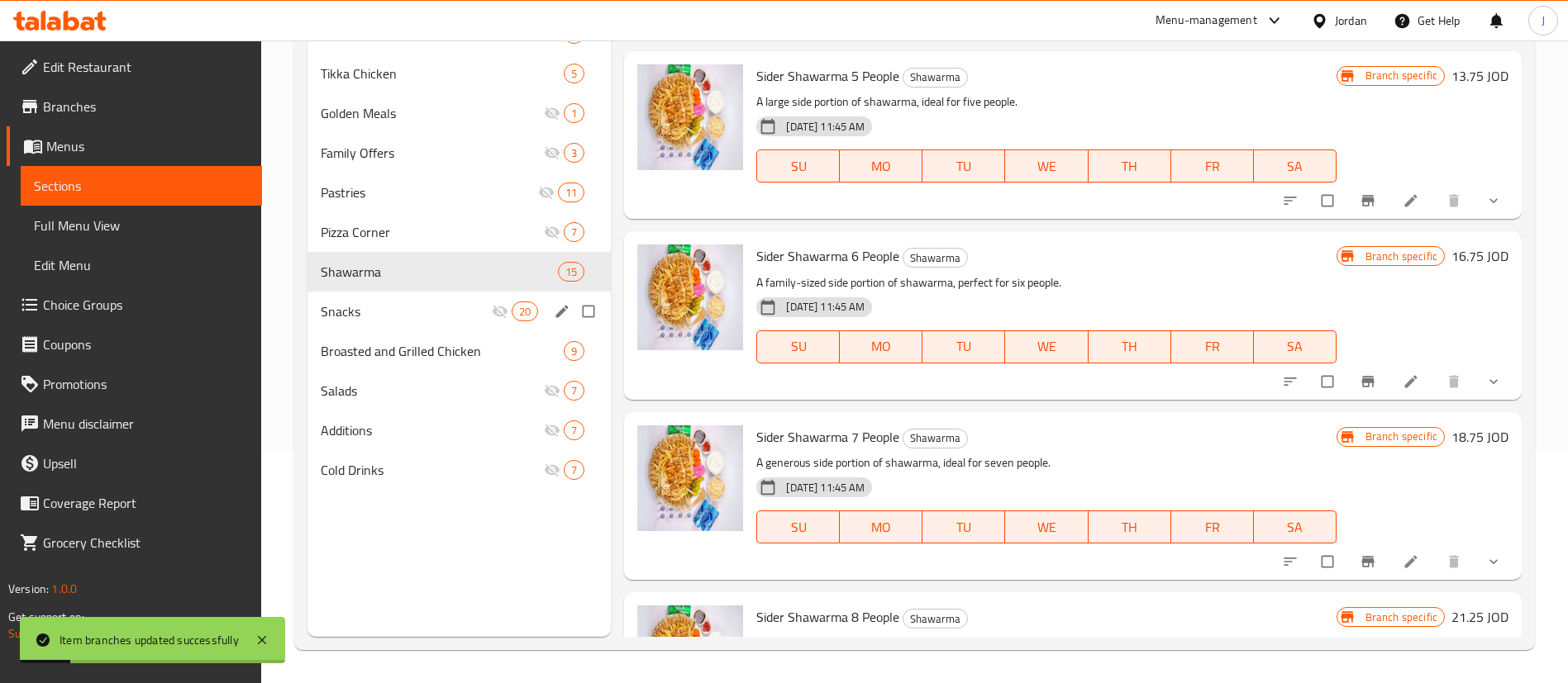
click at [360, 300] on div "Snacks 20" at bounding box center [459, 311] width 303 height 40
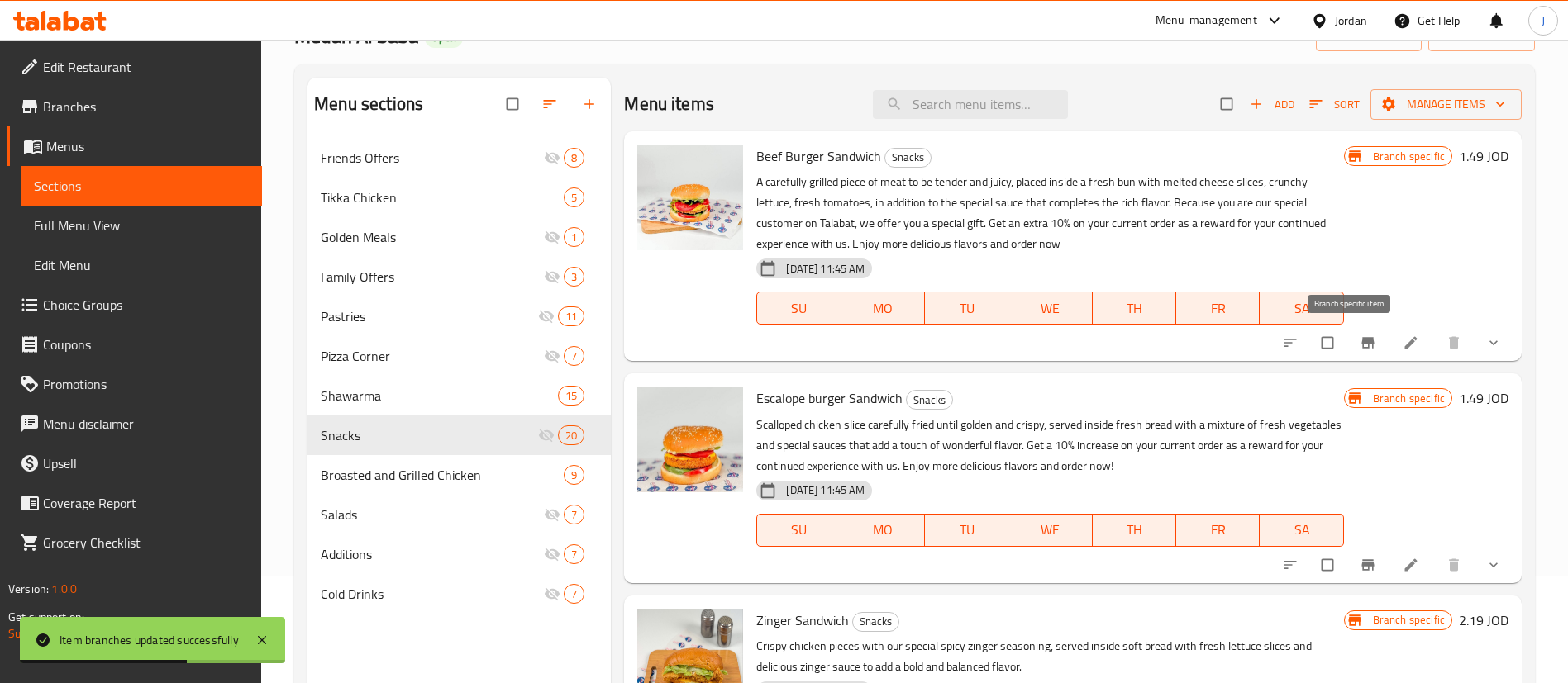
click at [1362, 345] on icon "Branch-specific-item" at bounding box center [1368, 343] width 12 height 11
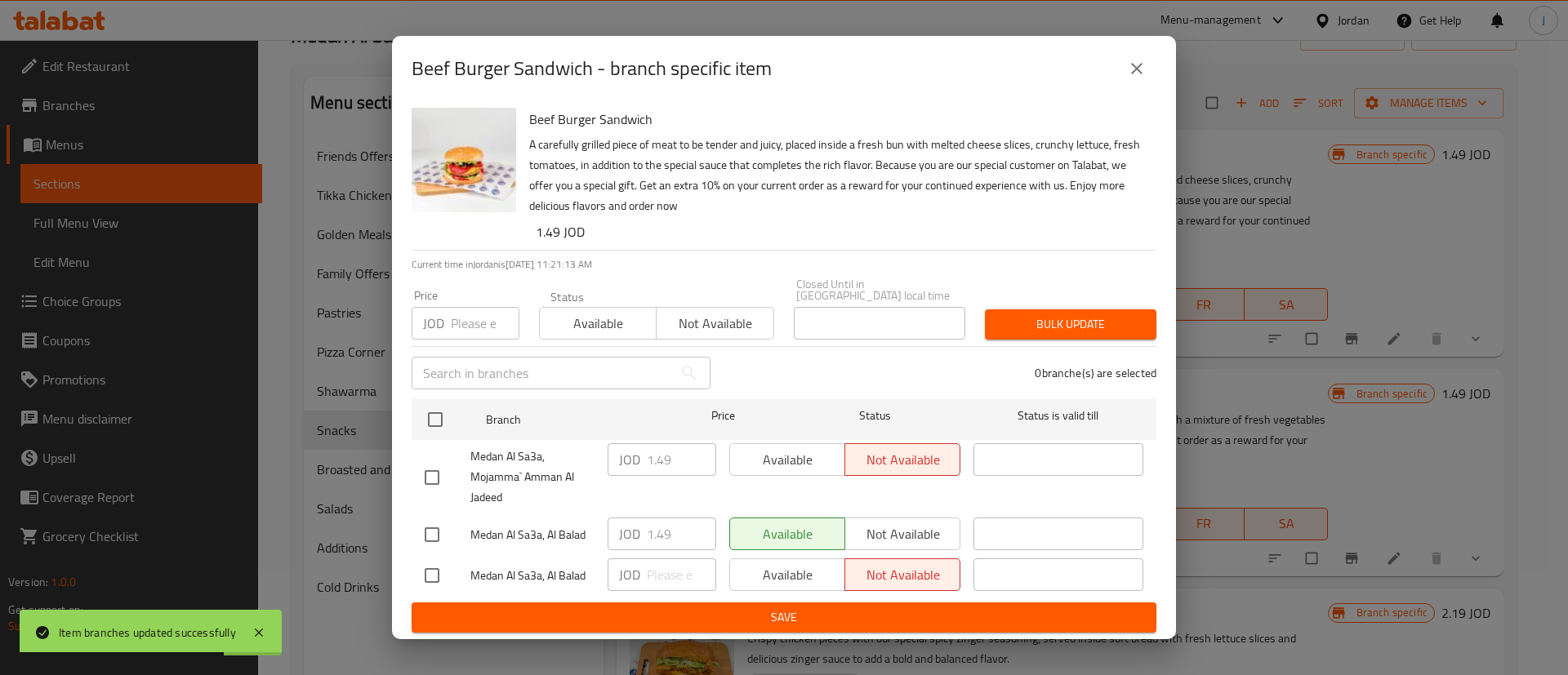
click at [428, 473] on input "checkbox" at bounding box center [432, 478] width 34 height 34
checkbox input "true"
click at [771, 456] on span "Available" at bounding box center [787, 460] width 102 height 24
click at [744, 610] on span "Save" at bounding box center [784, 618] width 719 height 20
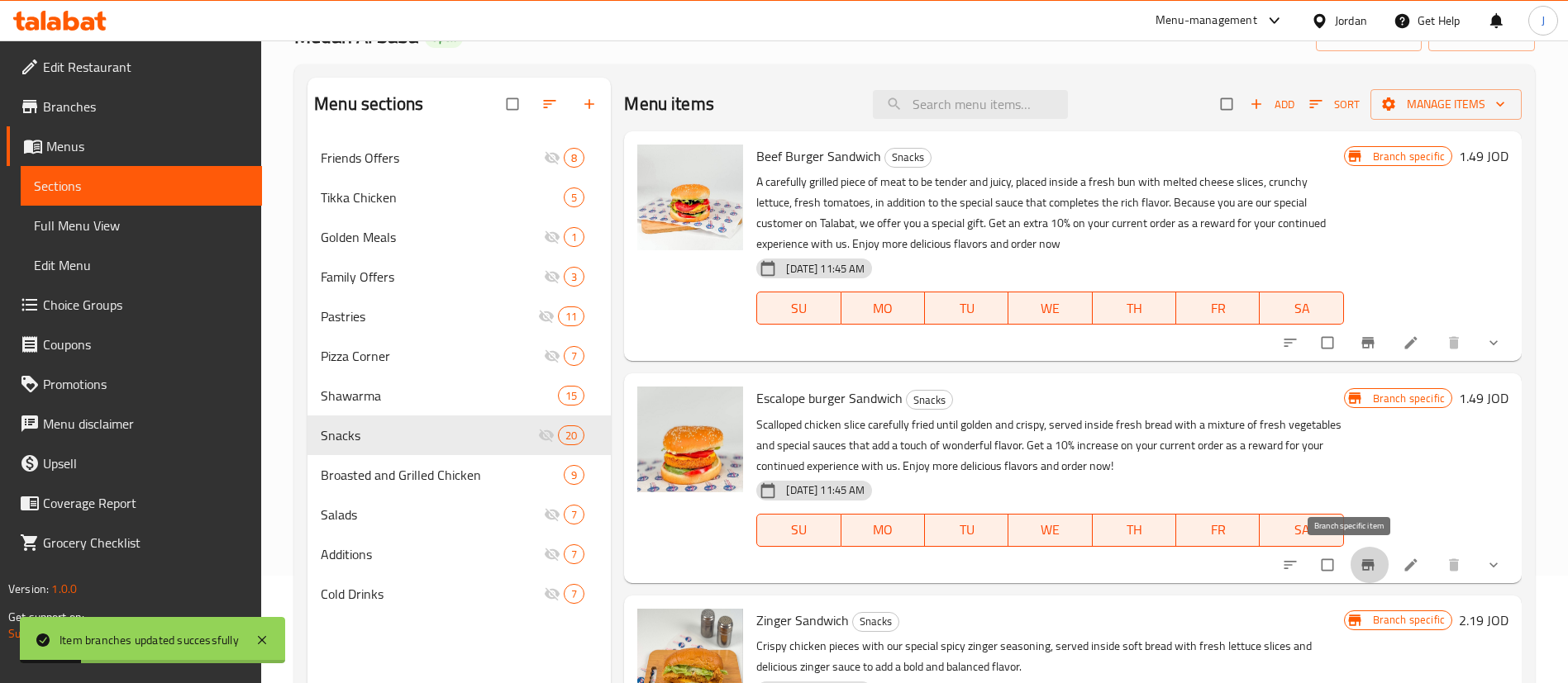
click at [1360, 569] on icon "Branch-specific-item" at bounding box center [1368, 565] width 17 height 17
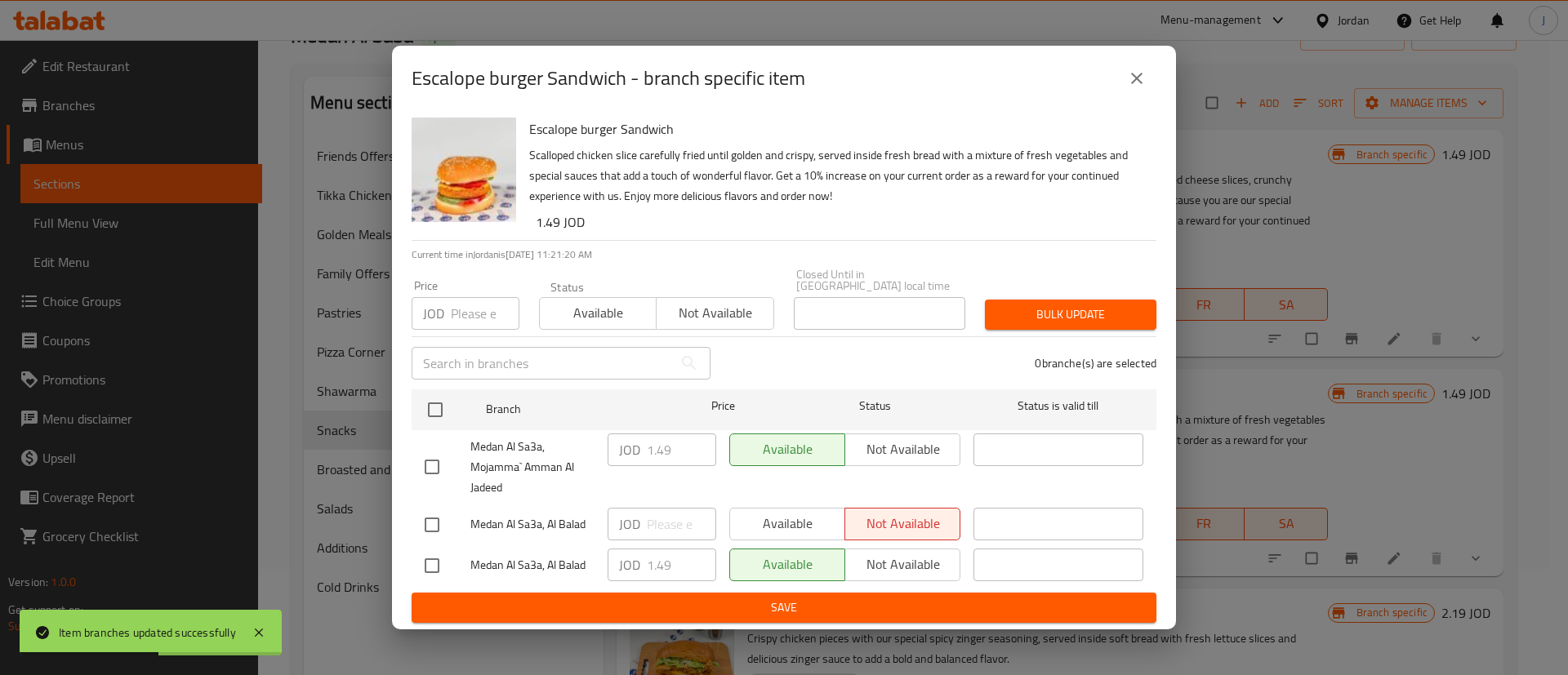
click at [1140, 81] on icon "close" at bounding box center [1137, 79] width 11 height 11
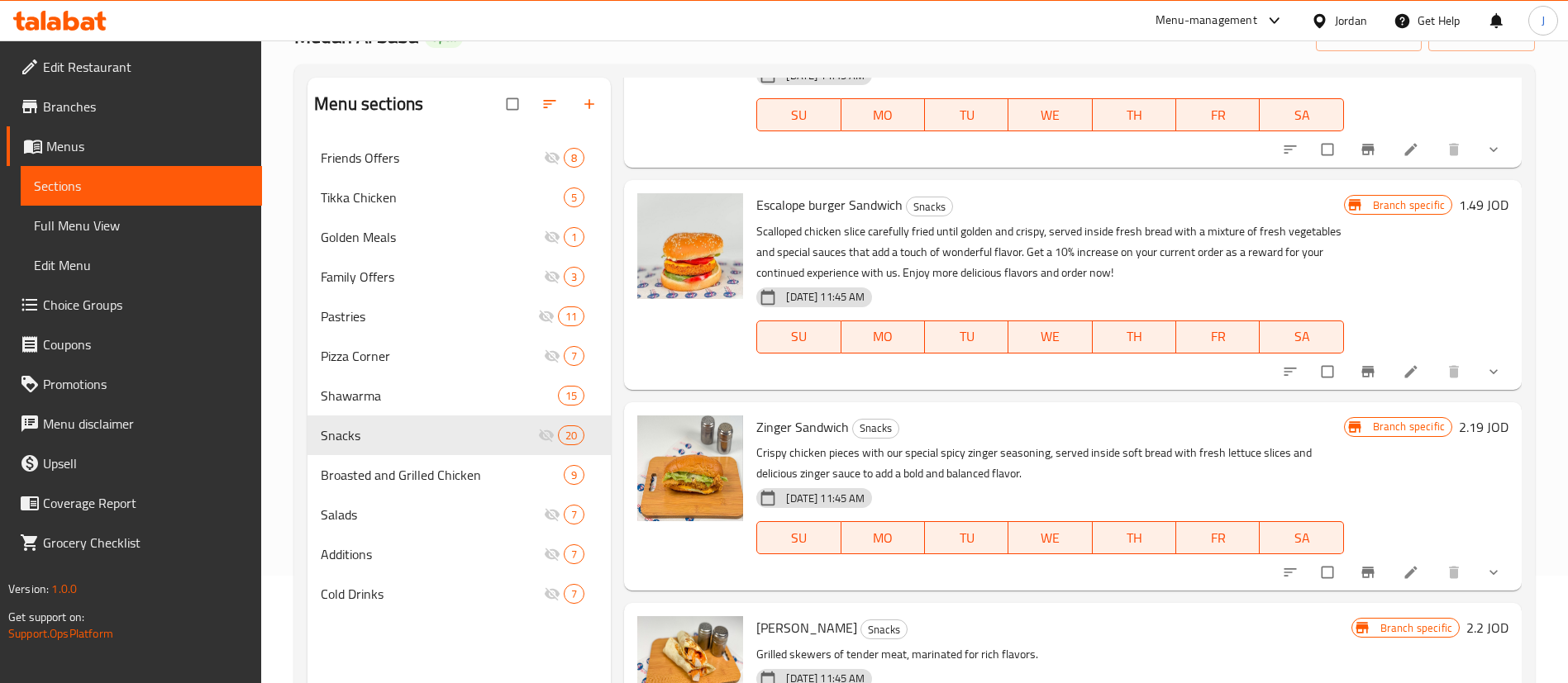
scroll to position [248, 0]
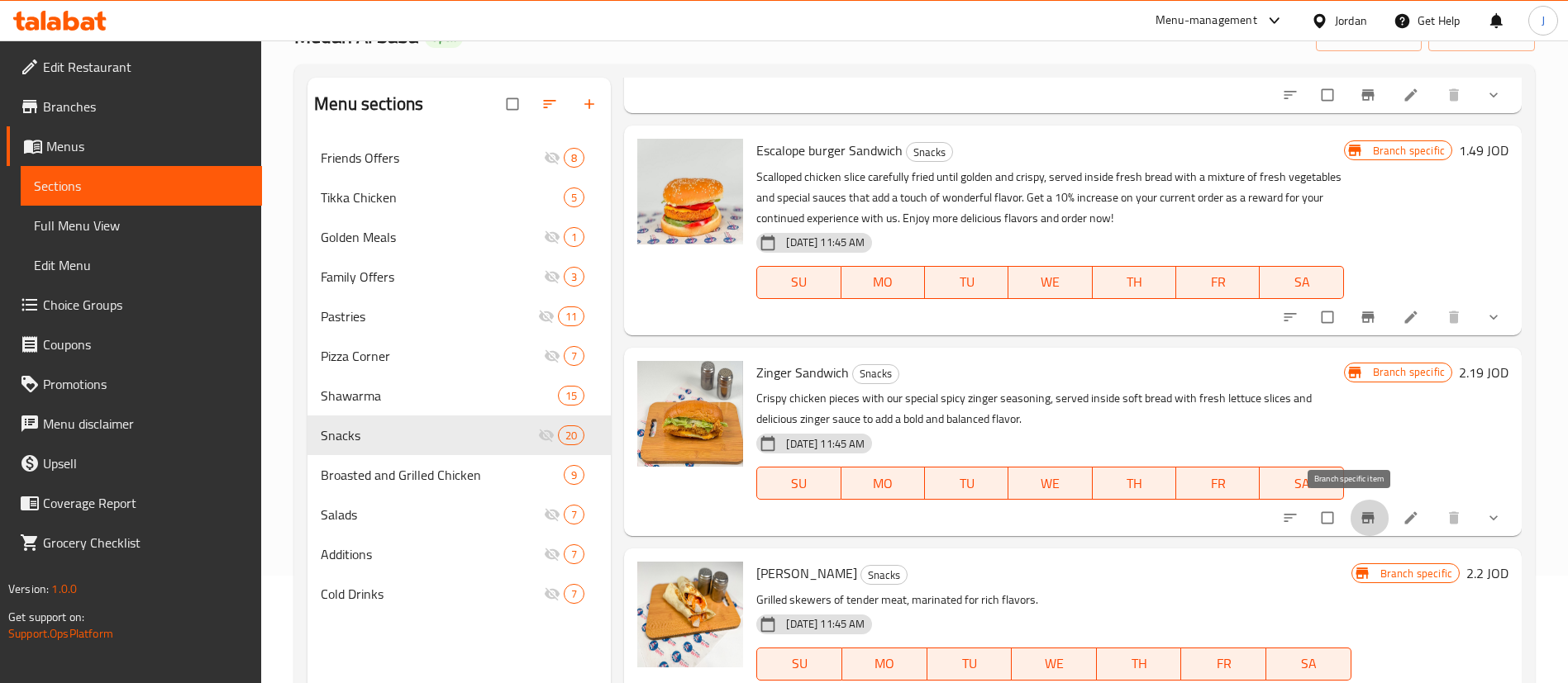
click at [1362, 523] on icon "Branch-specific-item" at bounding box center [1368, 517] width 12 height 11
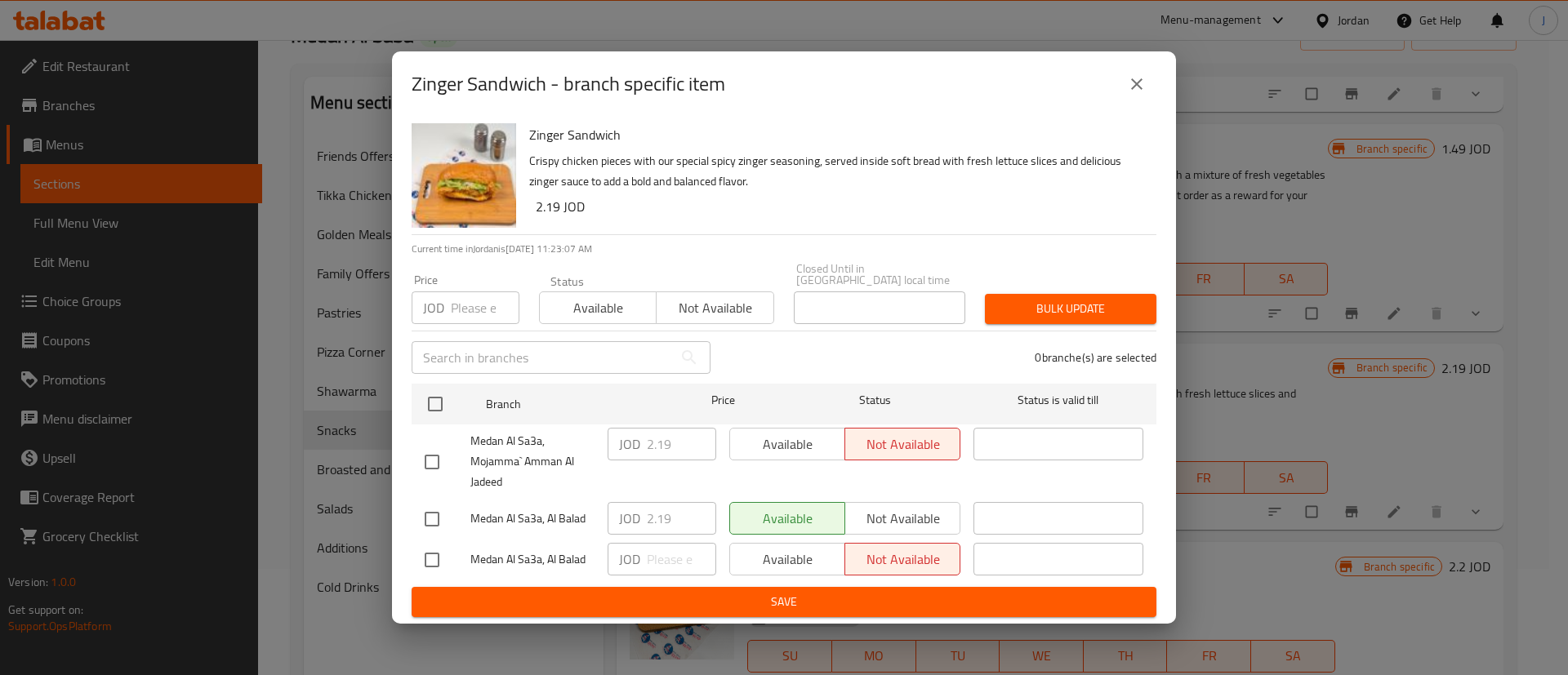
click at [432, 460] on input "checkbox" at bounding box center [432, 462] width 34 height 34
checkbox input "true"
click at [797, 441] on span "Available" at bounding box center [787, 444] width 102 height 24
drag, startPoint x: 763, startPoint y: 605, endPoint x: 1034, endPoint y: 594, distance: 271.2
click at [764, 605] on span "Save" at bounding box center [784, 602] width 719 height 20
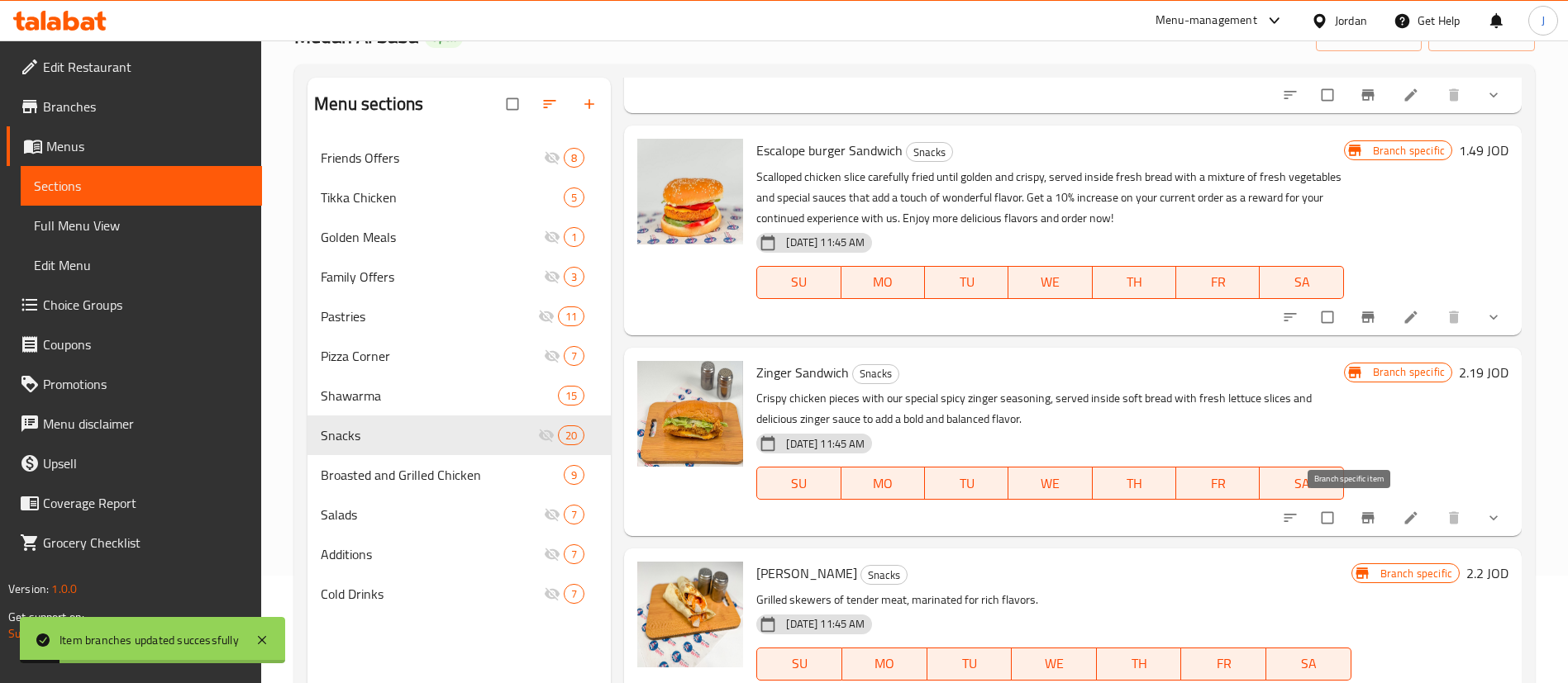
click at [1360, 520] on icon "Branch-specific-item" at bounding box center [1368, 518] width 17 height 17
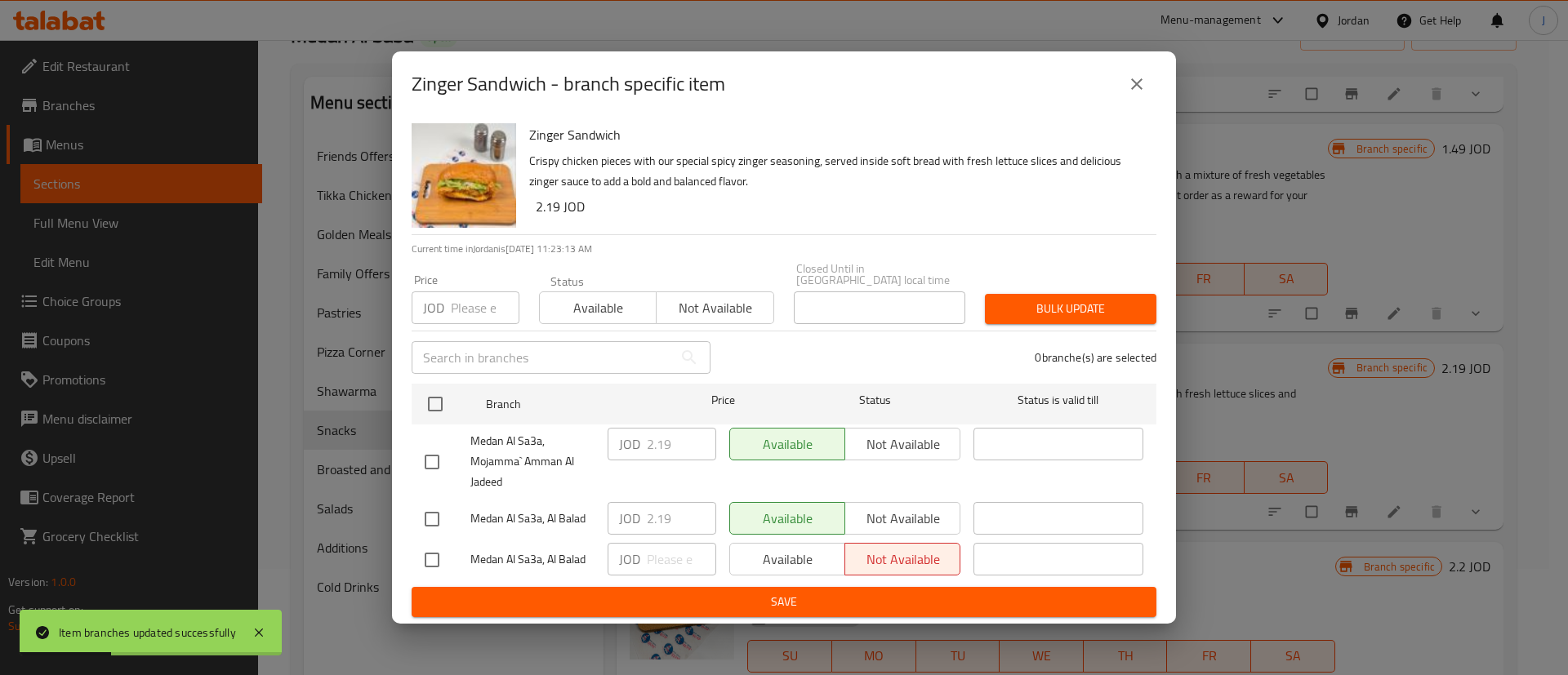
click at [1139, 103] on button "close" at bounding box center [1137, 84] width 39 height 39
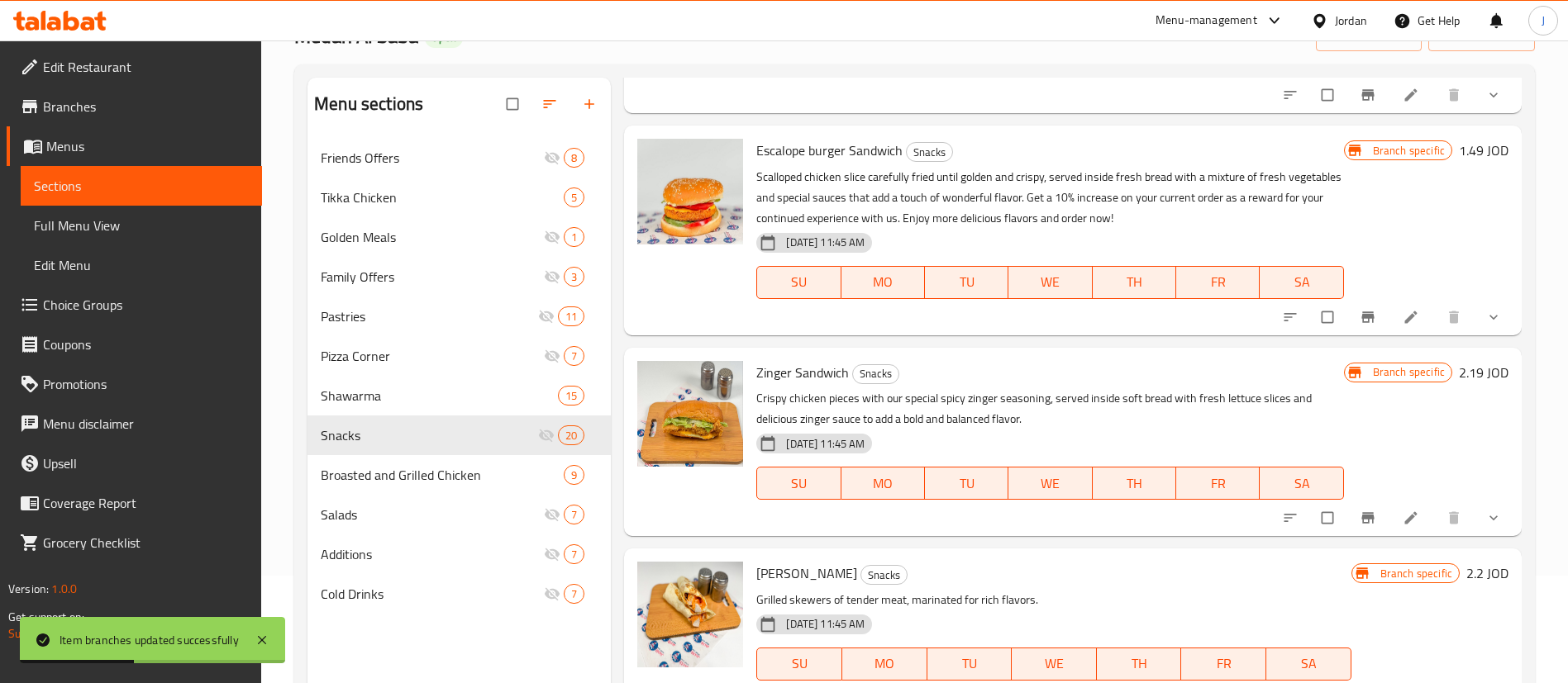
scroll to position [496, 0]
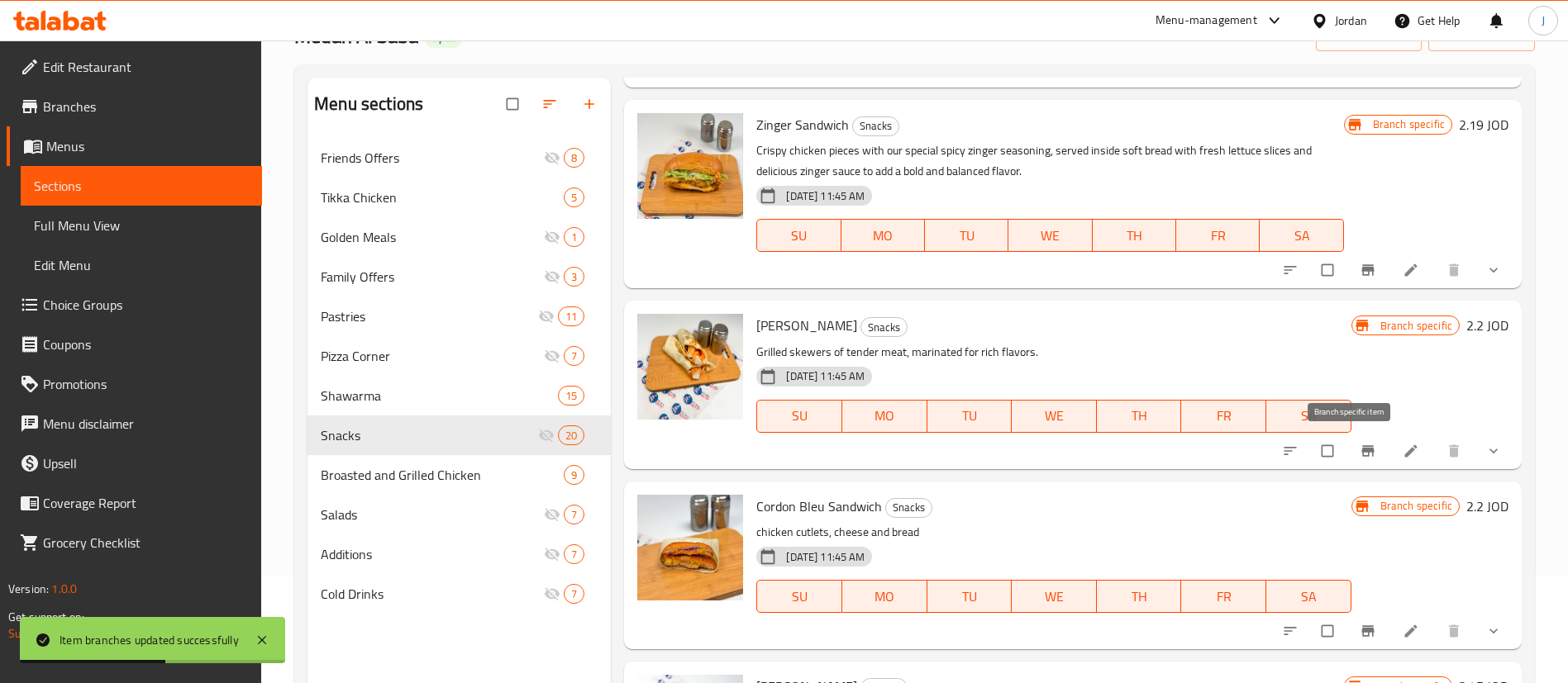
click at [1362, 450] on icon "Branch-specific-item" at bounding box center [1368, 450] width 12 height 11
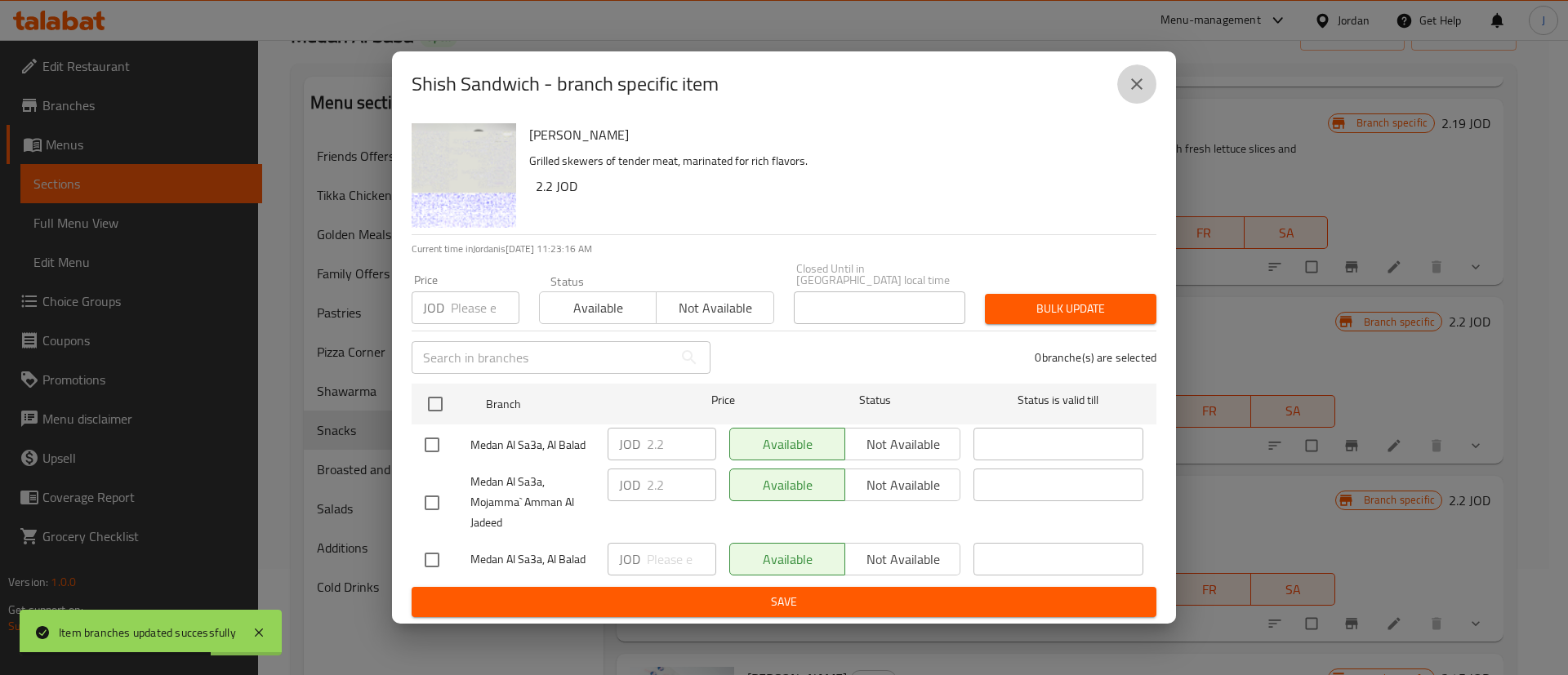
click at [1135, 93] on icon "close" at bounding box center [1137, 84] width 20 height 20
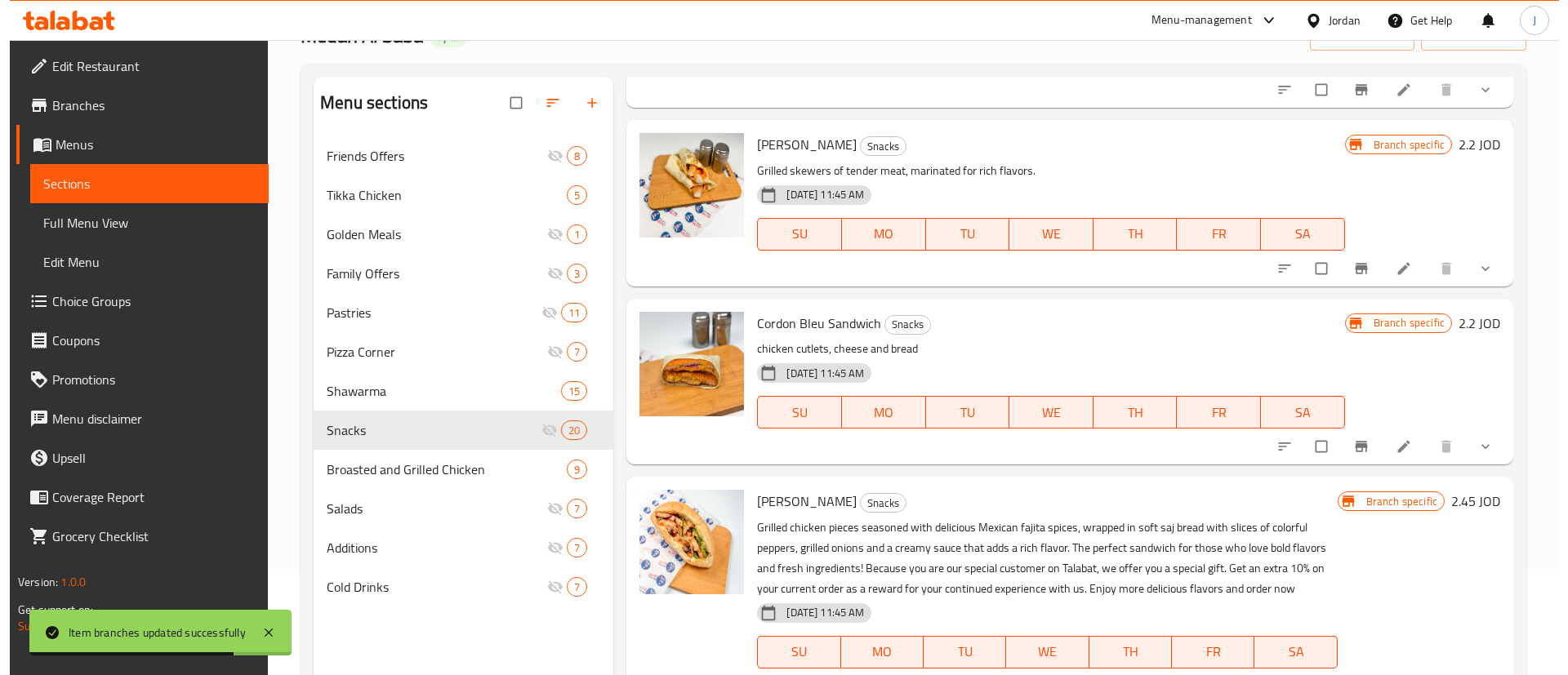
scroll to position [735, 0]
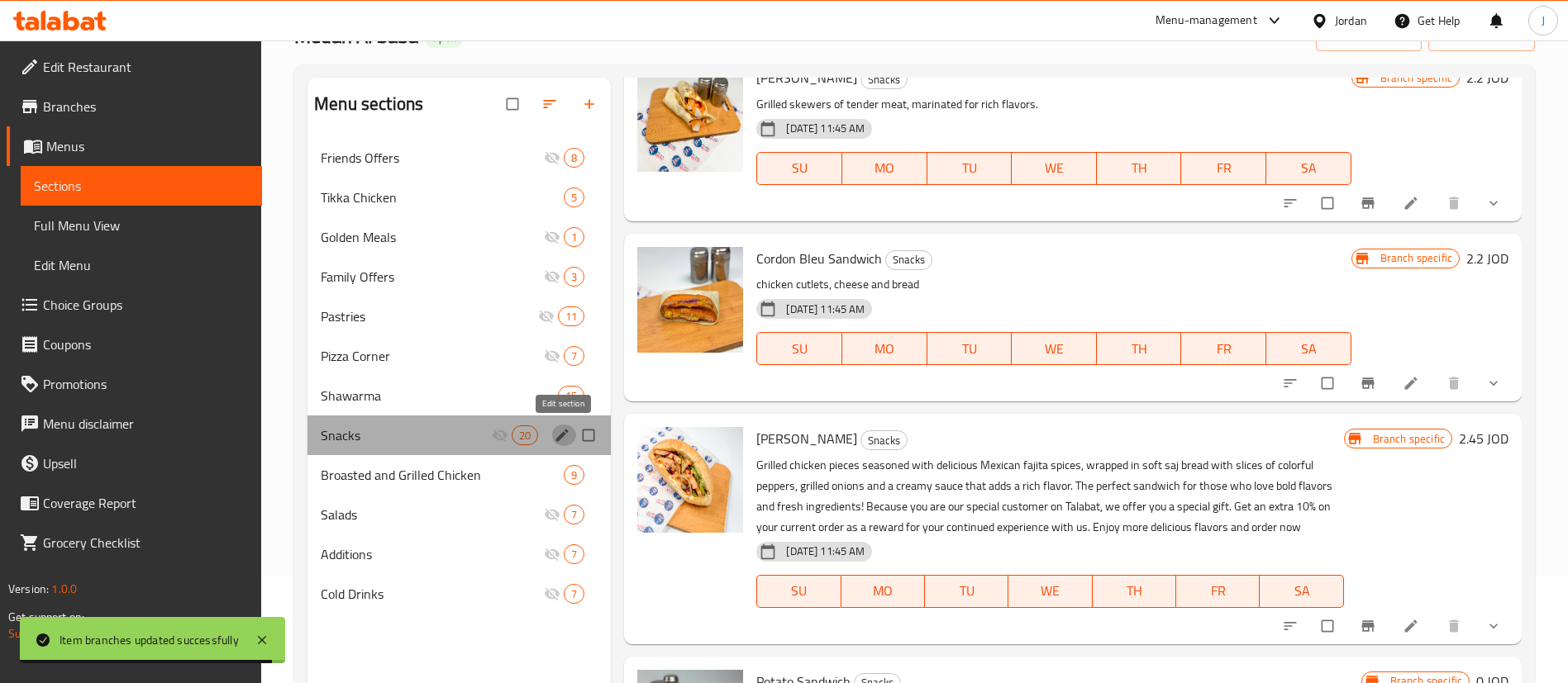
click at [562, 433] on icon "edit" at bounding box center [562, 435] width 17 height 17
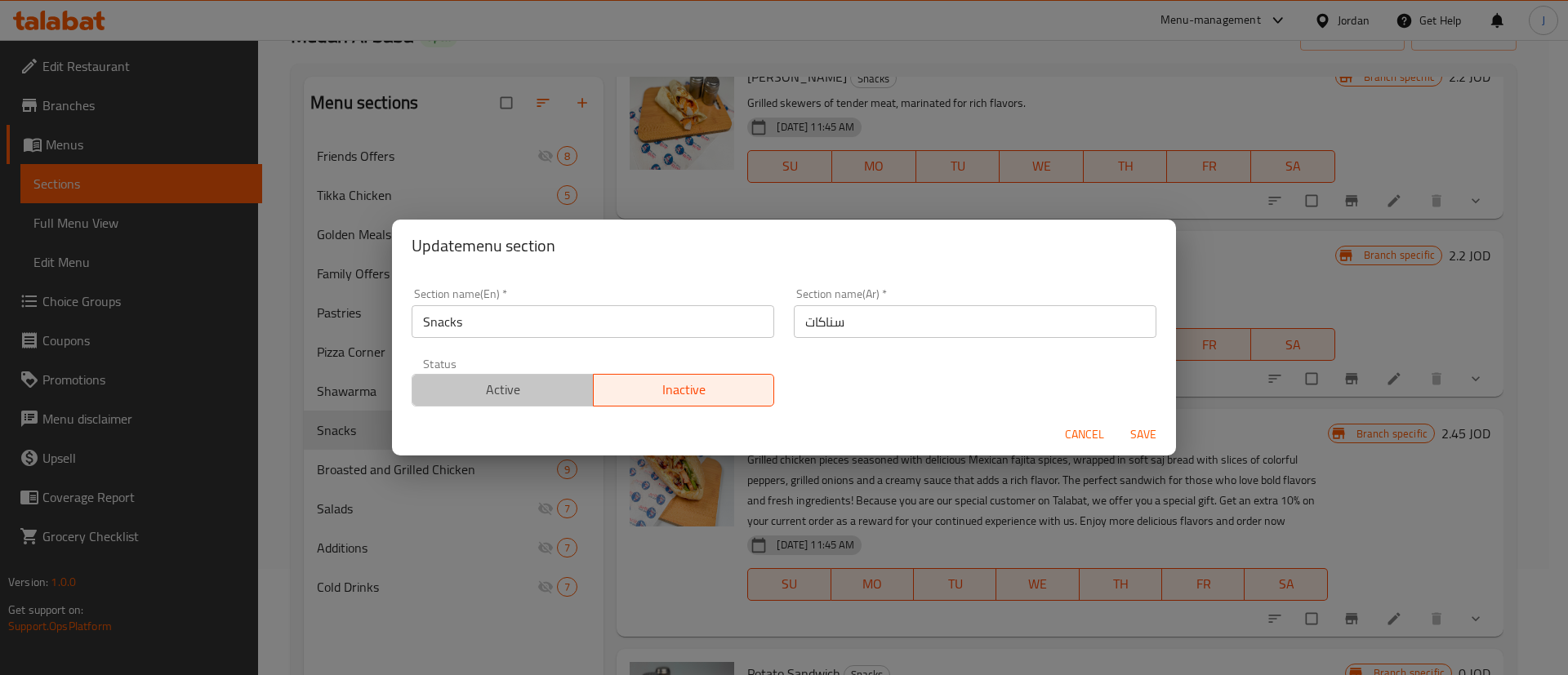
click at [520, 399] on span "Active" at bounding box center [503, 389] width 169 height 24
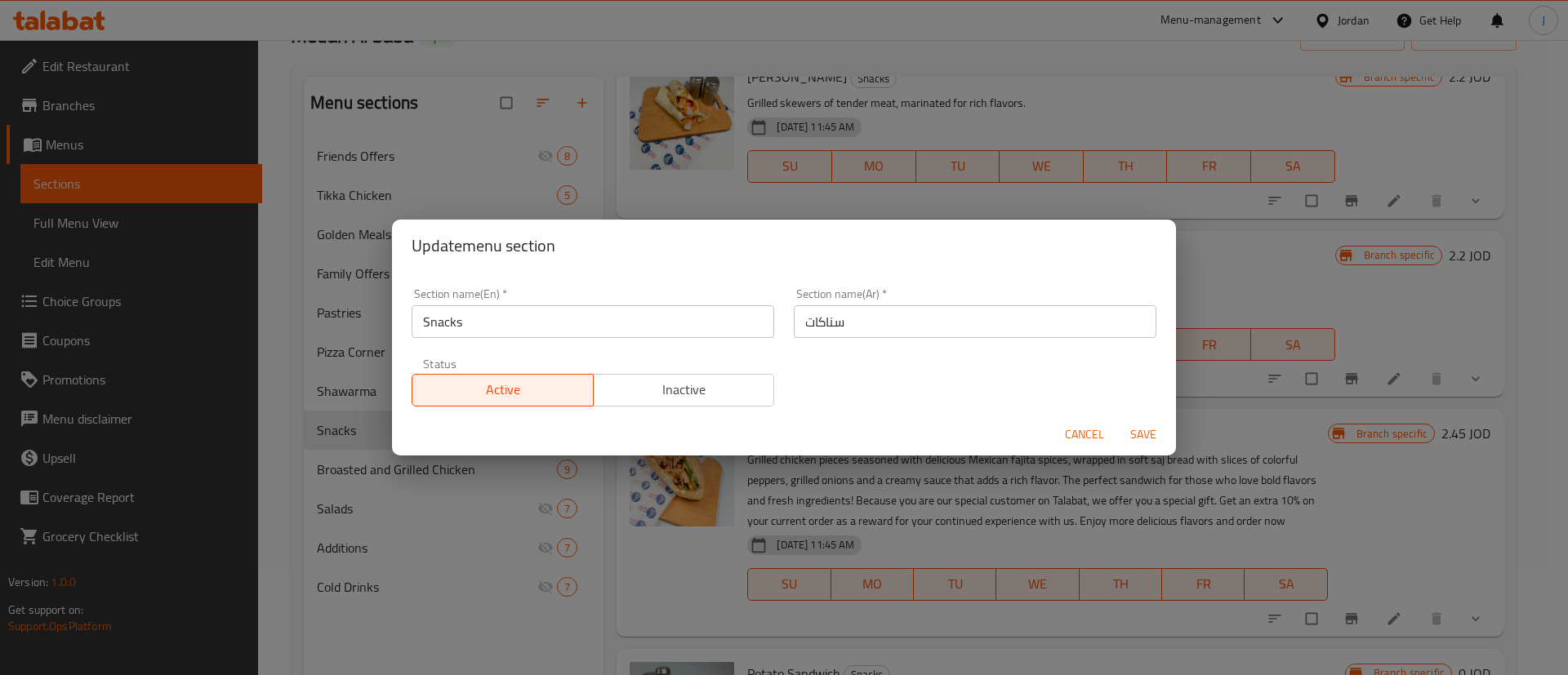
click at [1147, 433] on span "Save" at bounding box center [1143, 434] width 39 height 20
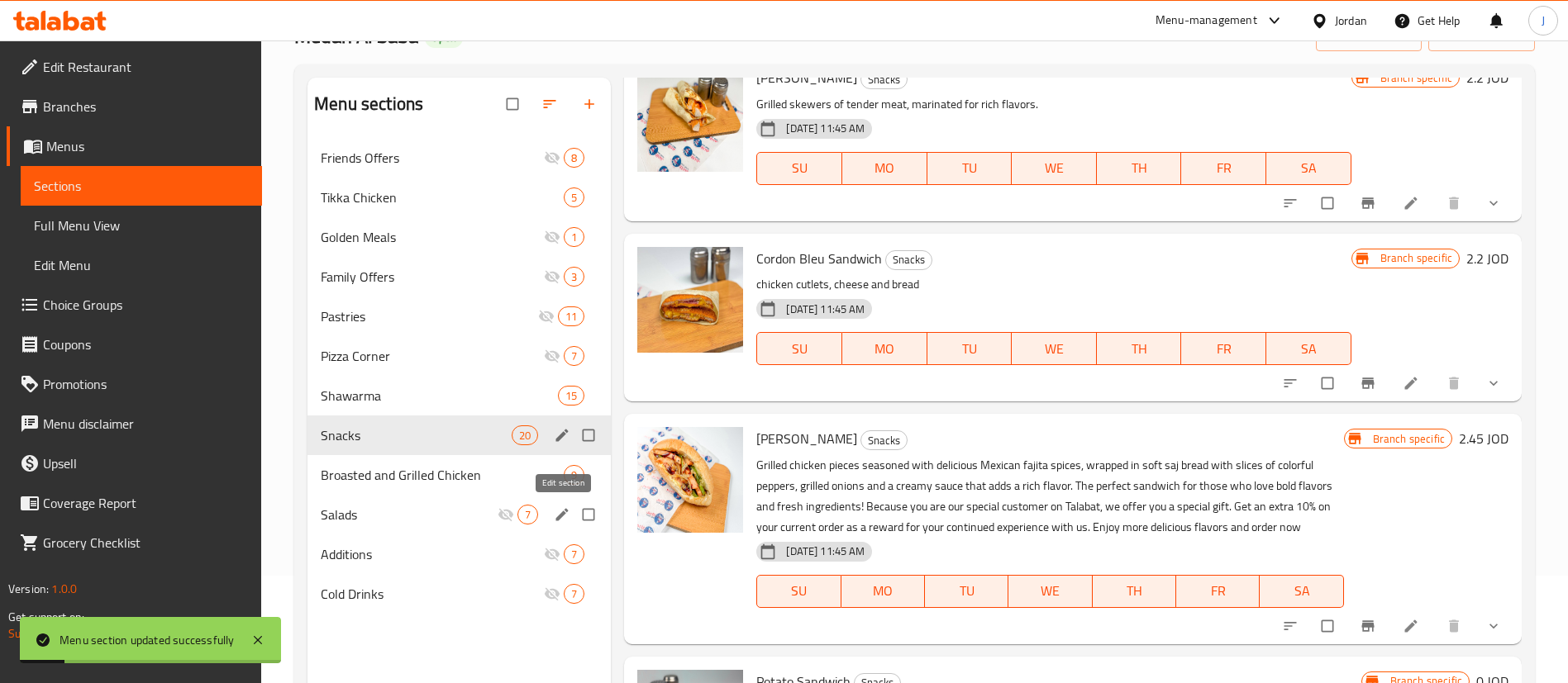
click at [563, 510] on icon "edit" at bounding box center [562, 515] width 17 height 17
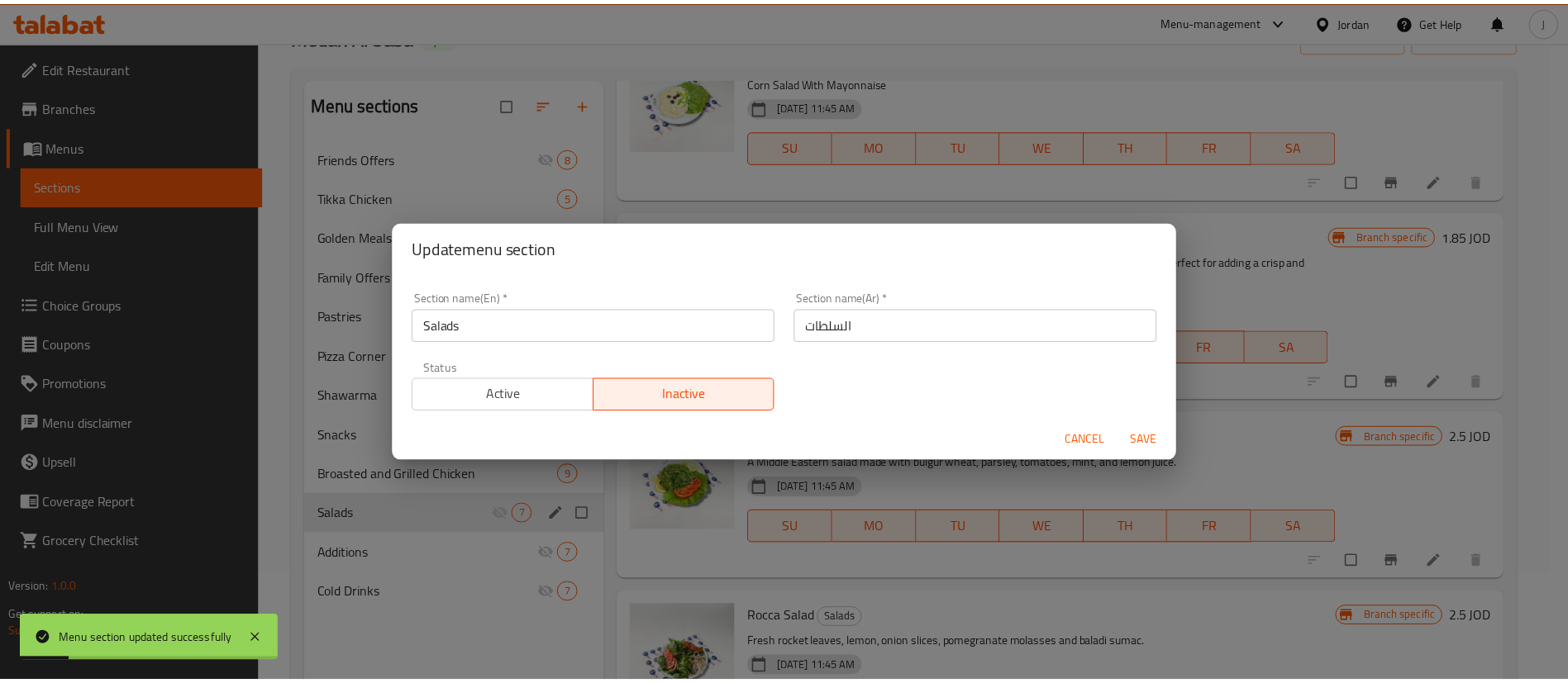
scroll to position [683, 0]
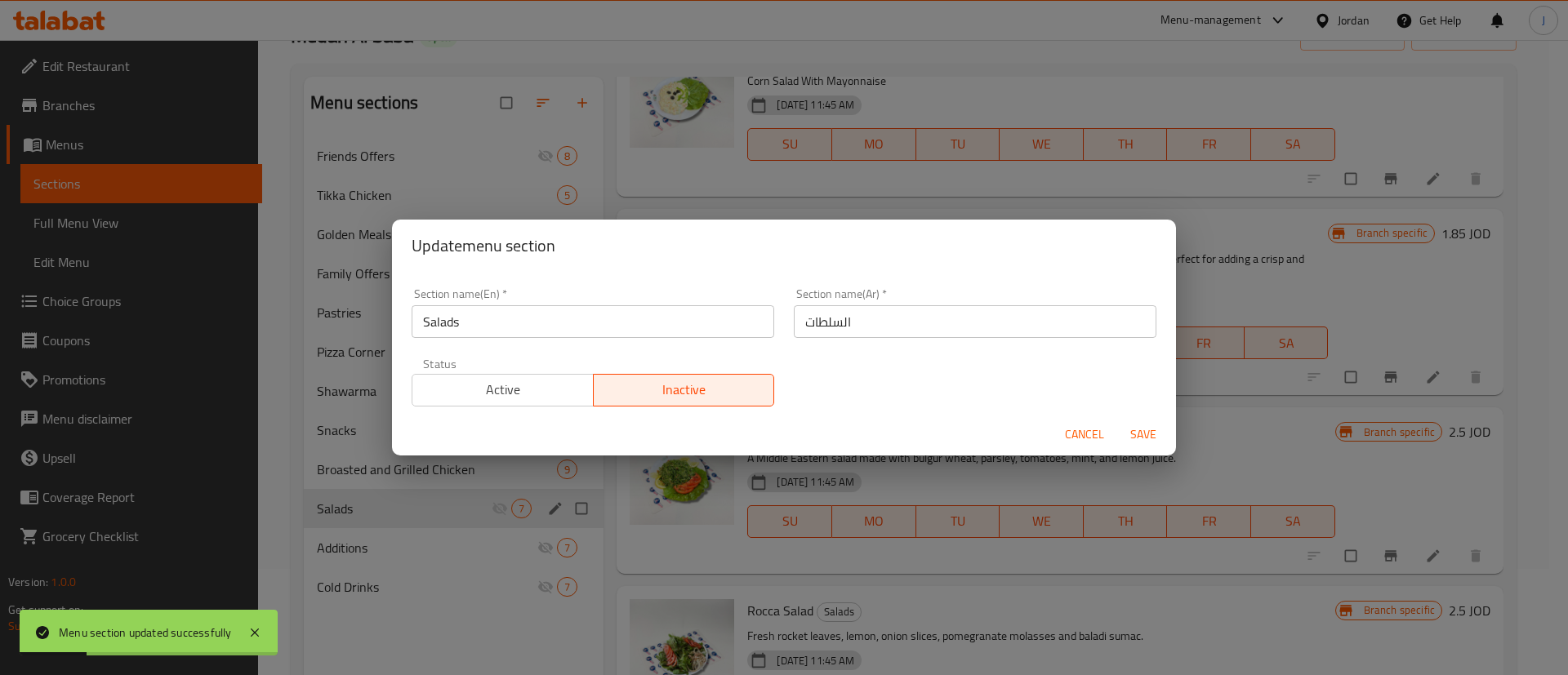
click at [450, 380] on span "Active" at bounding box center [503, 389] width 169 height 24
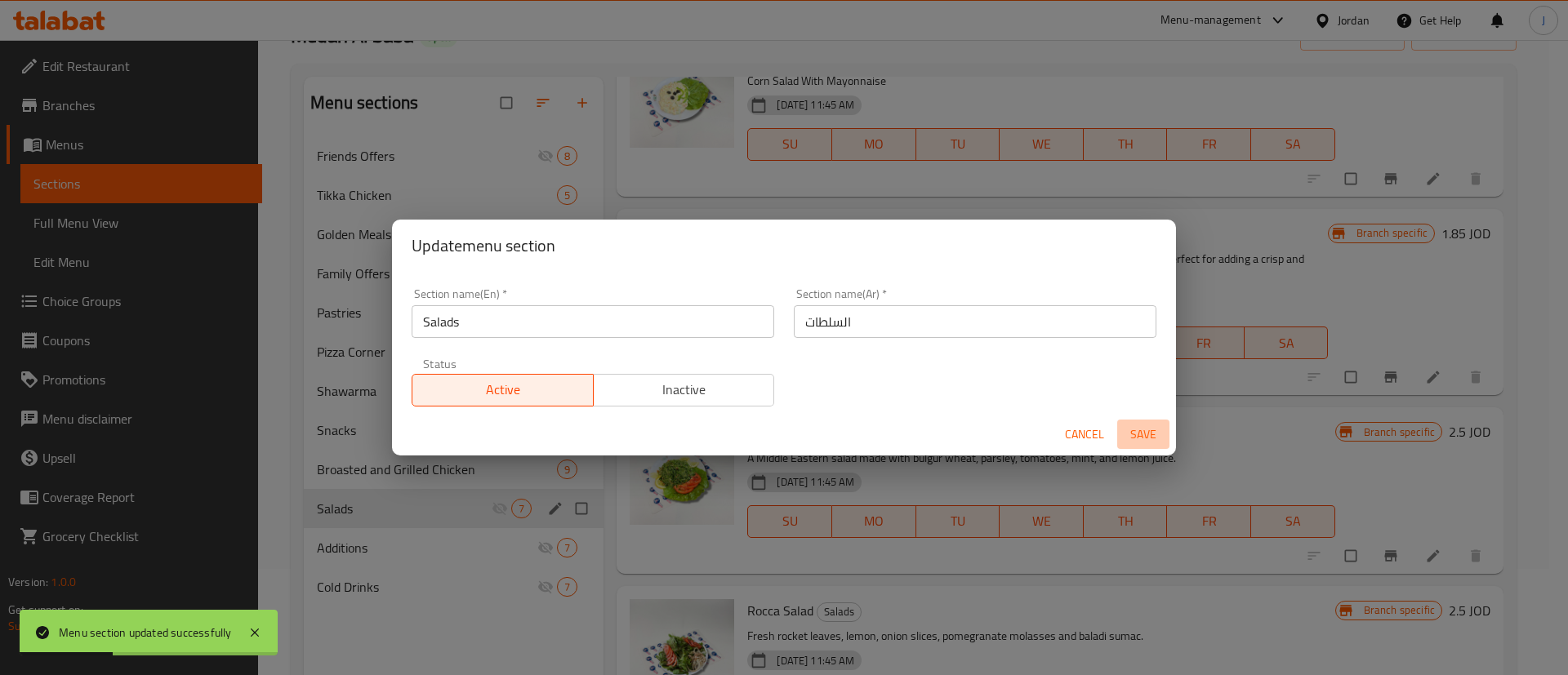
click at [1139, 435] on span "Save" at bounding box center [1143, 434] width 39 height 20
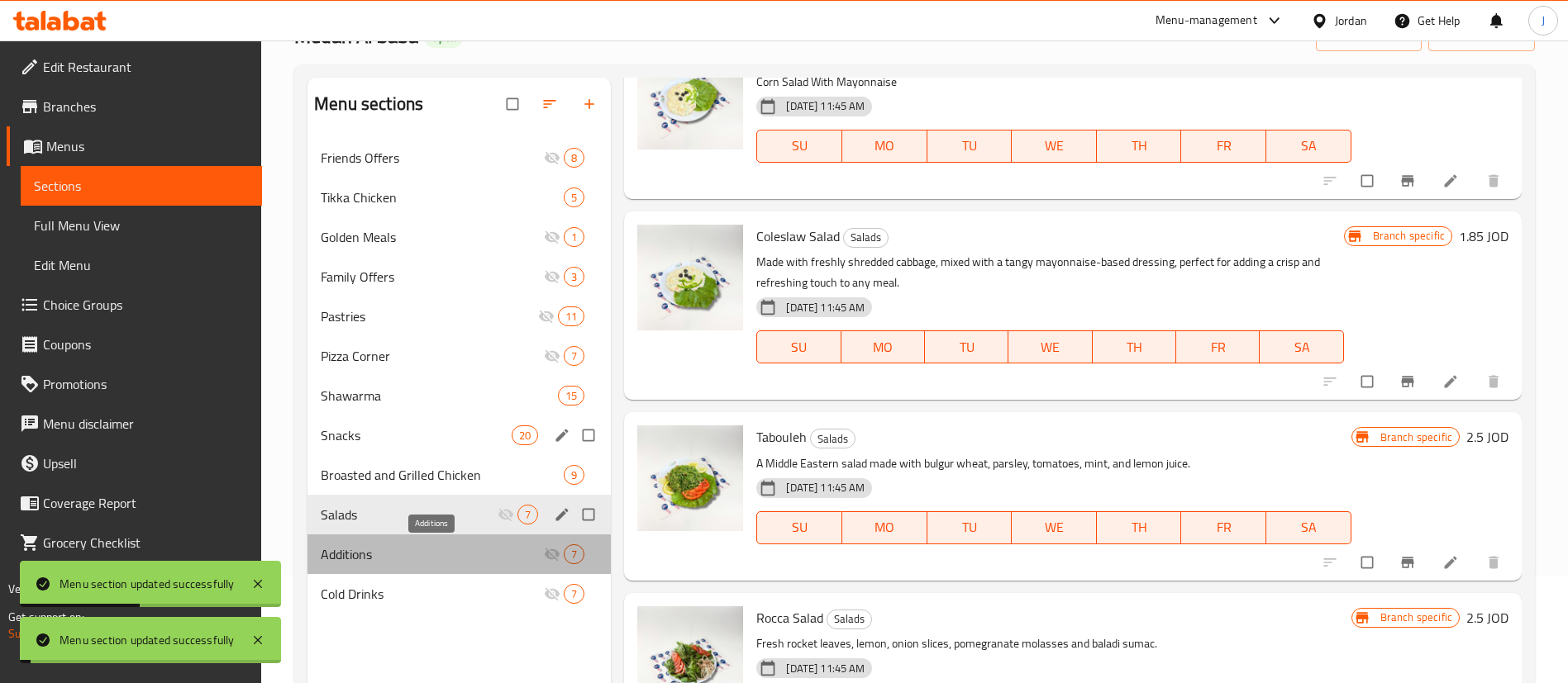
click at [482, 560] on span "Additions" at bounding box center [432, 555] width 223 height 20
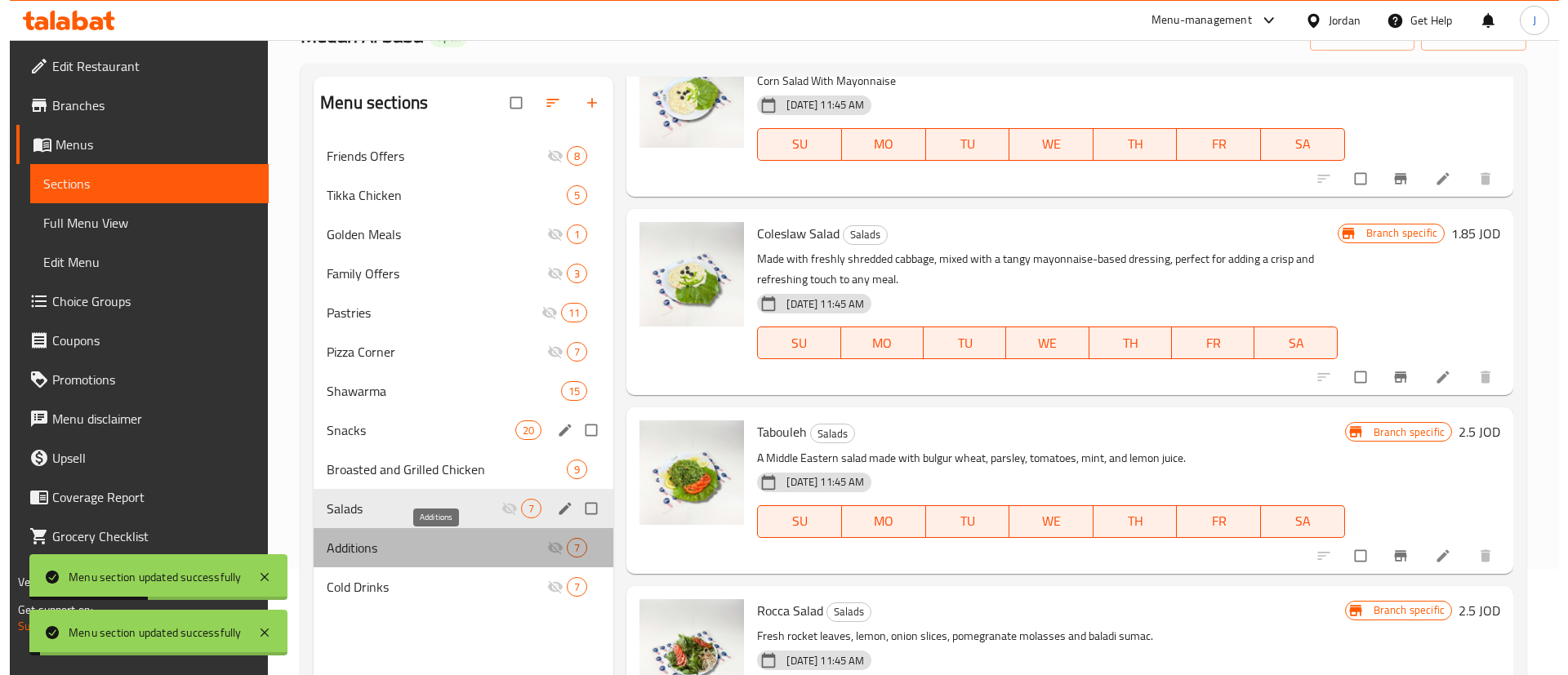
scroll to position [614, 0]
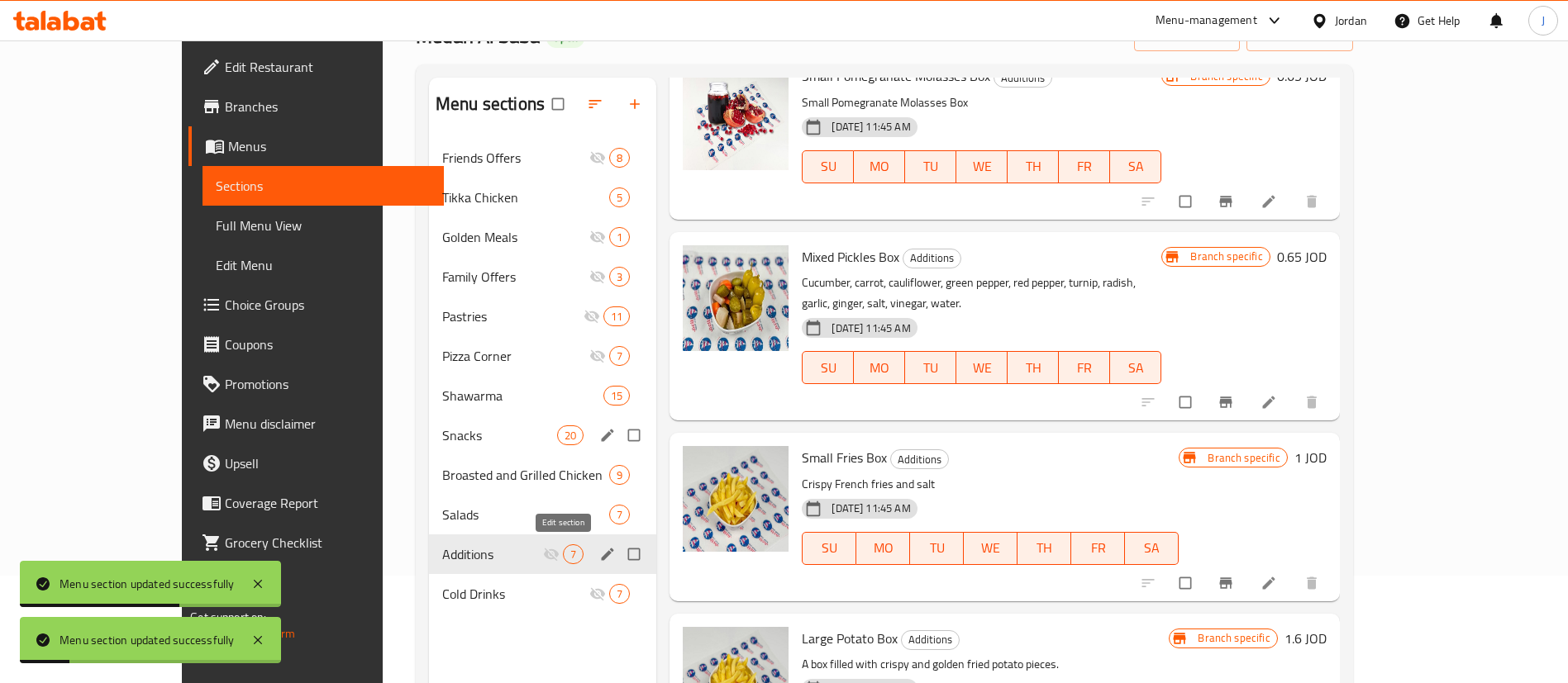
click at [602, 554] on icon "edit" at bounding box center [608, 554] width 12 height 12
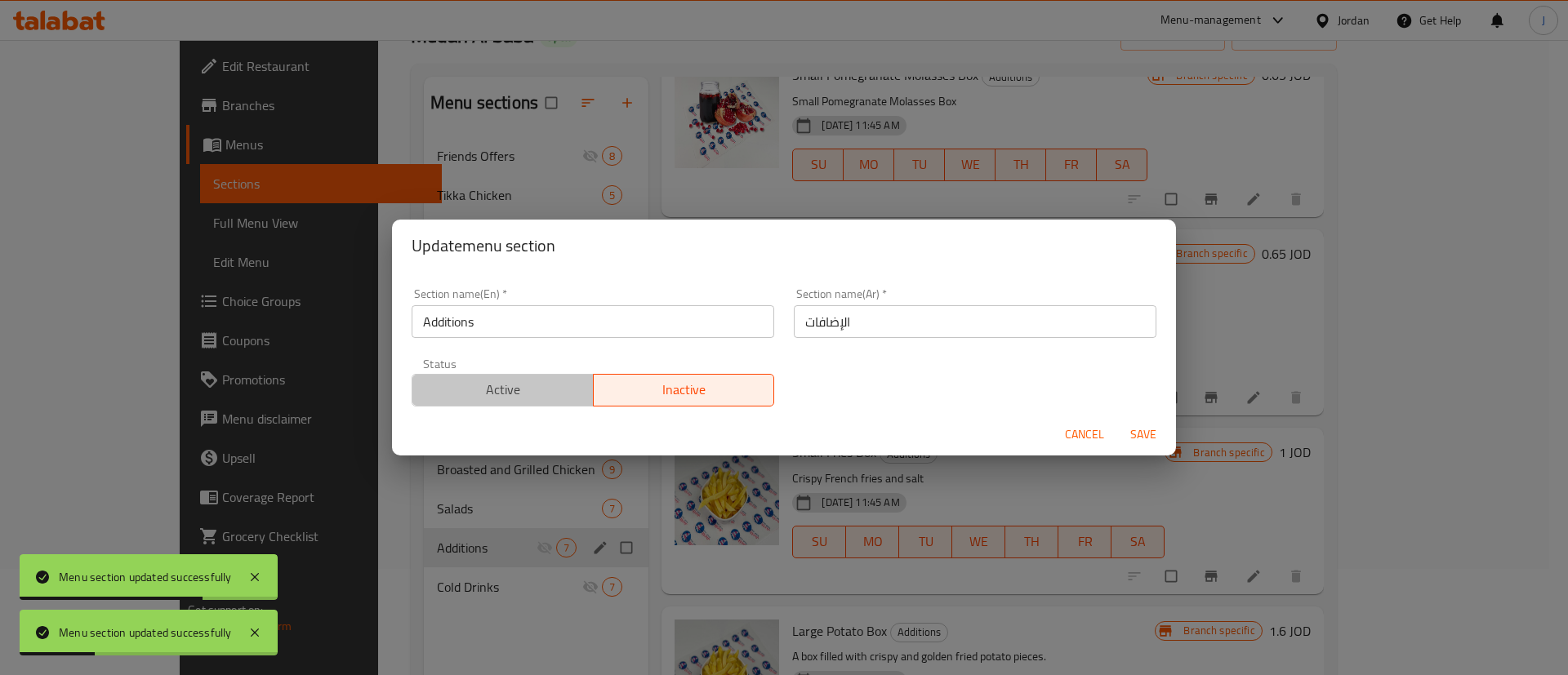
click at [519, 385] on span "Active" at bounding box center [503, 389] width 169 height 24
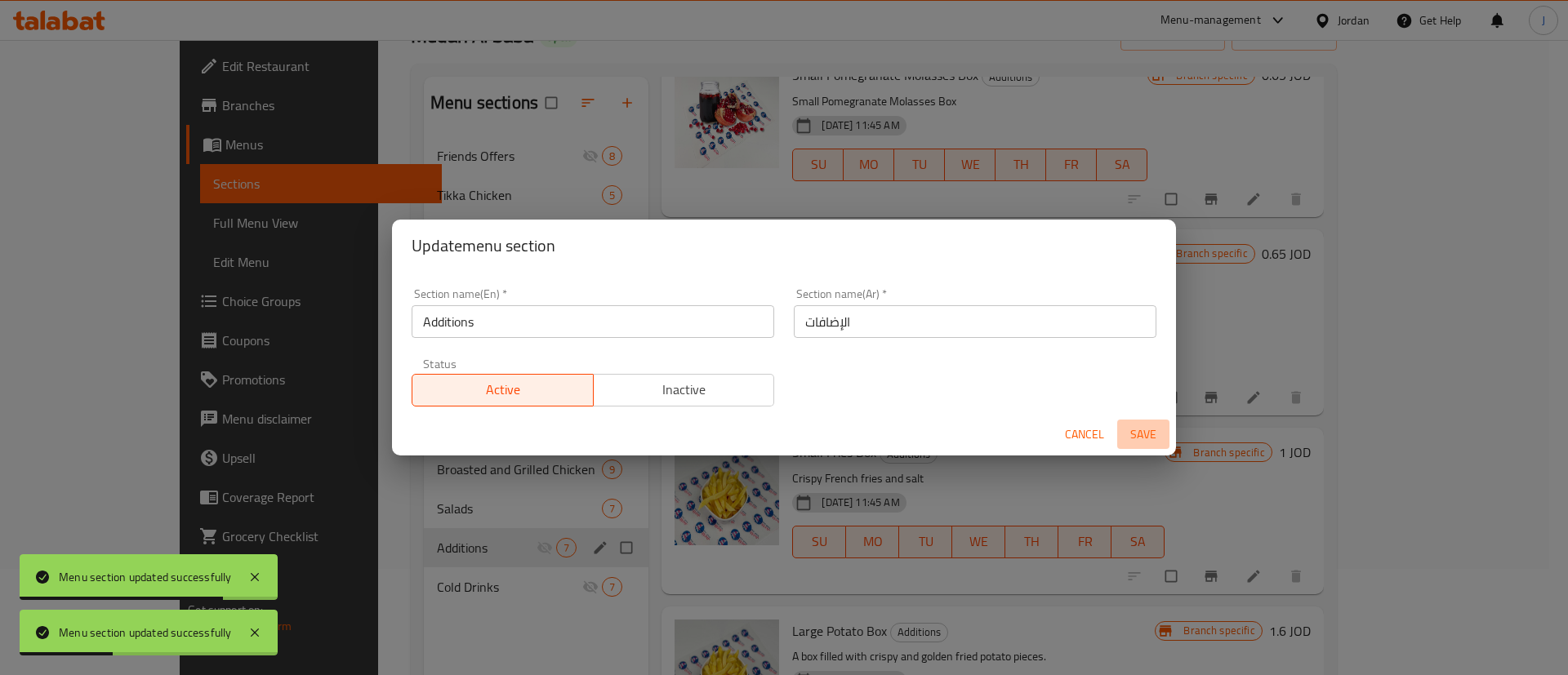
click at [1147, 431] on span "Save" at bounding box center [1143, 434] width 39 height 20
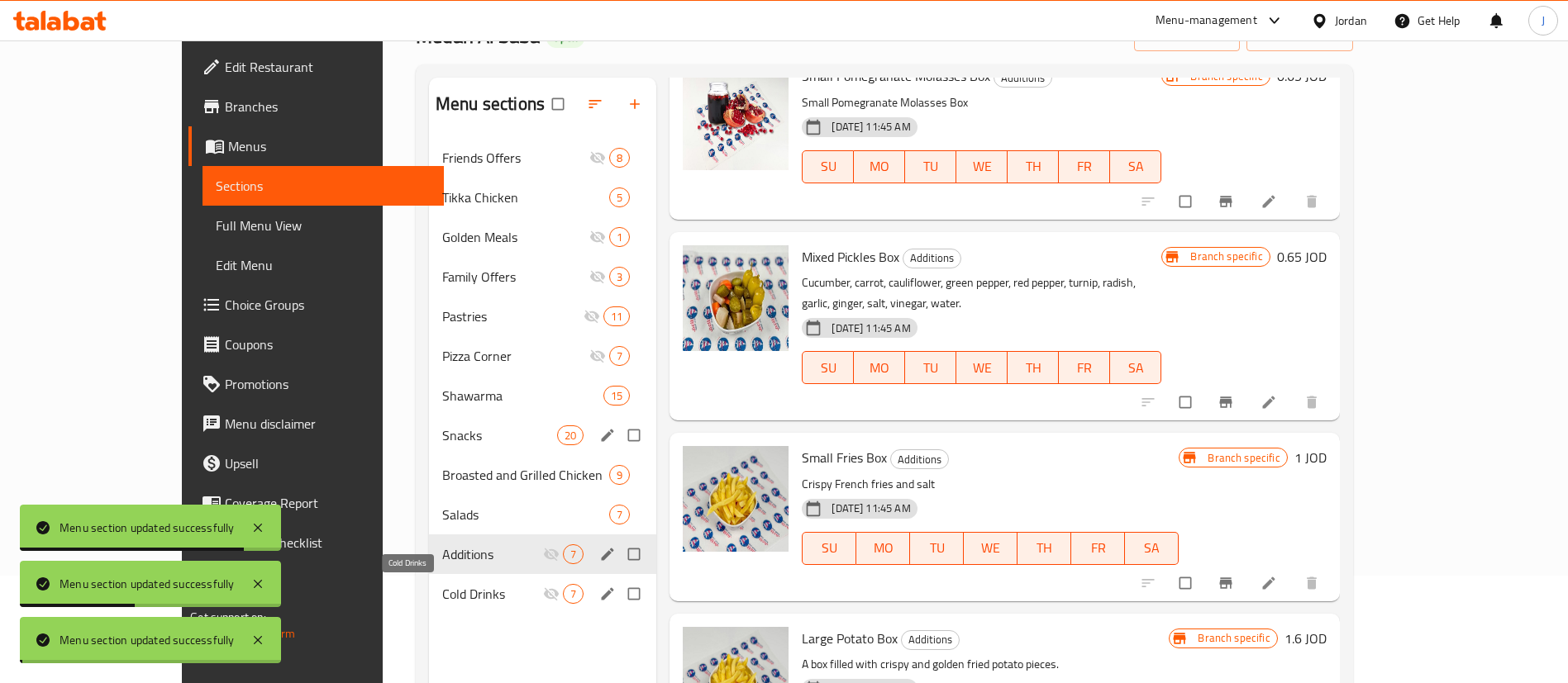
click at [465, 589] on span "Cold Drinks" at bounding box center [493, 594] width 101 height 20
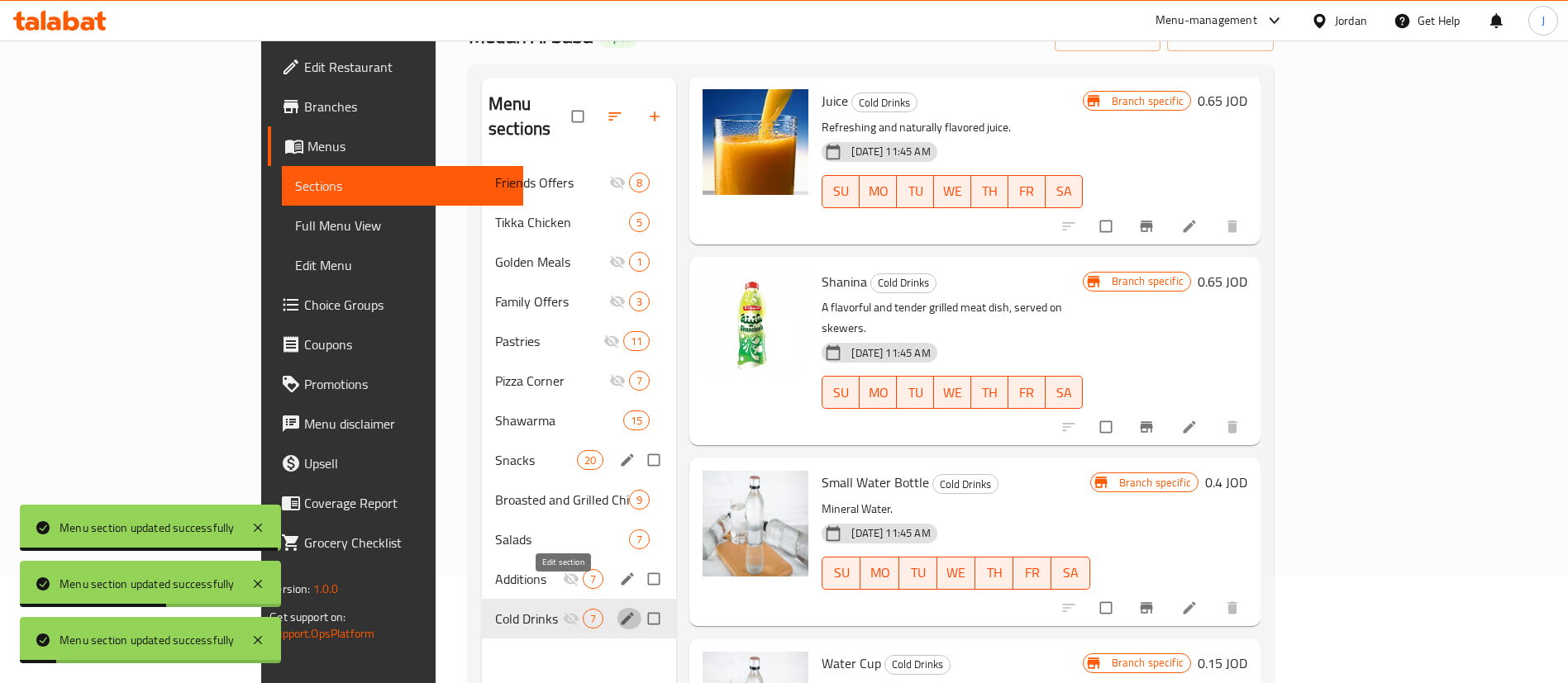
click at [622, 613] on icon "edit" at bounding box center [628, 618] width 12 height 12
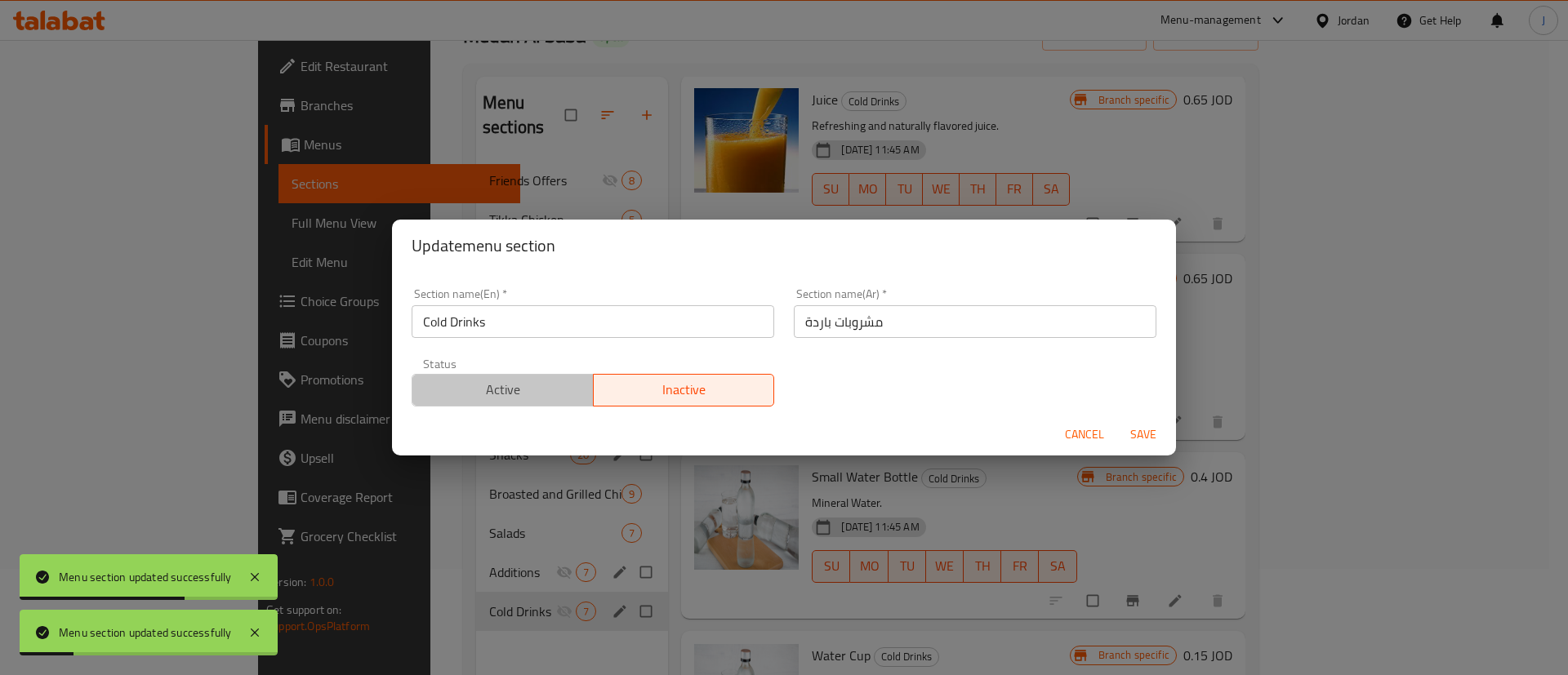
click at [526, 389] on span "Active" at bounding box center [503, 389] width 169 height 24
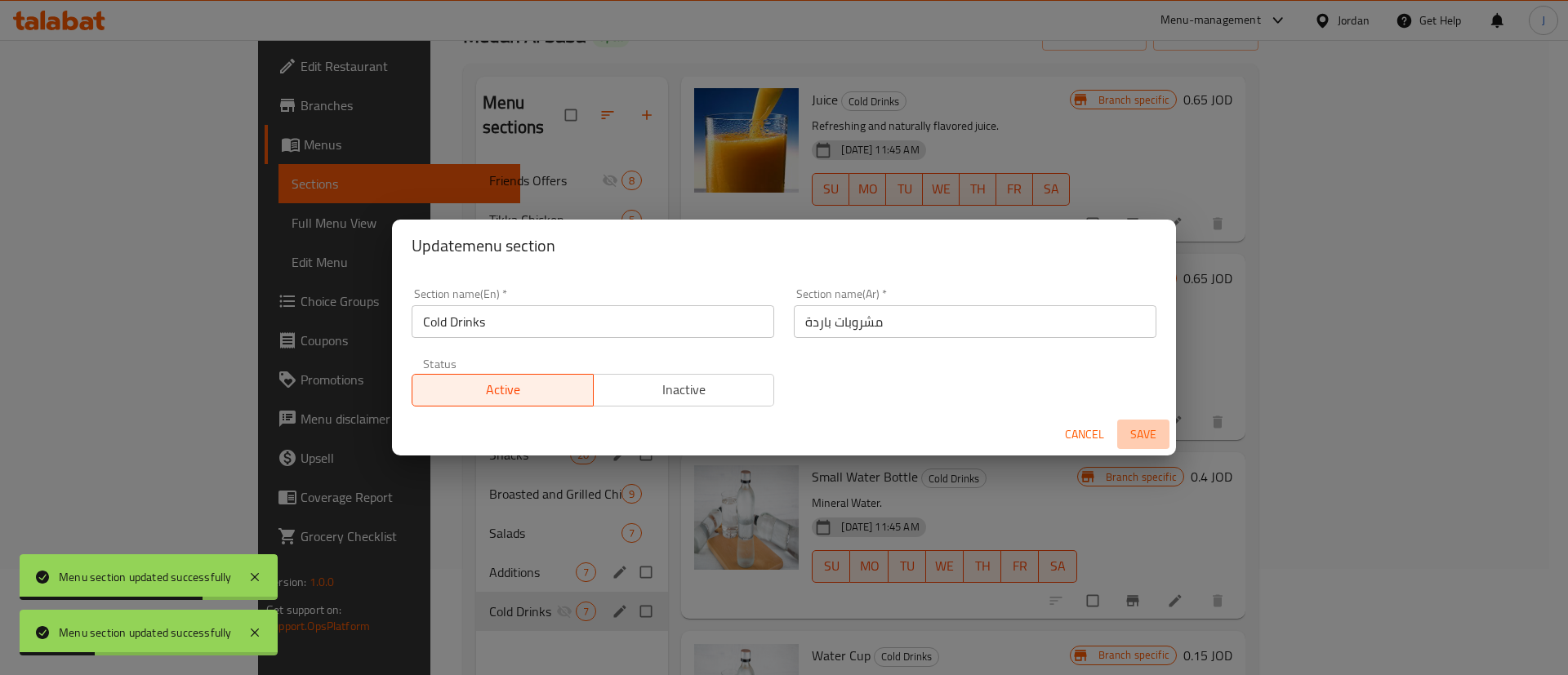
click at [1145, 429] on span "Save" at bounding box center [1143, 434] width 39 height 20
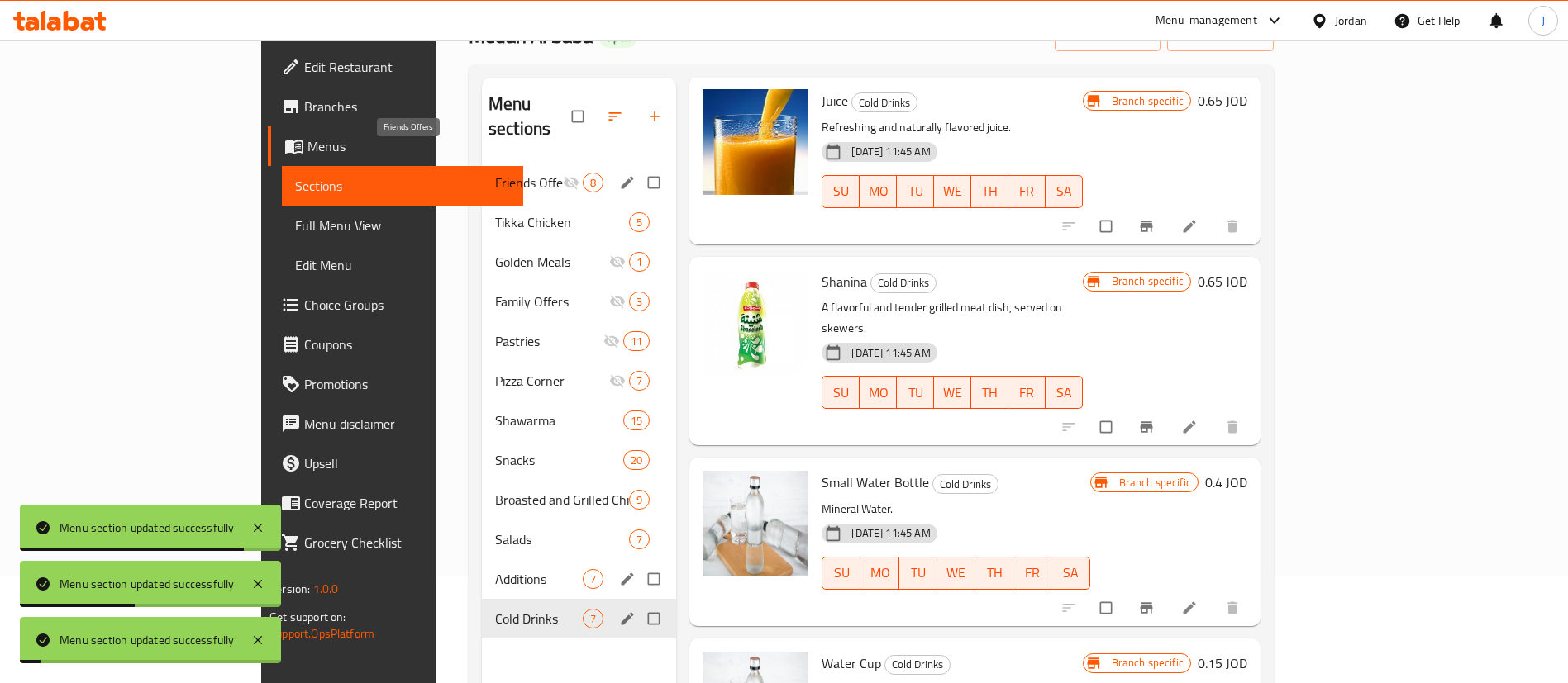
click at [495, 173] on span "Friends Offers" at bounding box center [529, 183] width 68 height 20
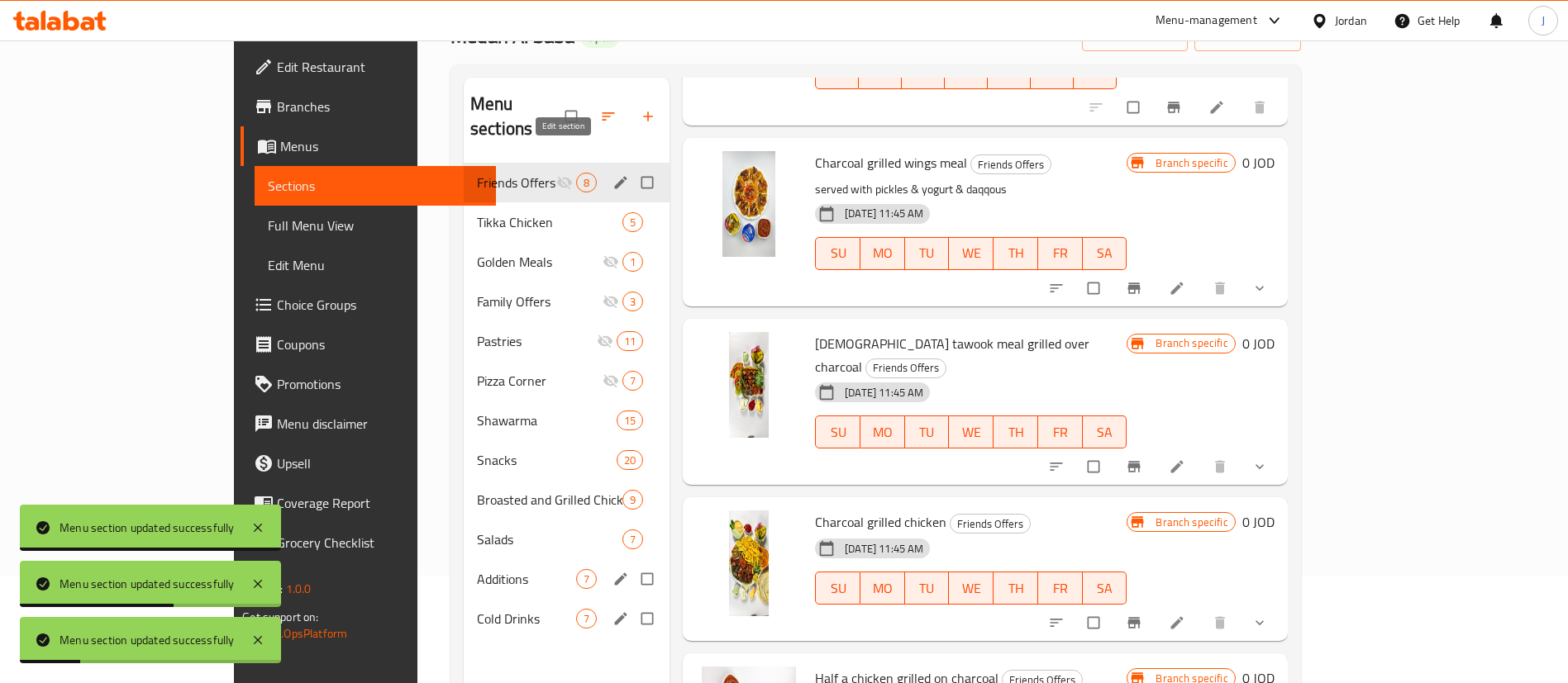
click at [610, 172] on button "edit" at bounding box center [623, 183] width 25 height 22
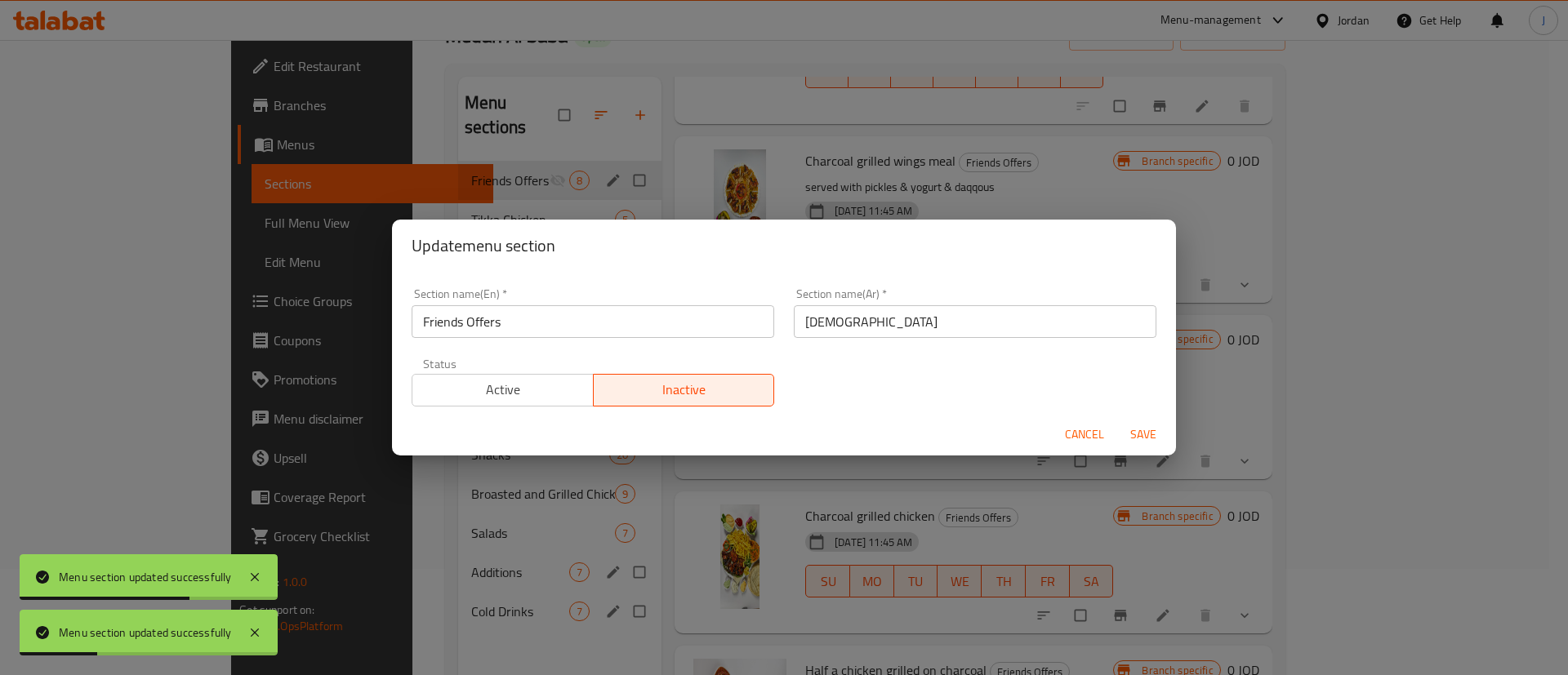
drag, startPoint x: 543, startPoint y: 397, endPoint x: 556, endPoint y: 397, distance: 13.0
click at [543, 397] on span "Active" at bounding box center [503, 389] width 169 height 24
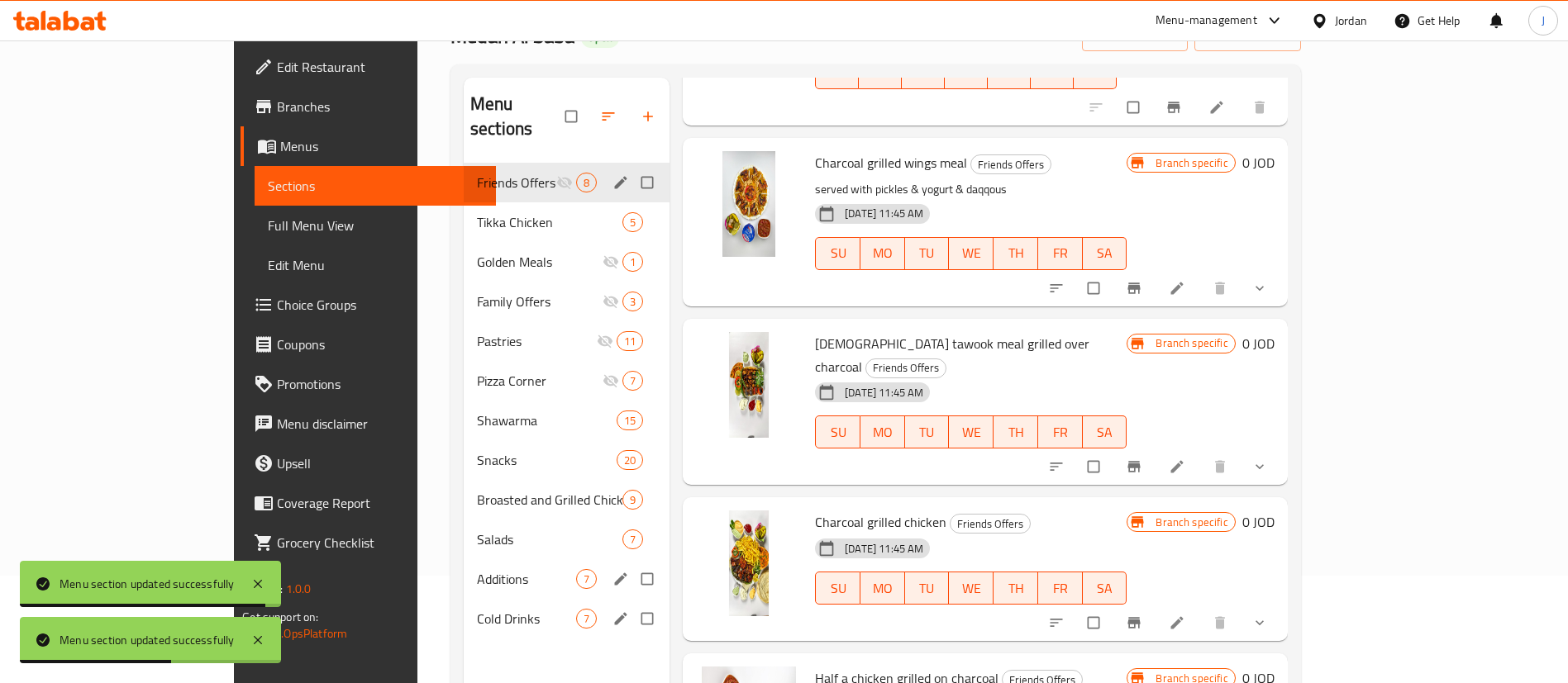
click at [613, 175] on icon "edit" at bounding box center [621, 183] width 17 height 17
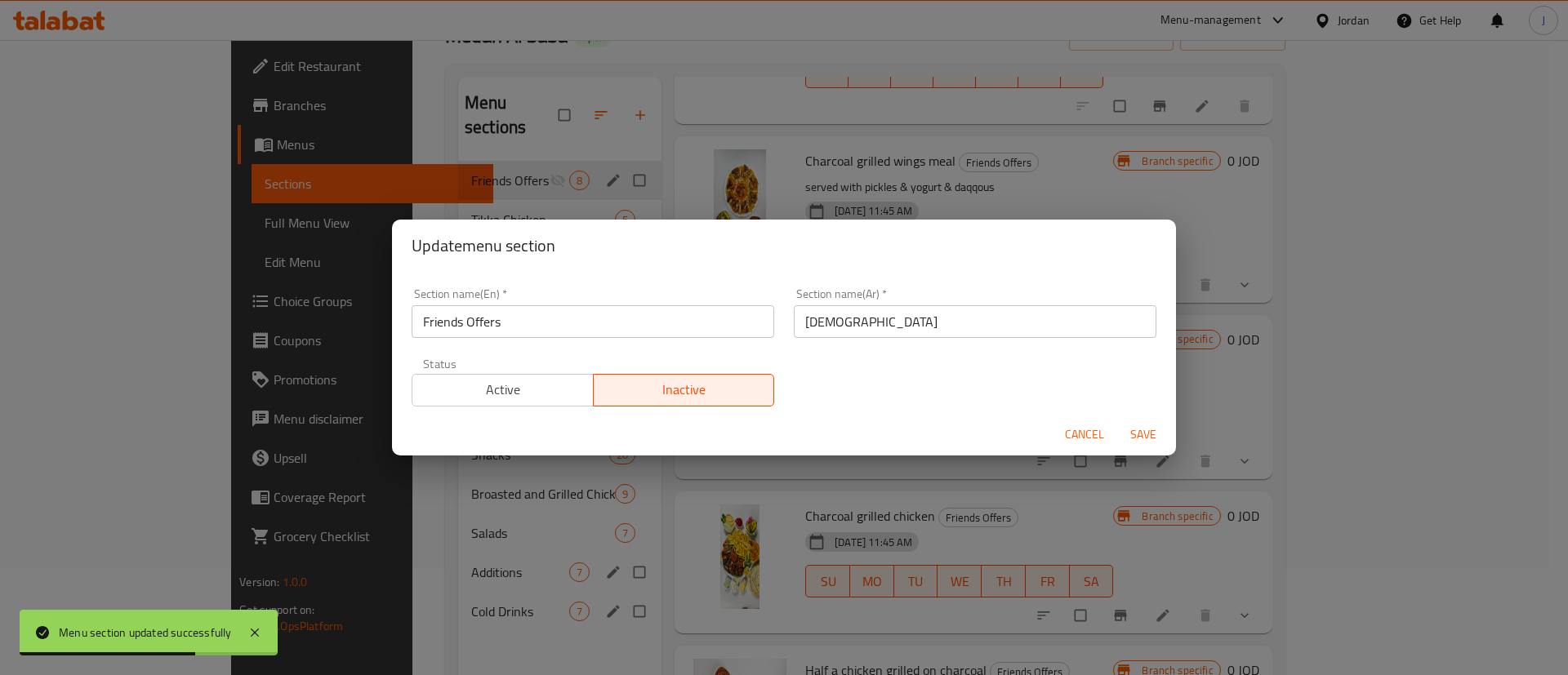
click at [549, 406] on div "Status Active Inactive" at bounding box center [593, 382] width 382 height 69
click at [564, 391] on span "Active" at bounding box center [503, 389] width 169 height 24
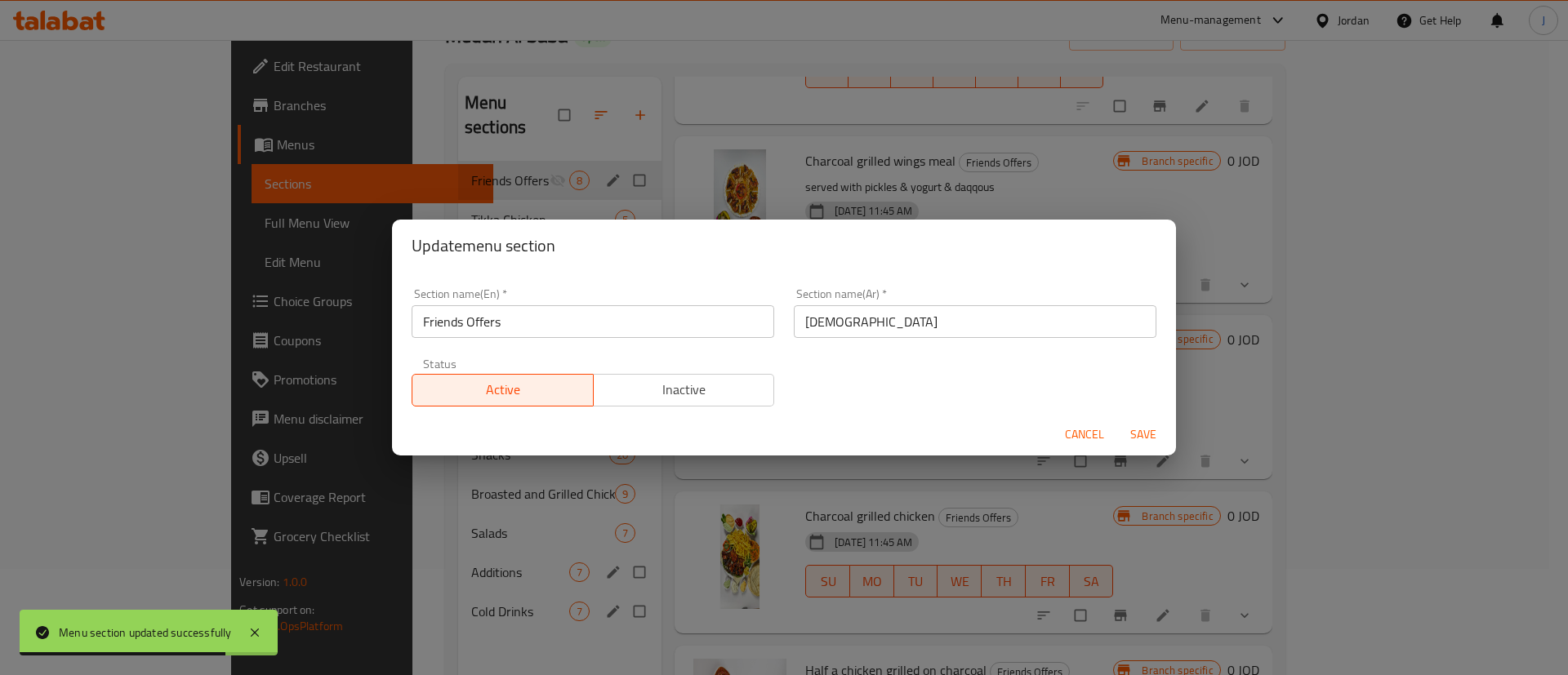
click at [1132, 439] on span "Save" at bounding box center [1143, 434] width 39 height 20
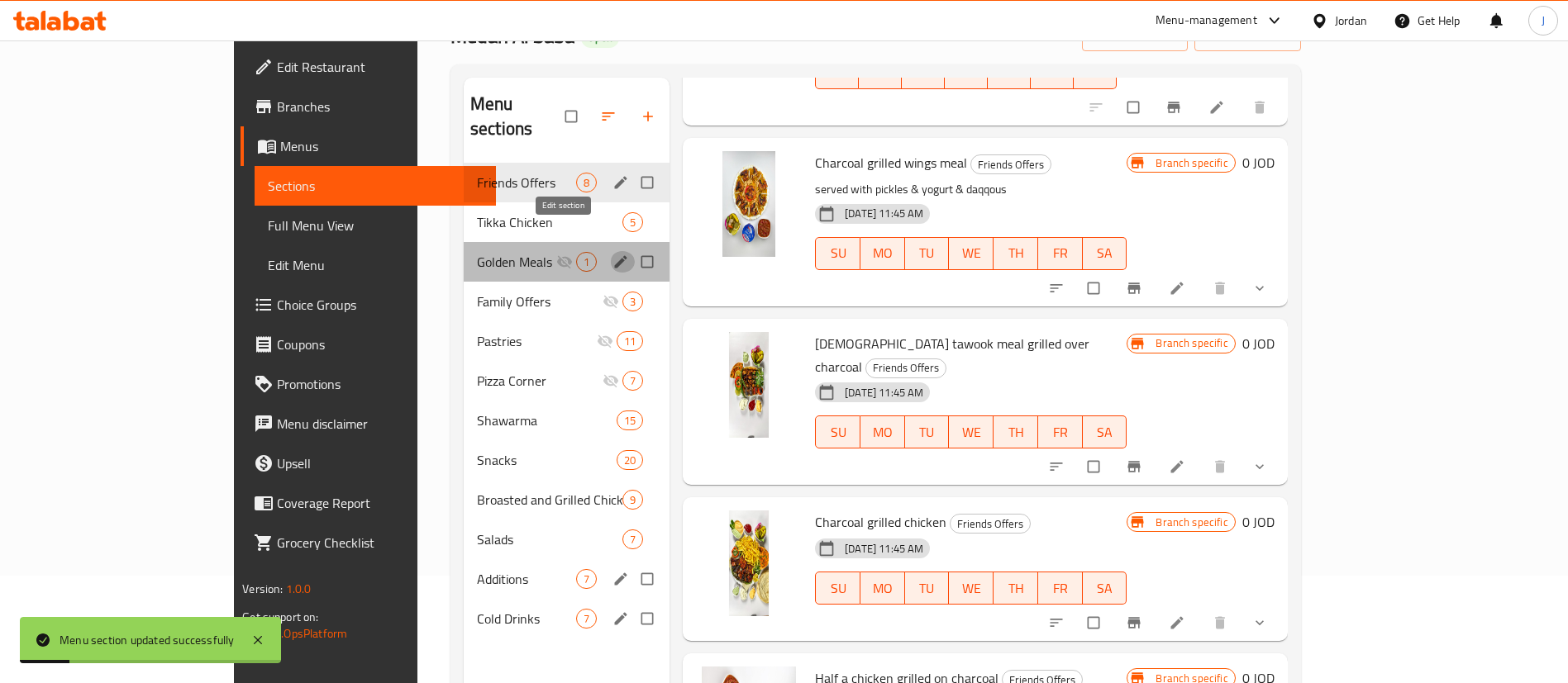
click at [613, 253] on icon "edit" at bounding box center [621, 262] width 17 height 17
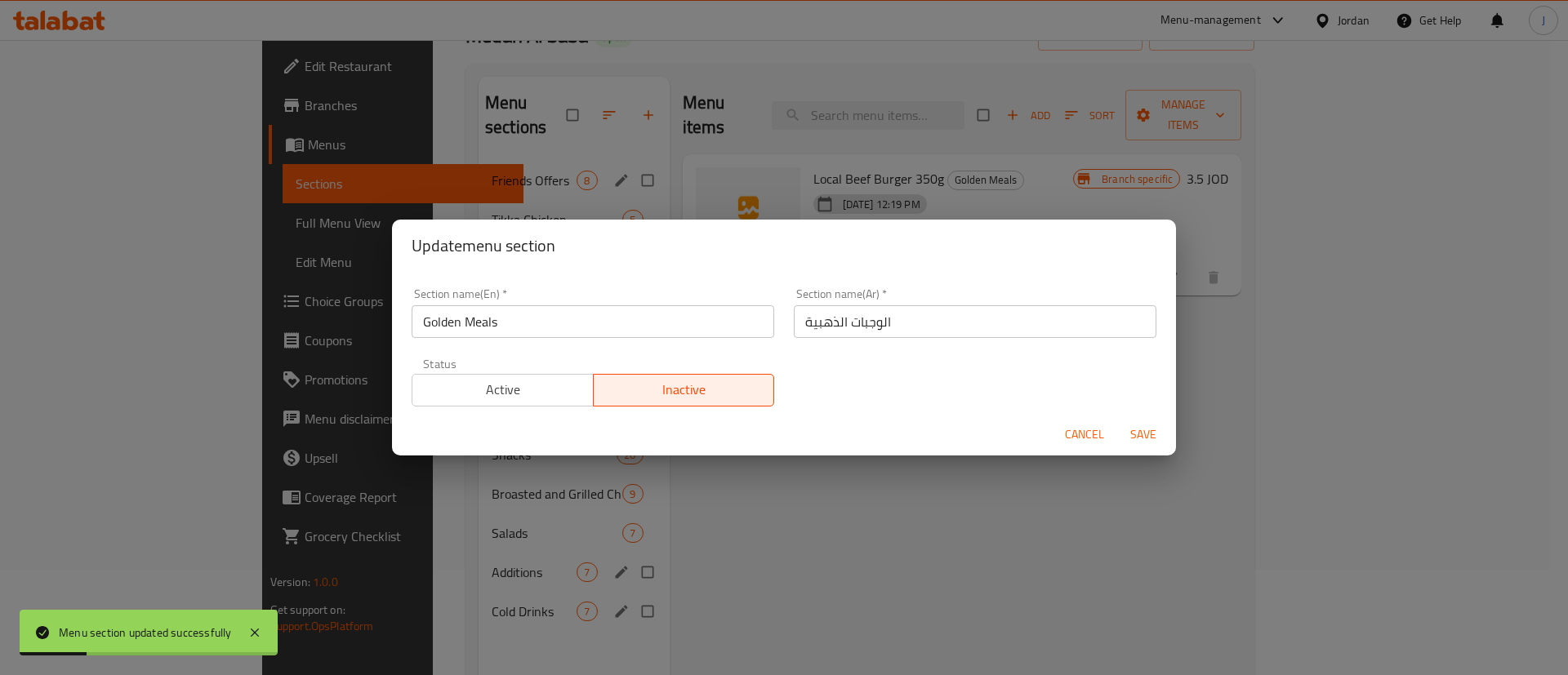
click at [502, 374] on button "Active" at bounding box center [502, 390] width 182 height 33
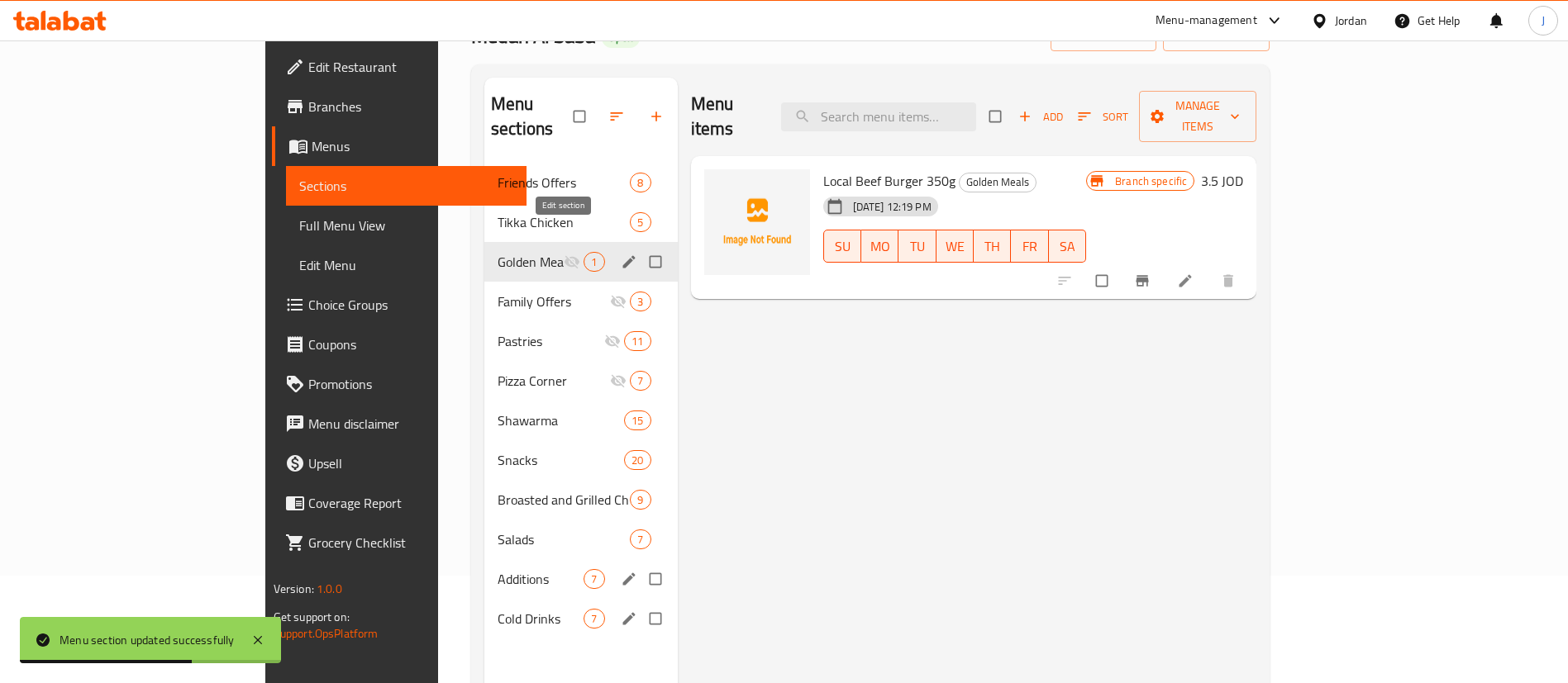
click at [621, 253] on icon "edit" at bounding box center [630, 262] width 17 height 17
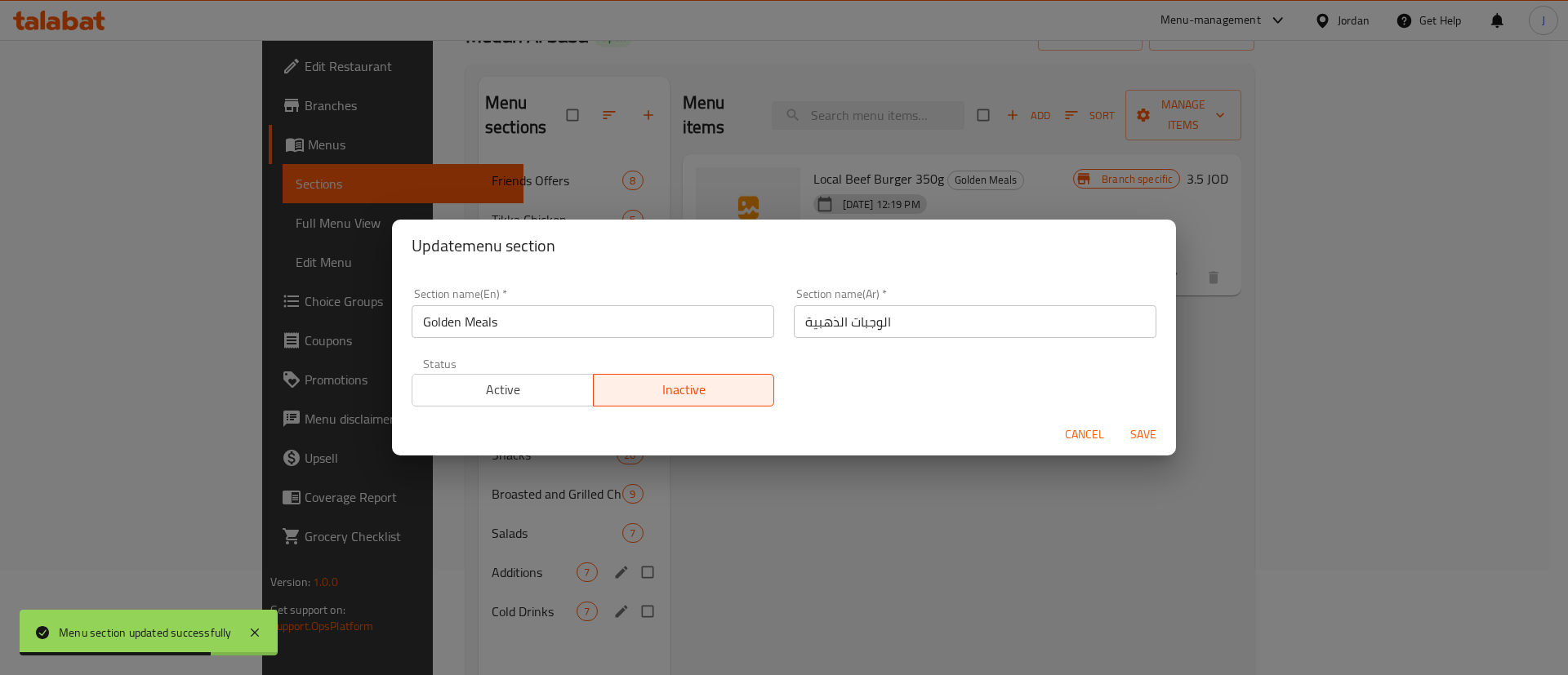
click at [538, 397] on span "Active" at bounding box center [503, 389] width 169 height 24
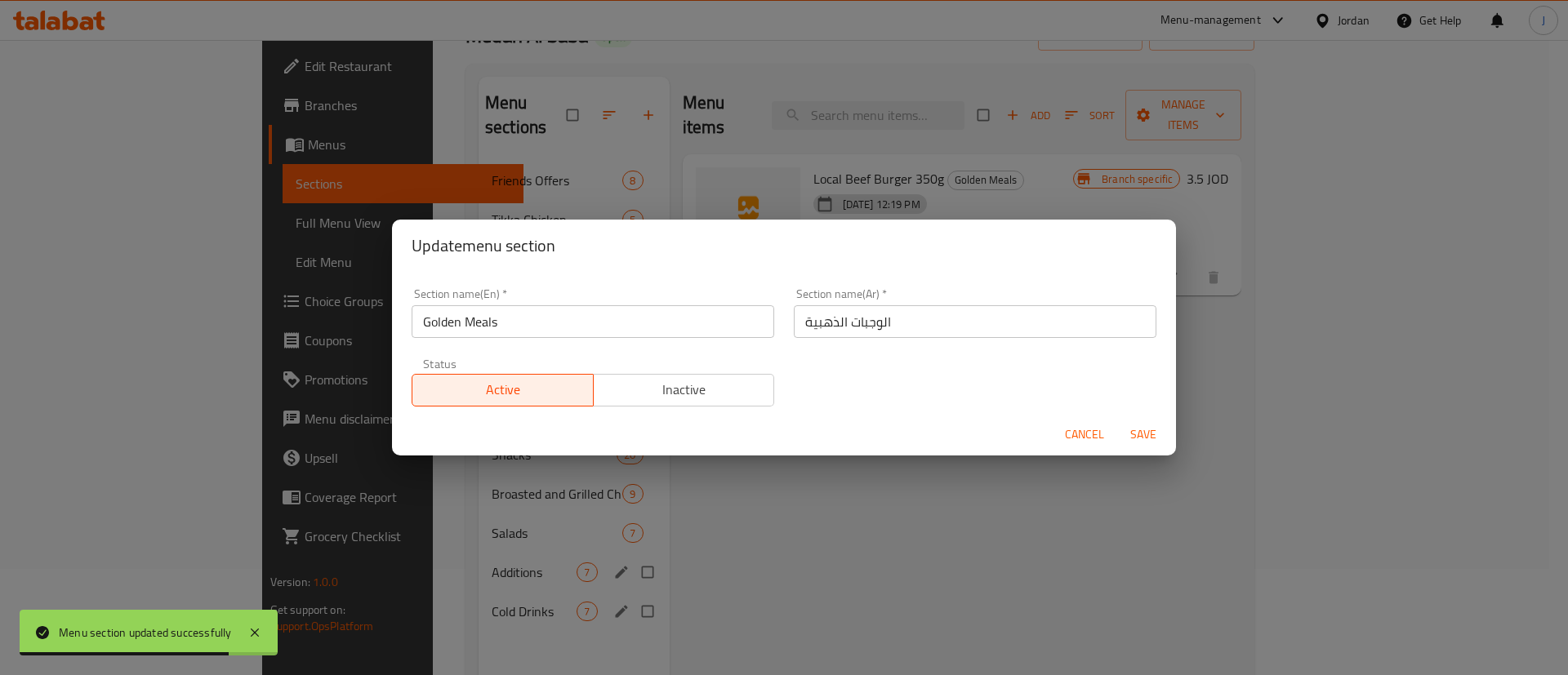
click at [1149, 434] on span "Save" at bounding box center [1143, 434] width 39 height 20
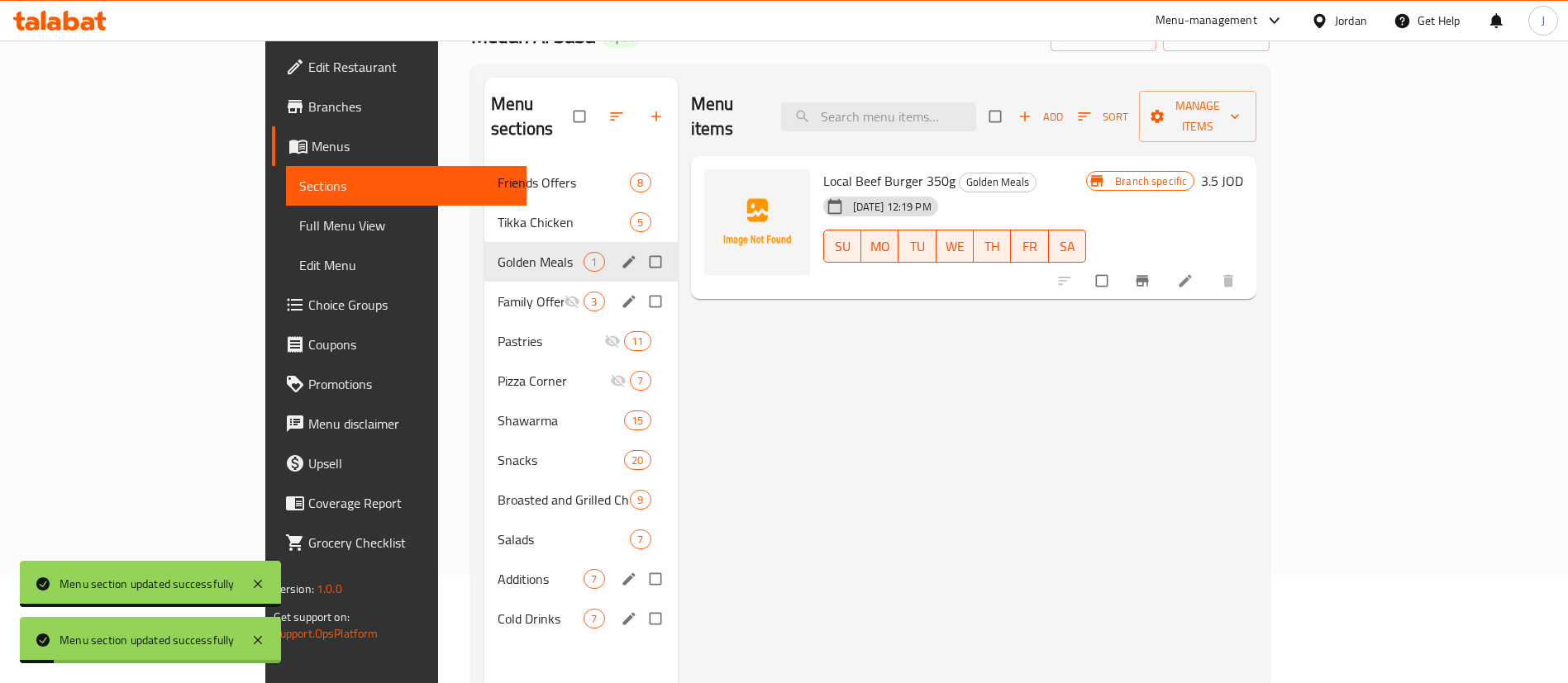
click at [640, 286] on input "Menu sections" at bounding box center [658, 301] width 35 height 31
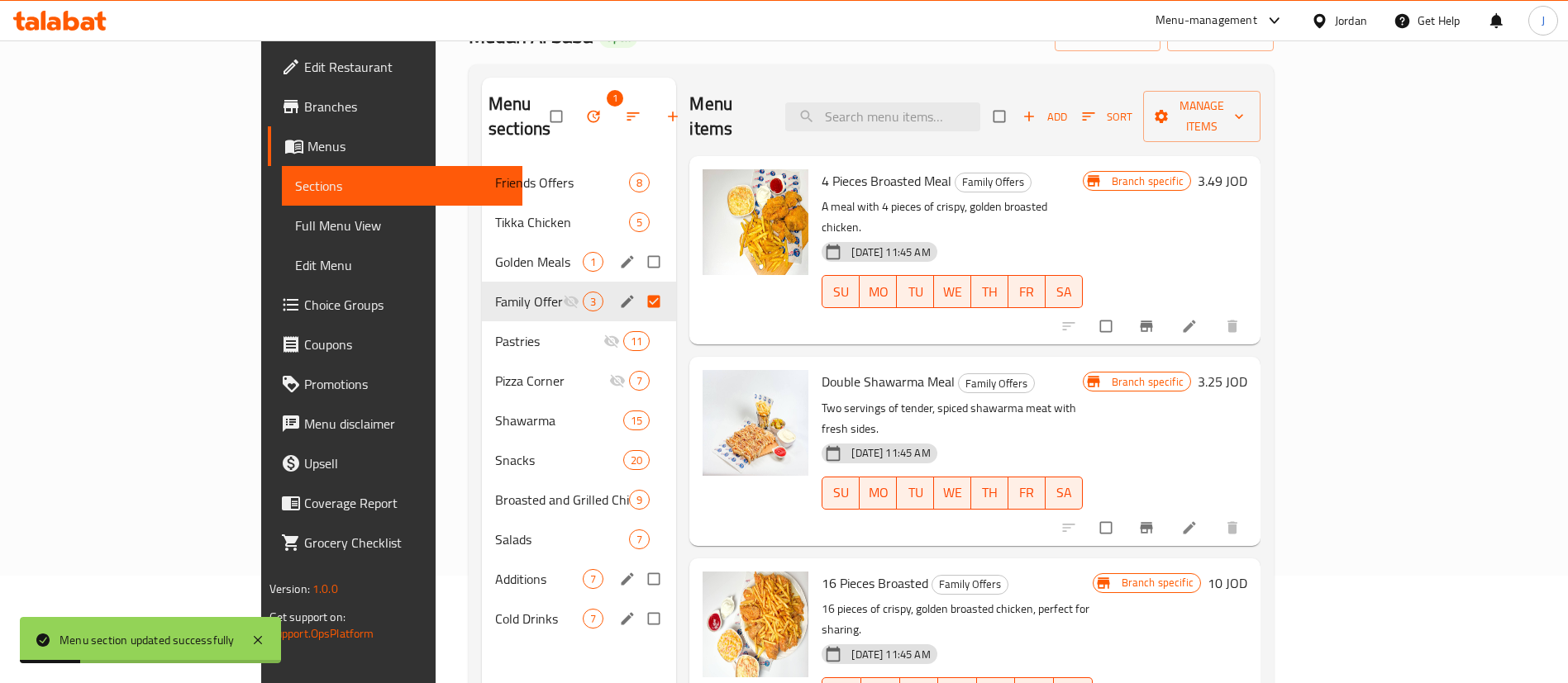
click at [639, 286] on input "Menu sections" at bounding box center [656, 301] width 35 height 31
checkbox input "false"
click at [620, 293] on icon "edit" at bounding box center [628, 301] width 17 height 17
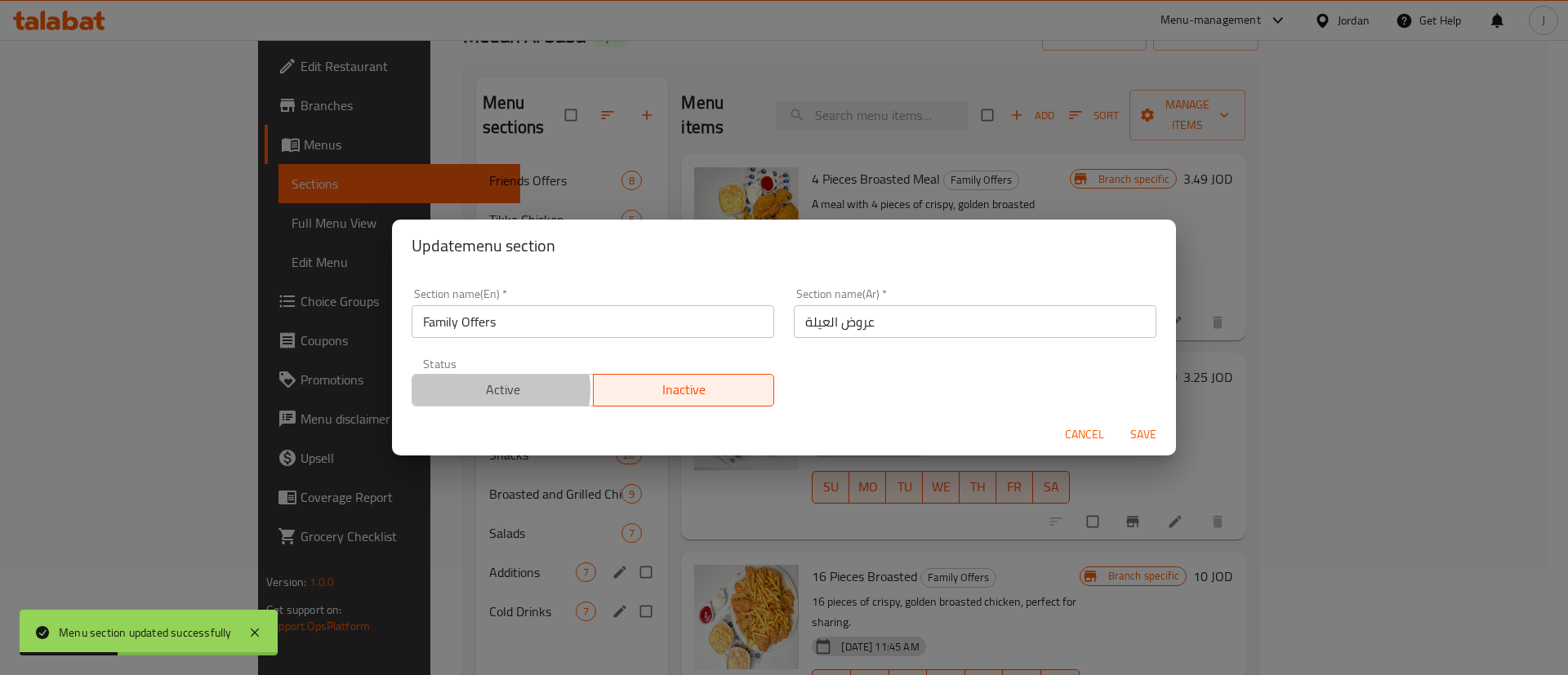
drag, startPoint x: 497, startPoint y: 389, endPoint x: 515, endPoint y: 389, distance: 18.0
click at [499, 389] on span "Active" at bounding box center [503, 389] width 169 height 24
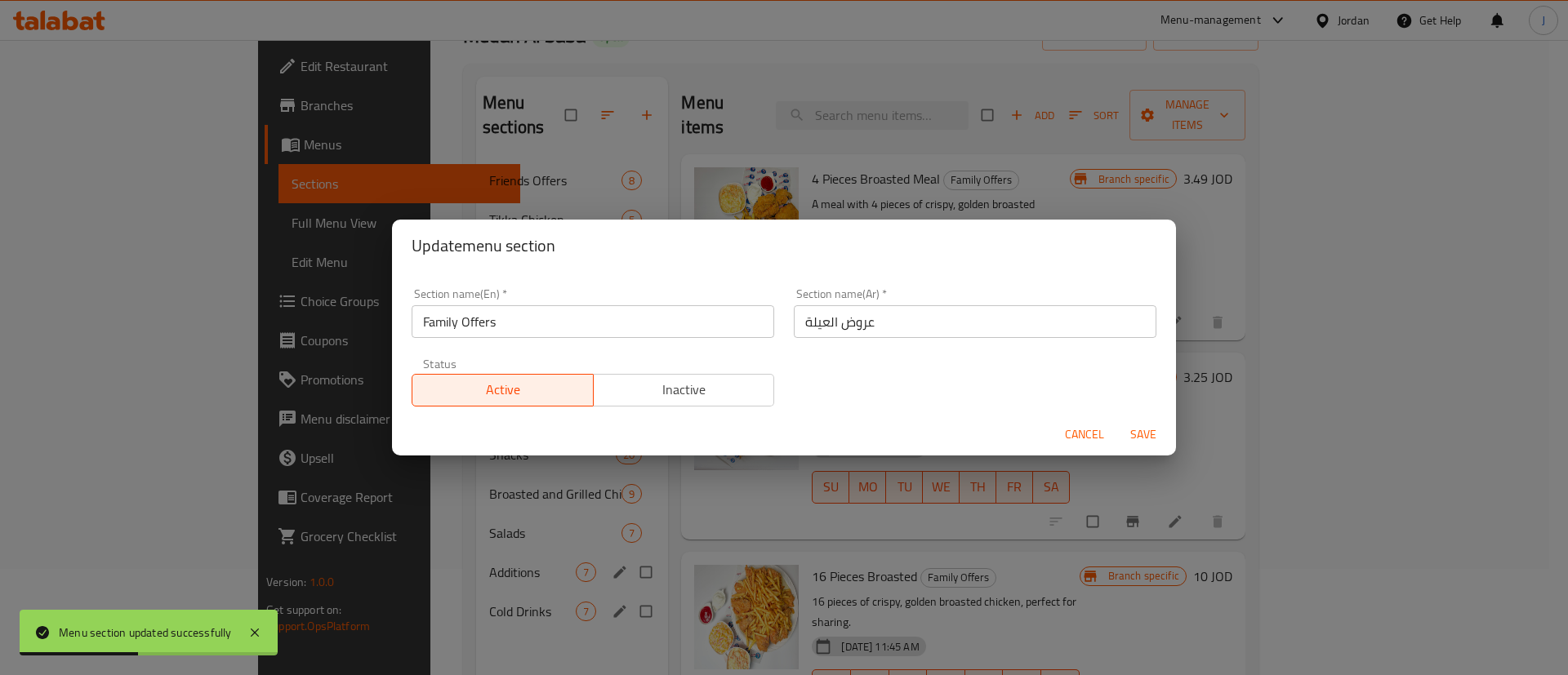
click at [1146, 434] on span "Save" at bounding box center [1143, 434] width 39 height 20
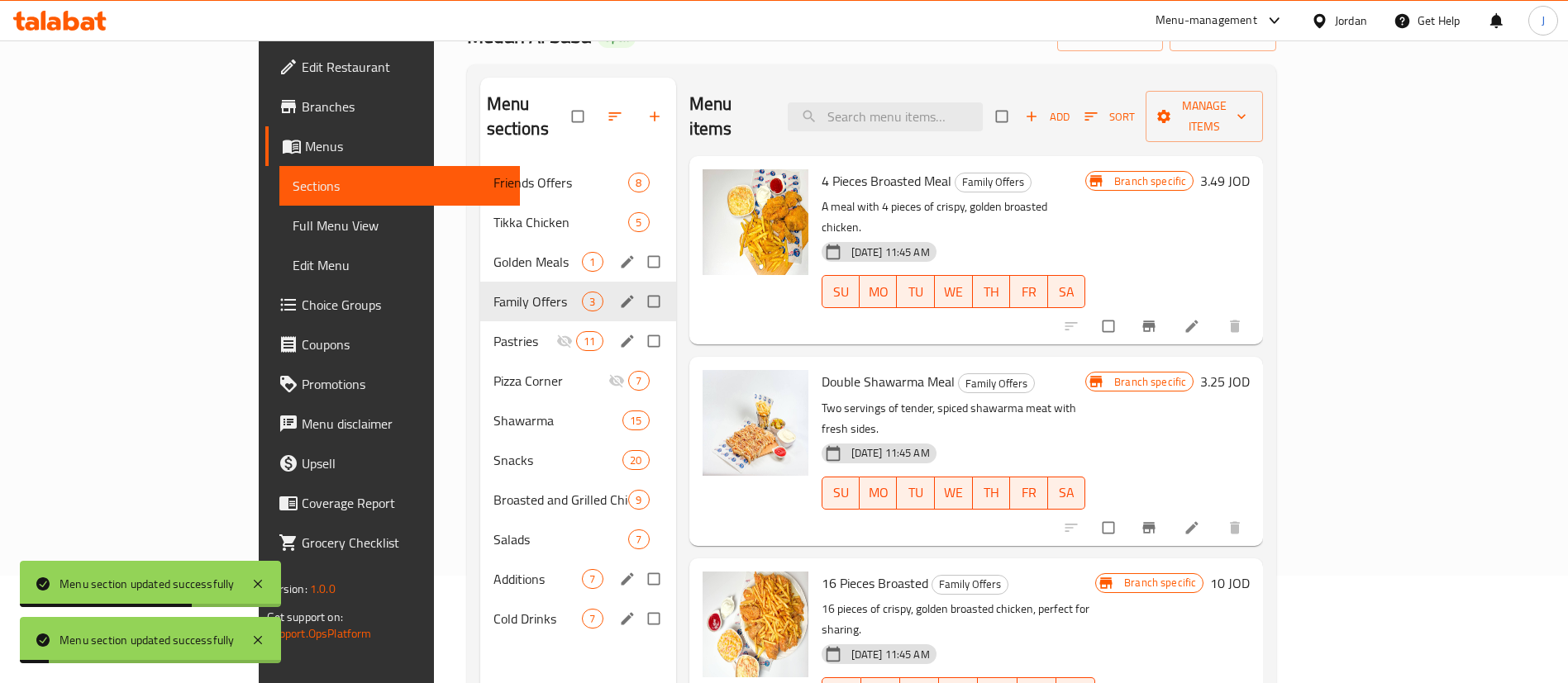
click at [620, 333] on icon "edit" at bounding box center [628, 341] width 17 height 17
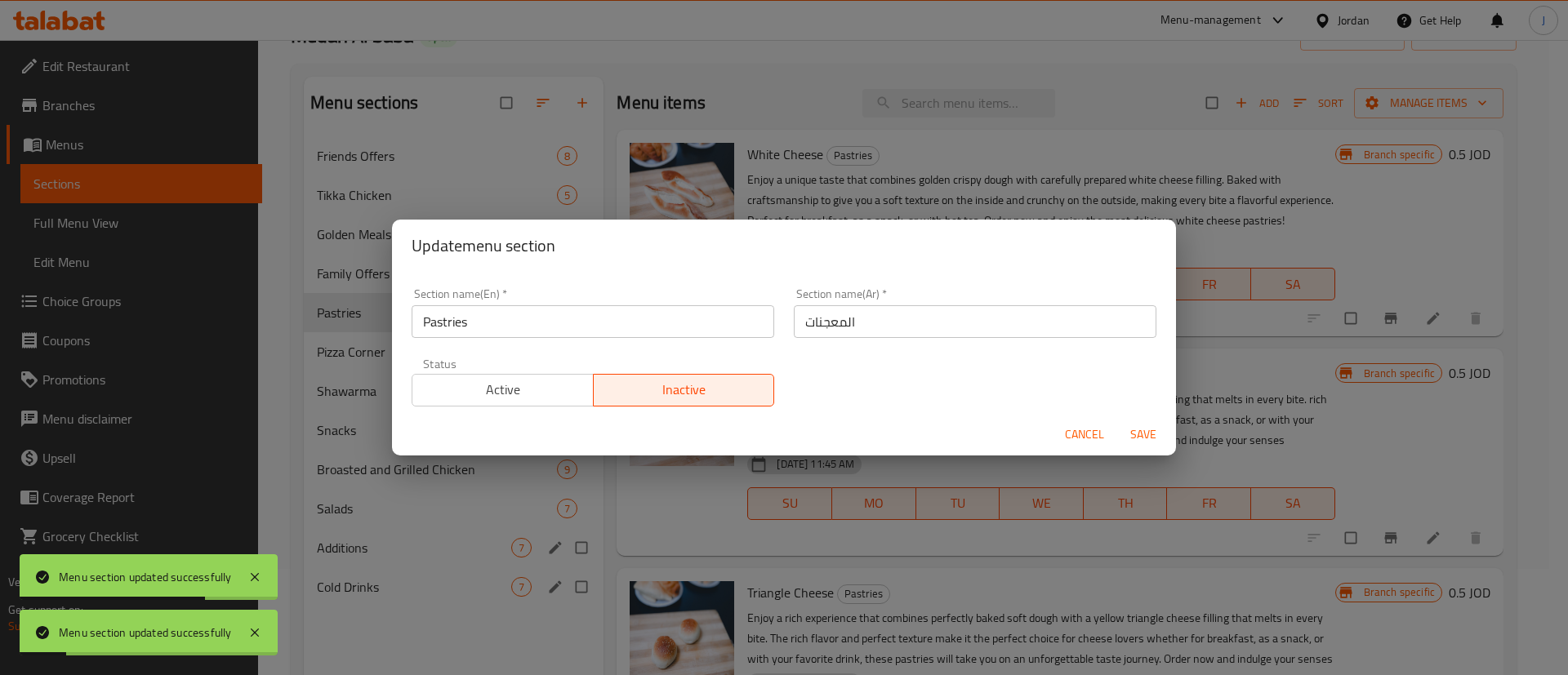
click at [556, 399] on span "Active" at bounding box center [503, 389] width 169 height 24
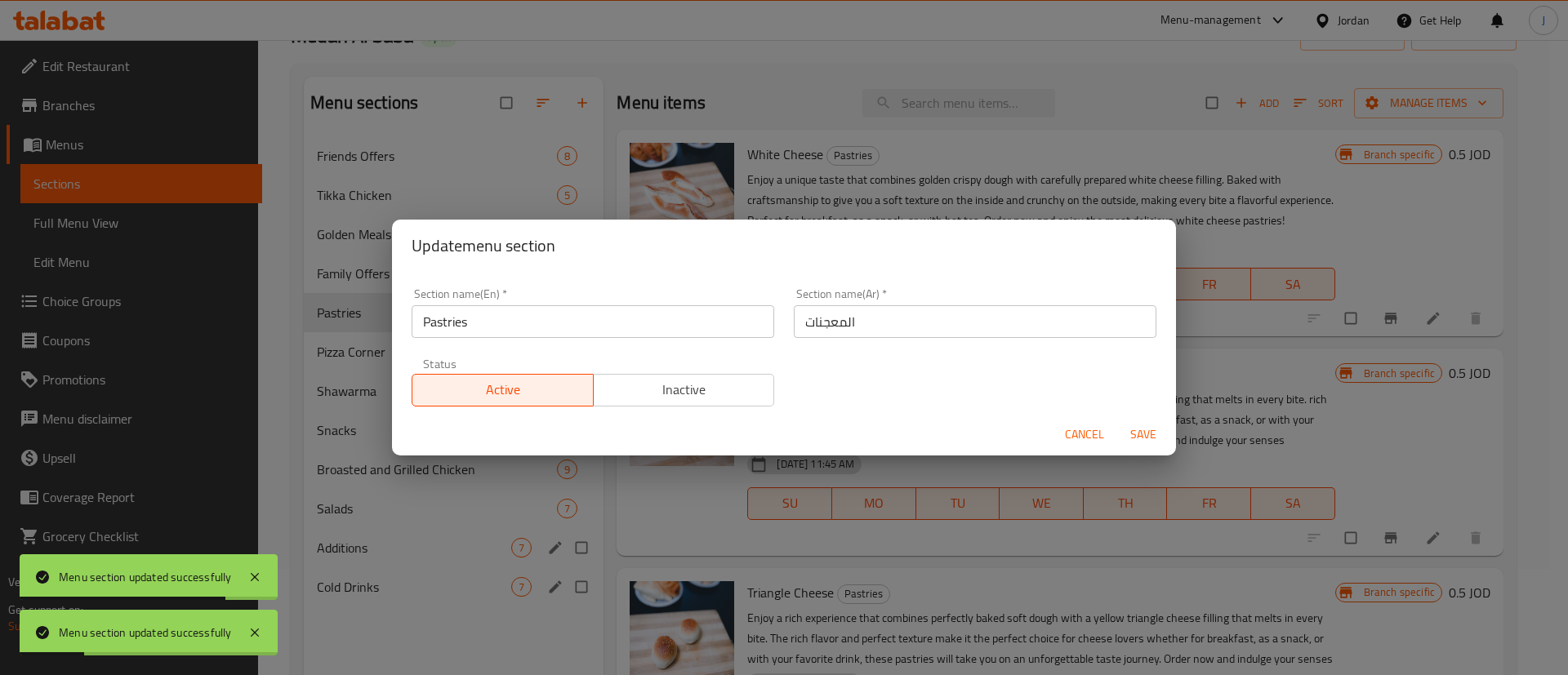
click at [1153, 436] on span "Save" at bounding box center [1143, 434] width 39 height 20
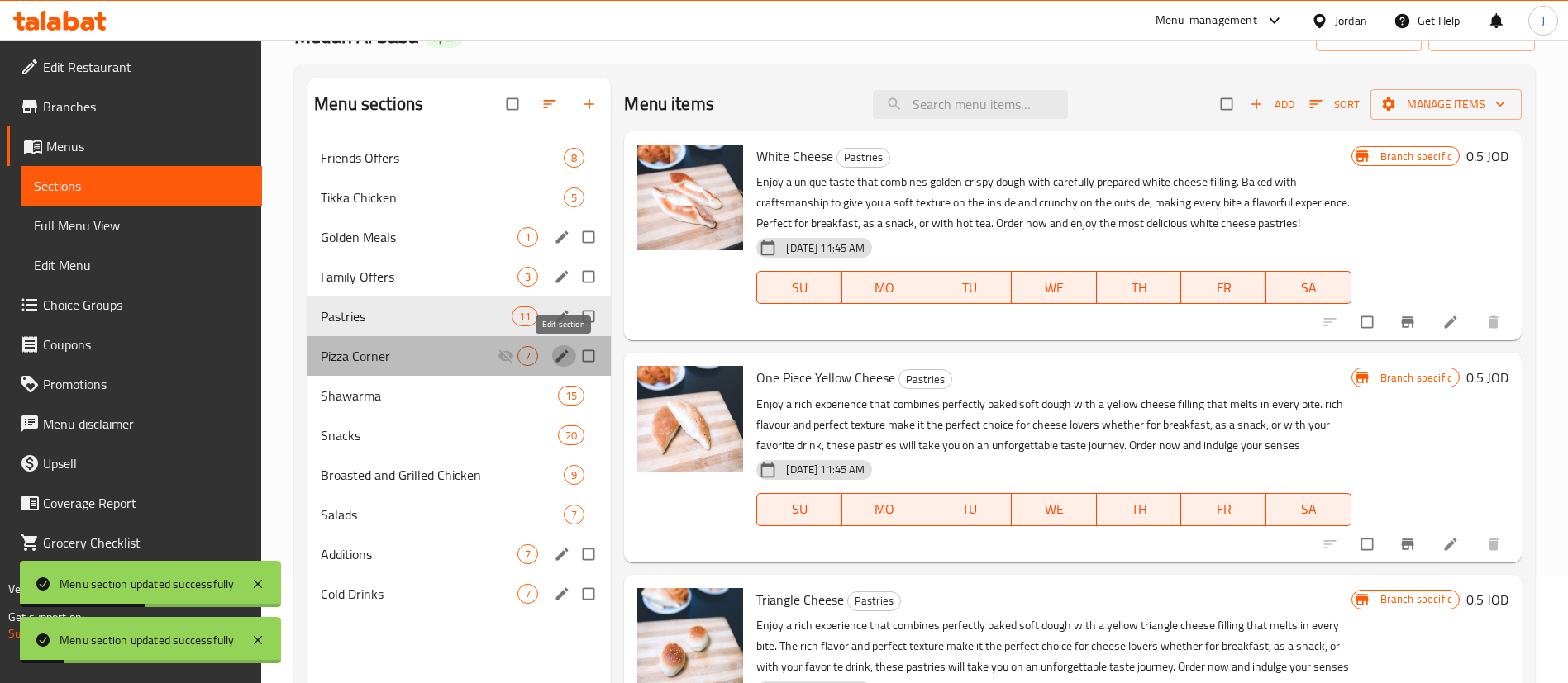
click at [556, 349] on icon "edit" at bounding box center [562, 356] width 17 height 17
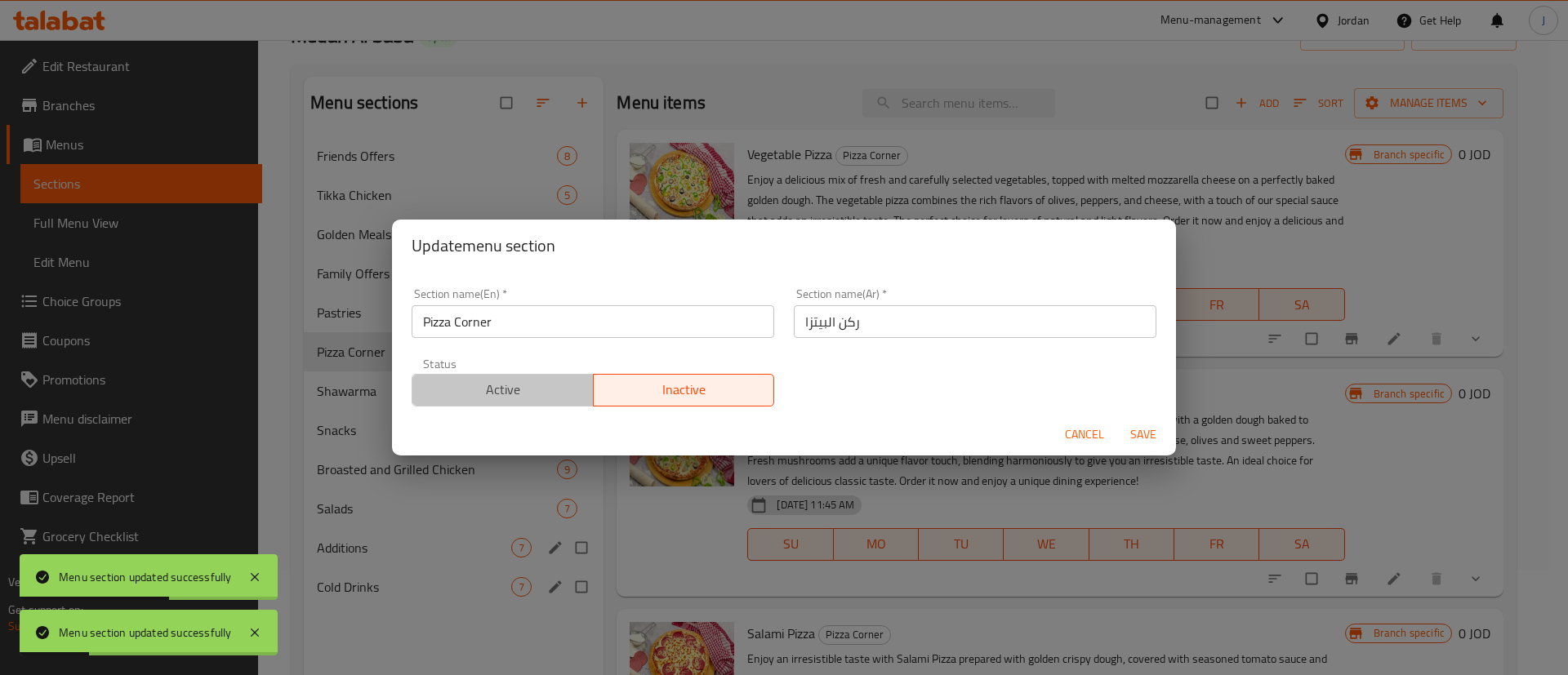
click at [521, 384] on span "Active" at bounding box center [503, 389] width 169 height 24
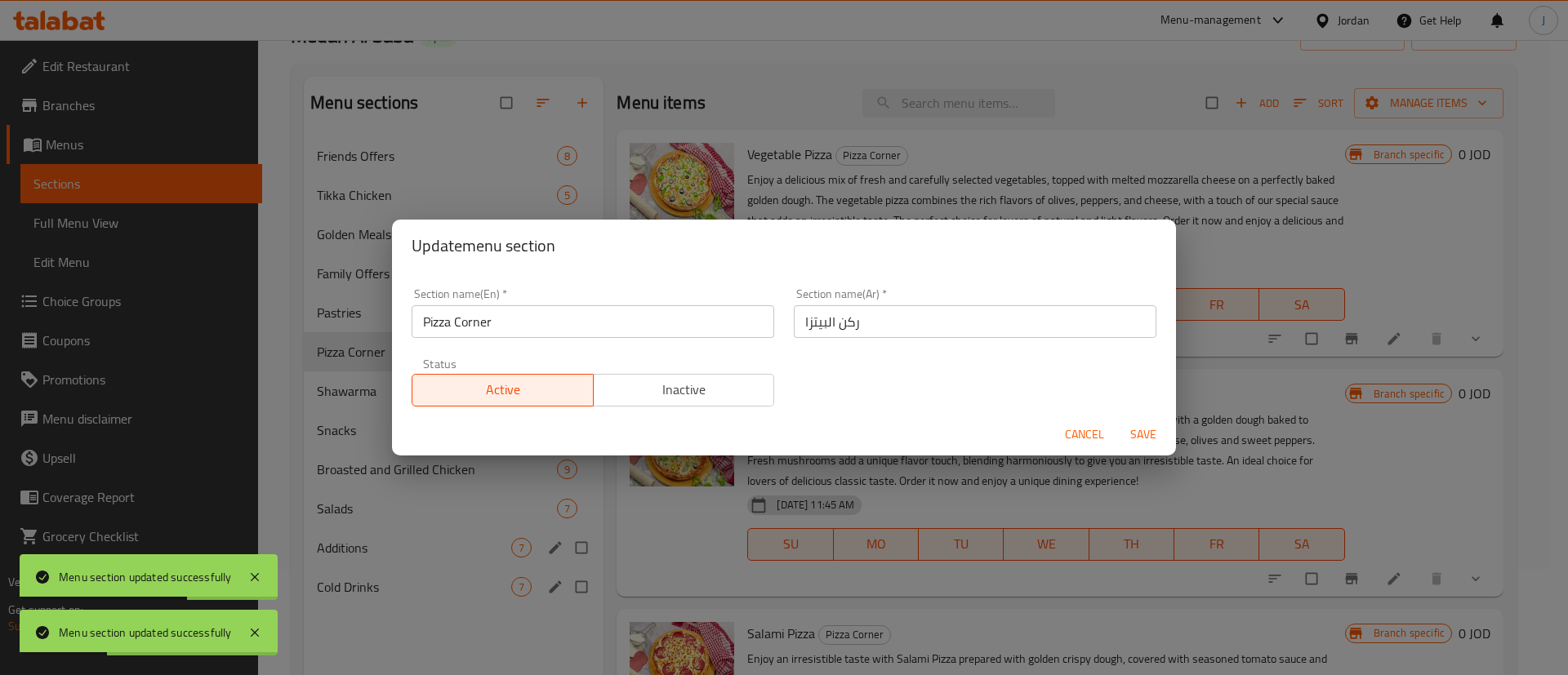
click at [1156, 434] on span "Save" at bounding box center [1143, 434] width 39 height 20
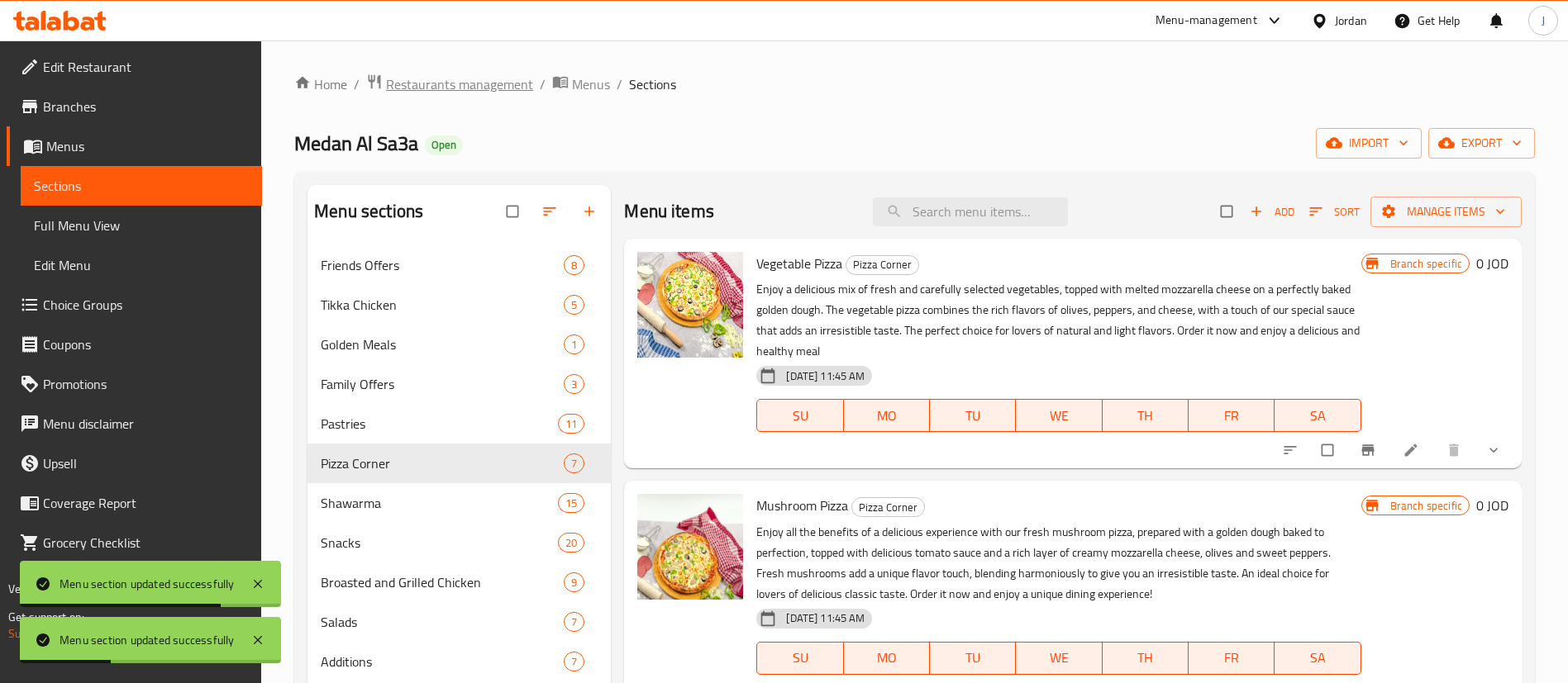
click at [456, 89] on span "Restaurants management" at bounding box center [460, 84] width 147 height 20
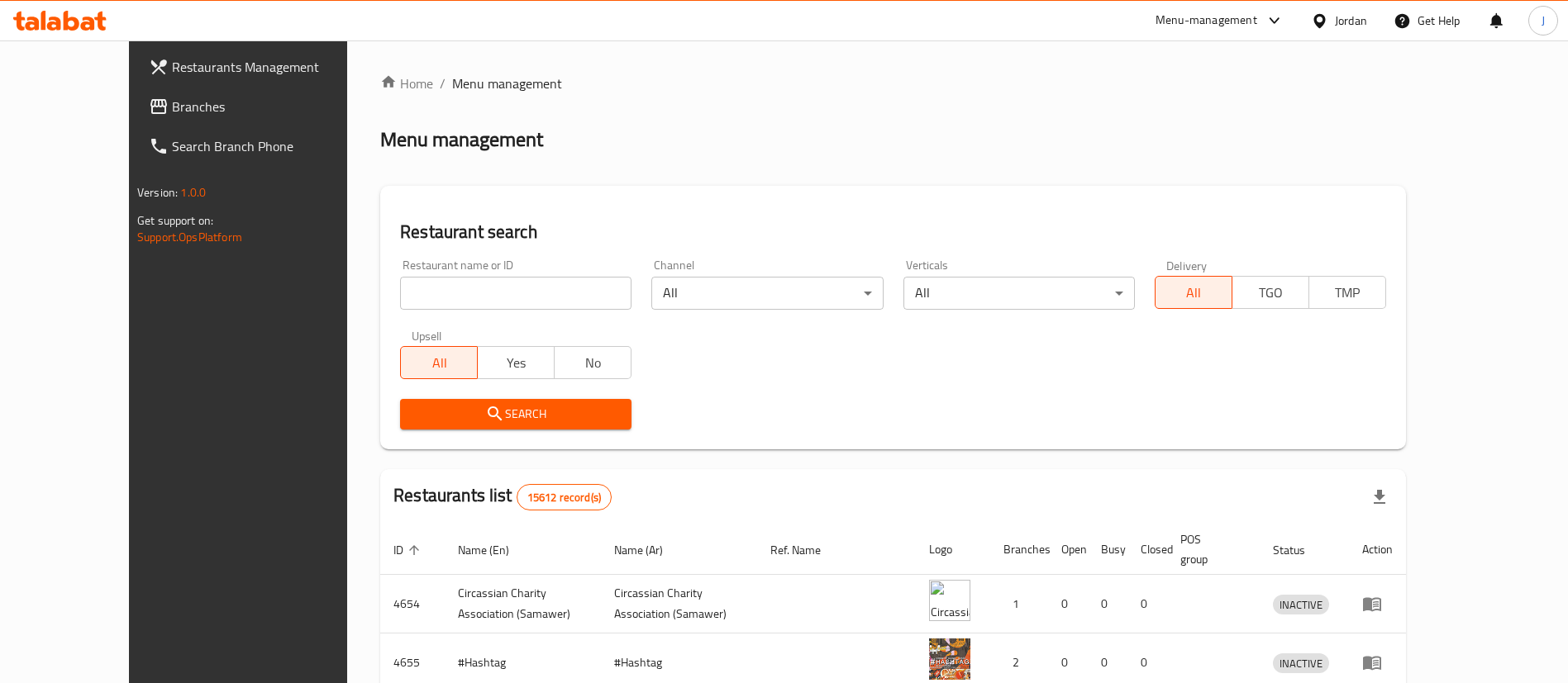
click at [425, 291] on input "search" at bounding box center [515, 293] width 231 height 33
click button "Search" at bounding box center [515, 414] width 231 height 31
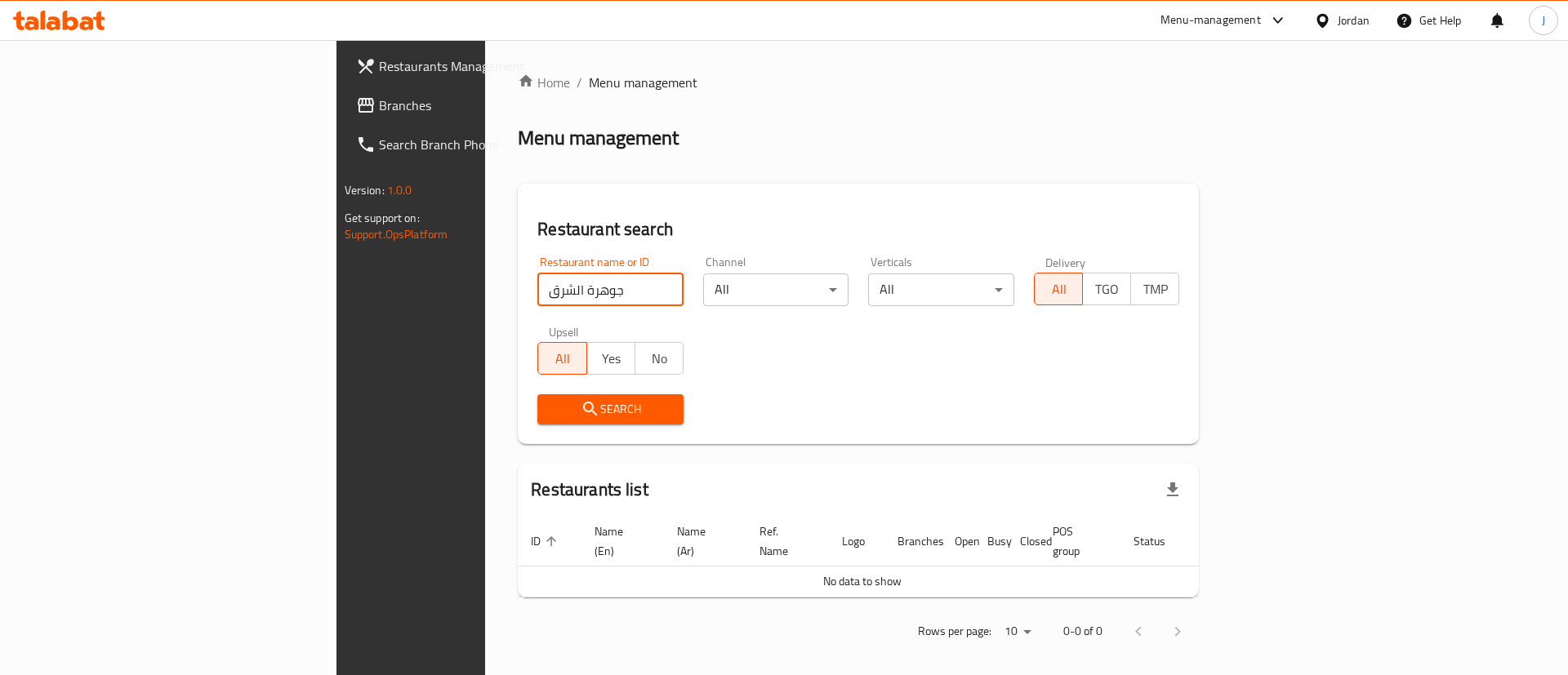
type input "جوهرة الشرق"
click button "Search" at bounding box center [611, 409] width 146 height 30
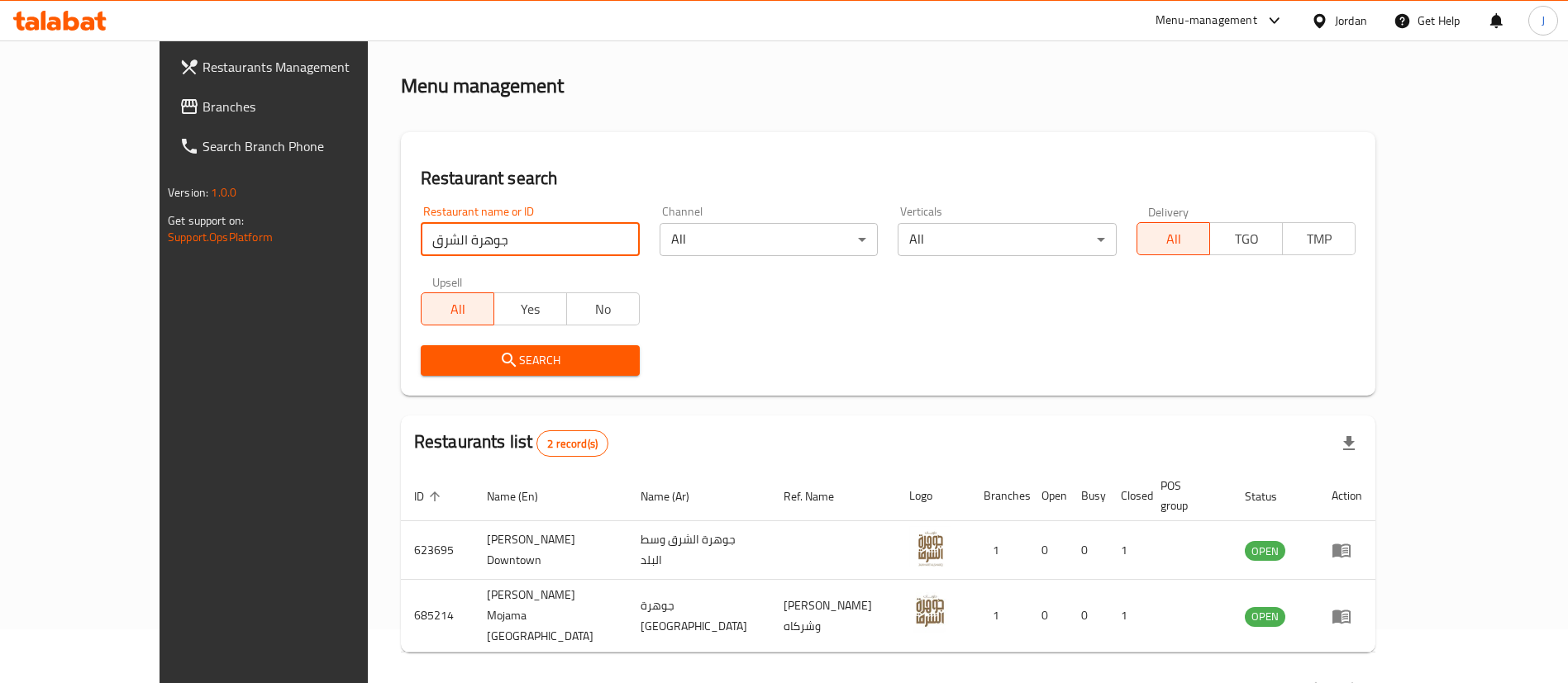
scroll to position [80, 0]
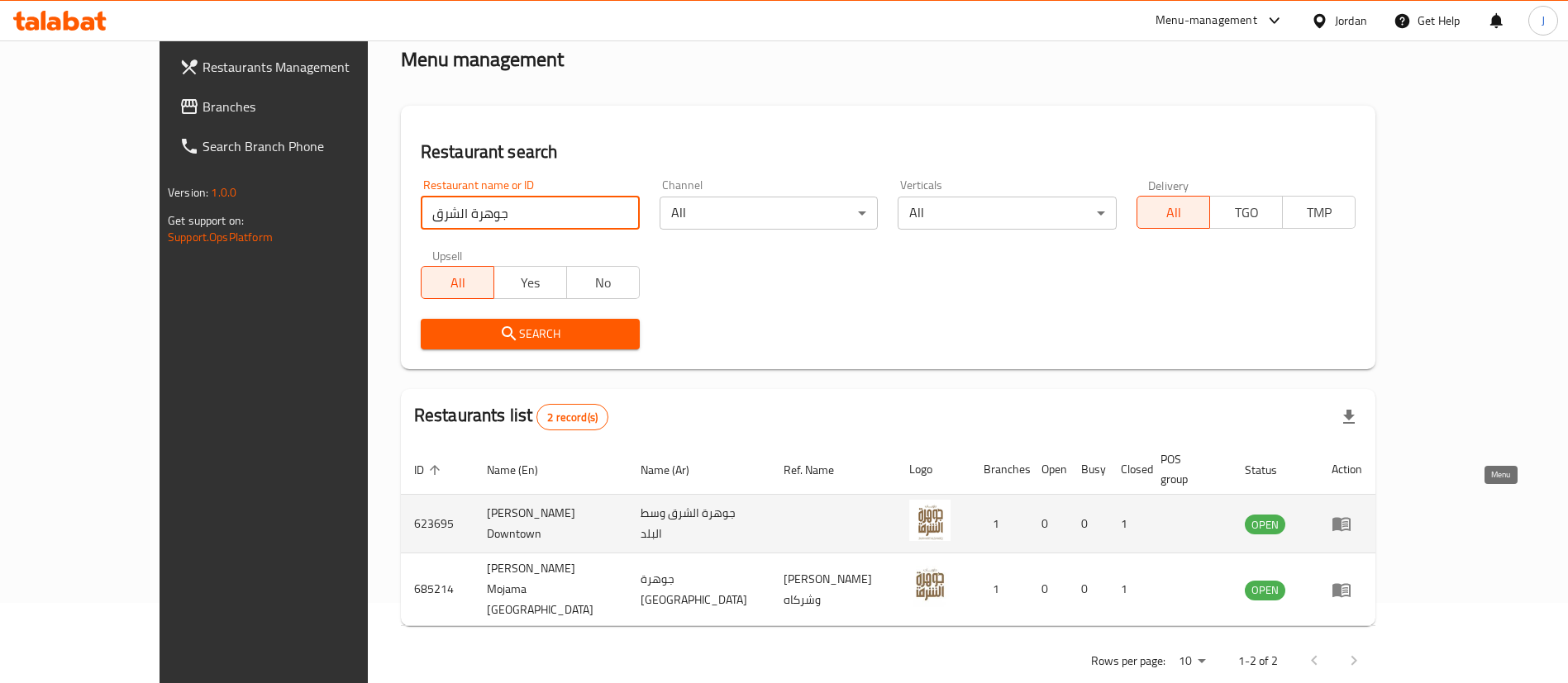
click at [1351, 518] on icon "enhanced table" at bounding box center [1342, 525] width 18 height 14
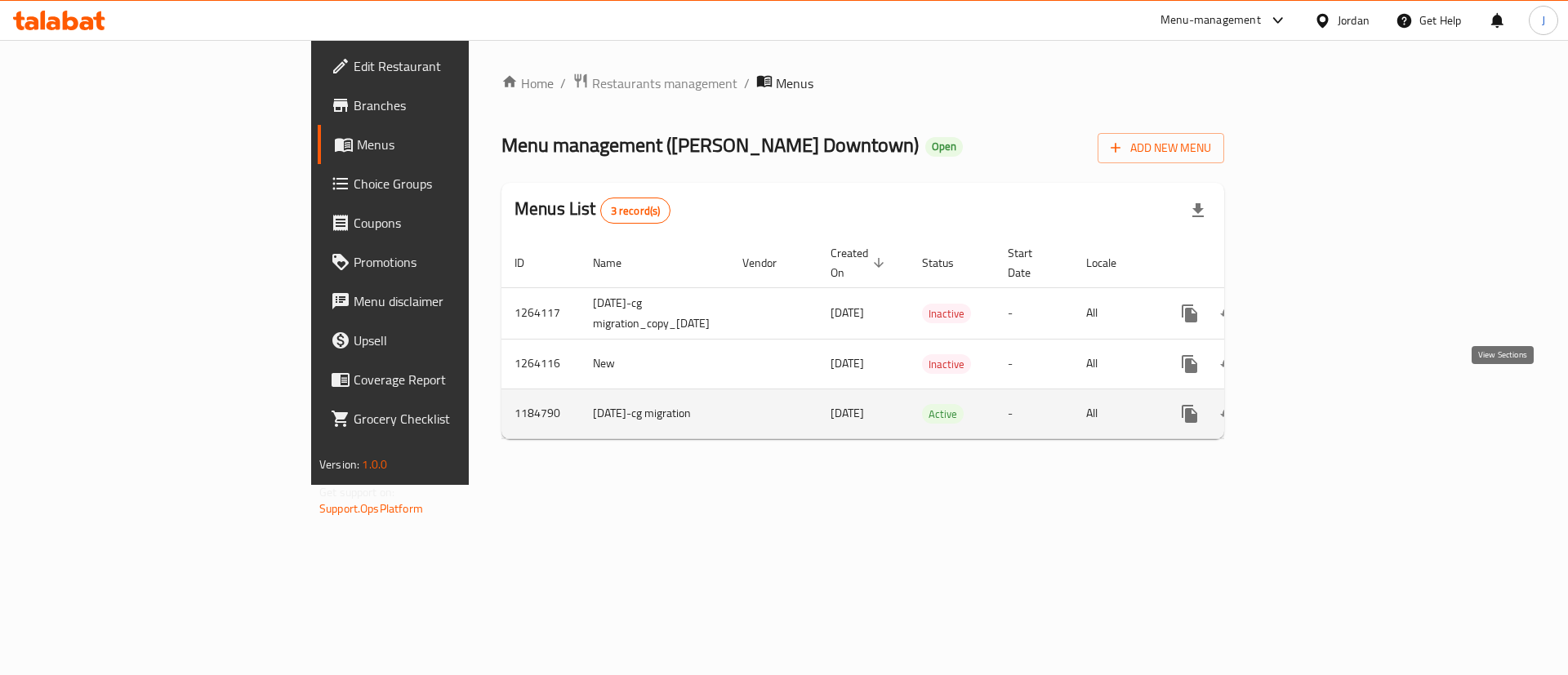
click at [1318, 404] on icon "enhanced table" at bounding box center [1308, 414] width 20 height 20
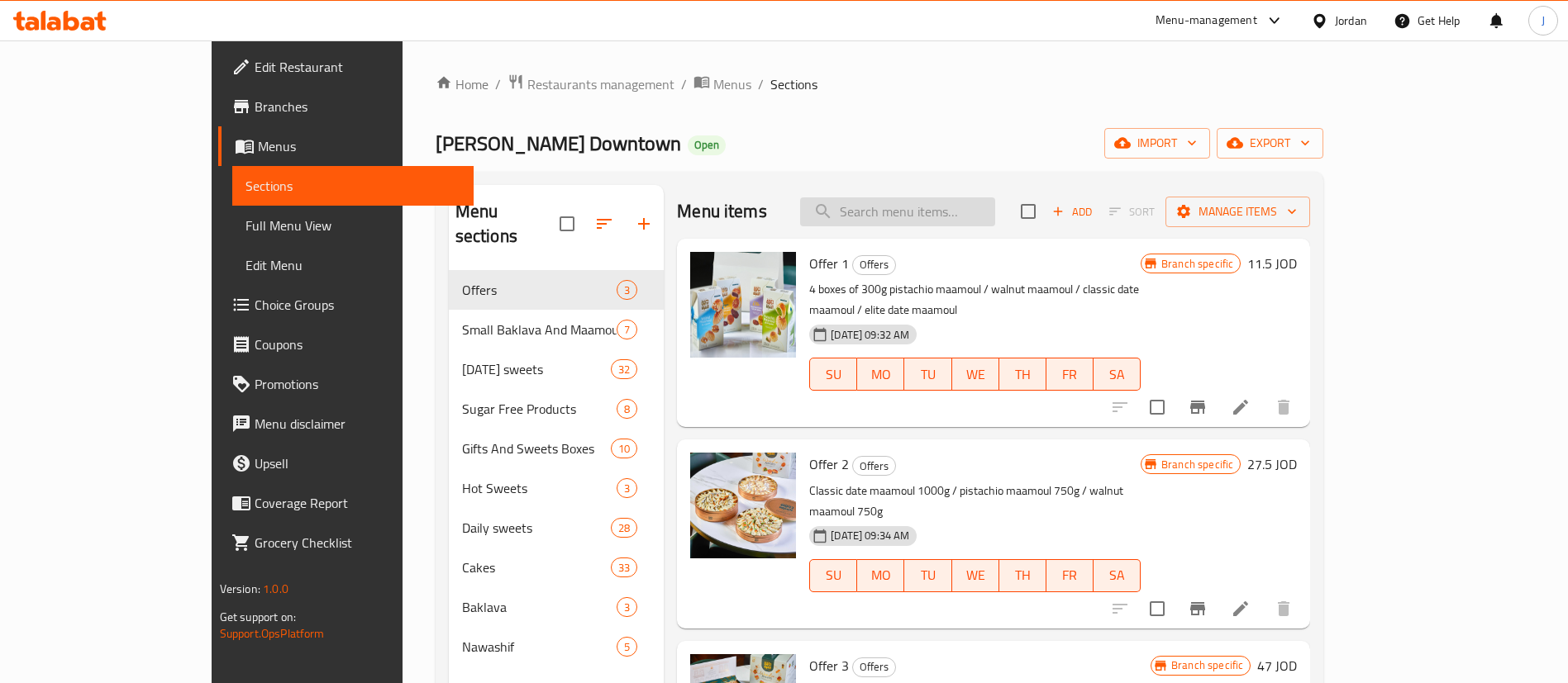
click at [995, 220] on input "search" at bounding box center [898, 212] width 195 height 29
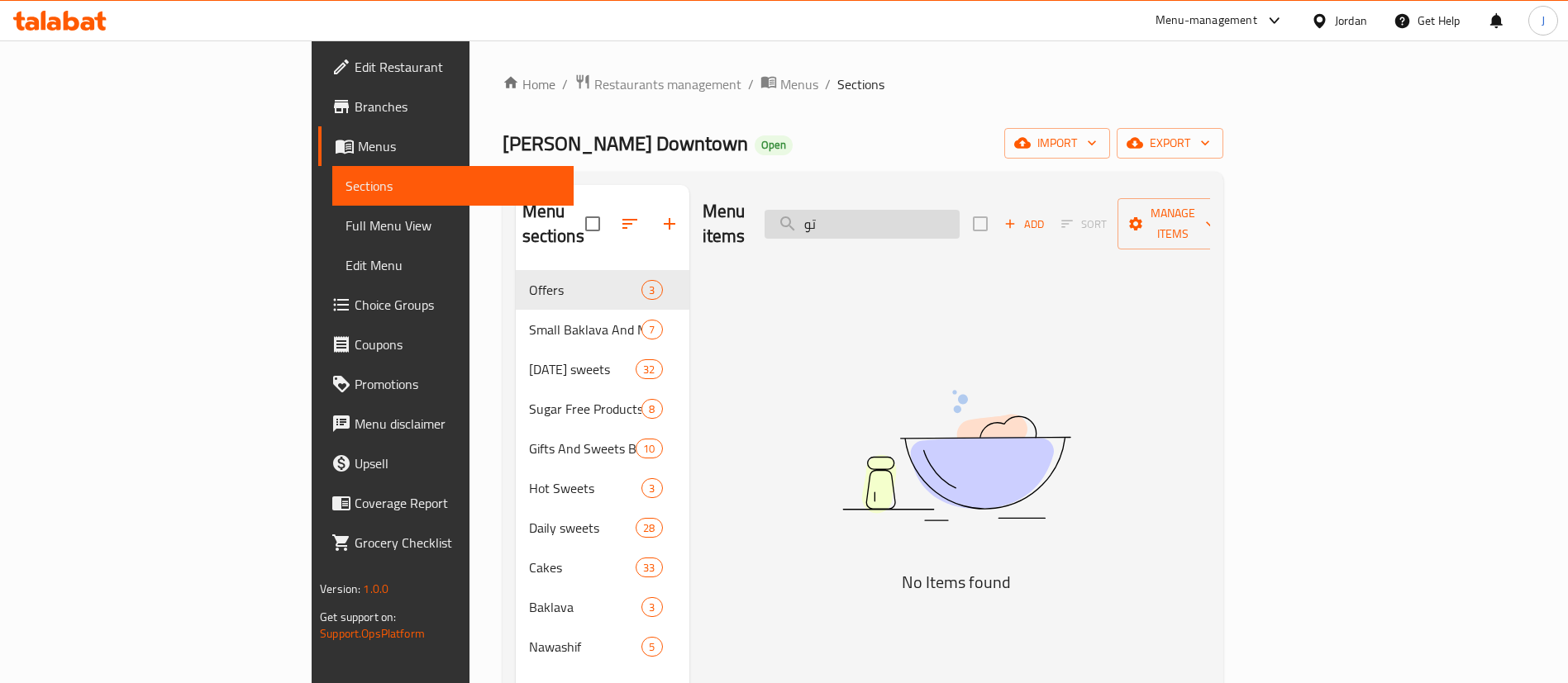
type input "ت"
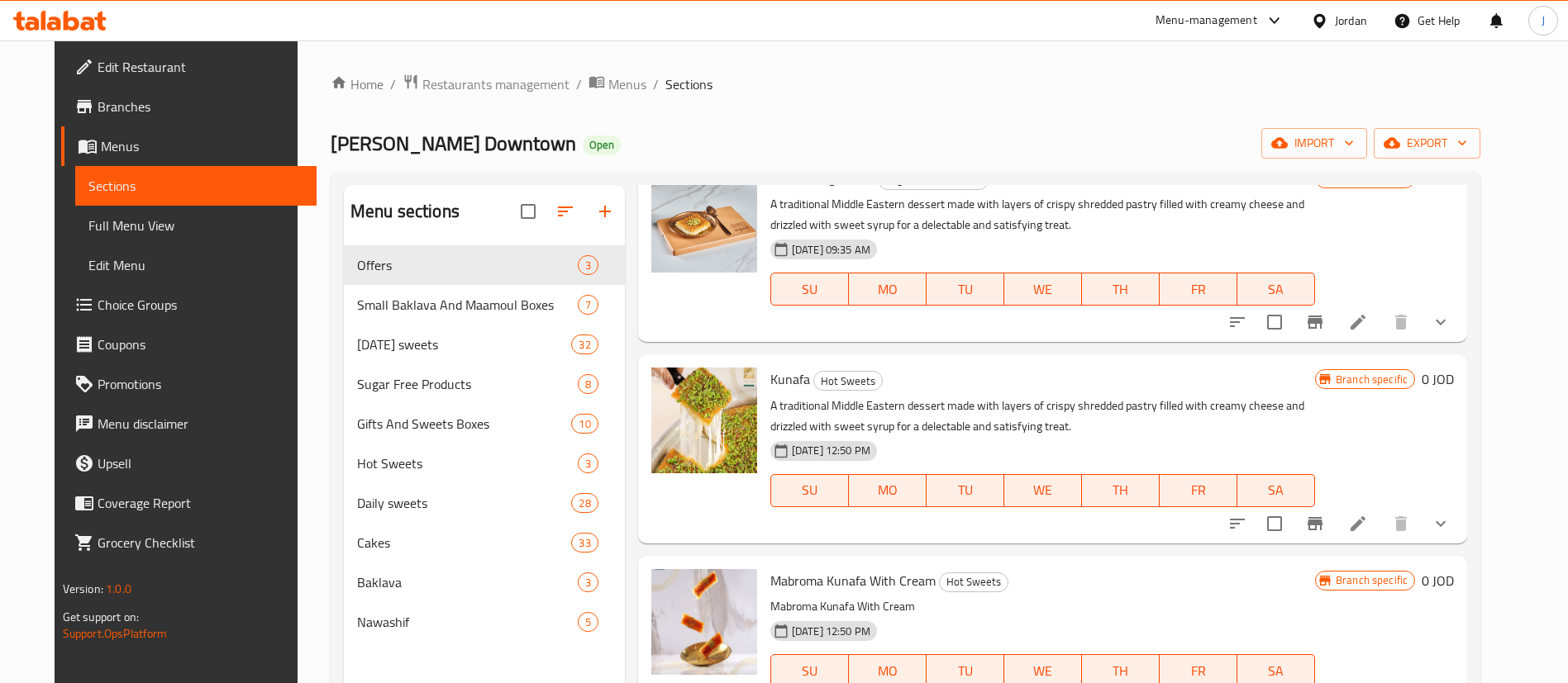
scroll to position [122, 0]
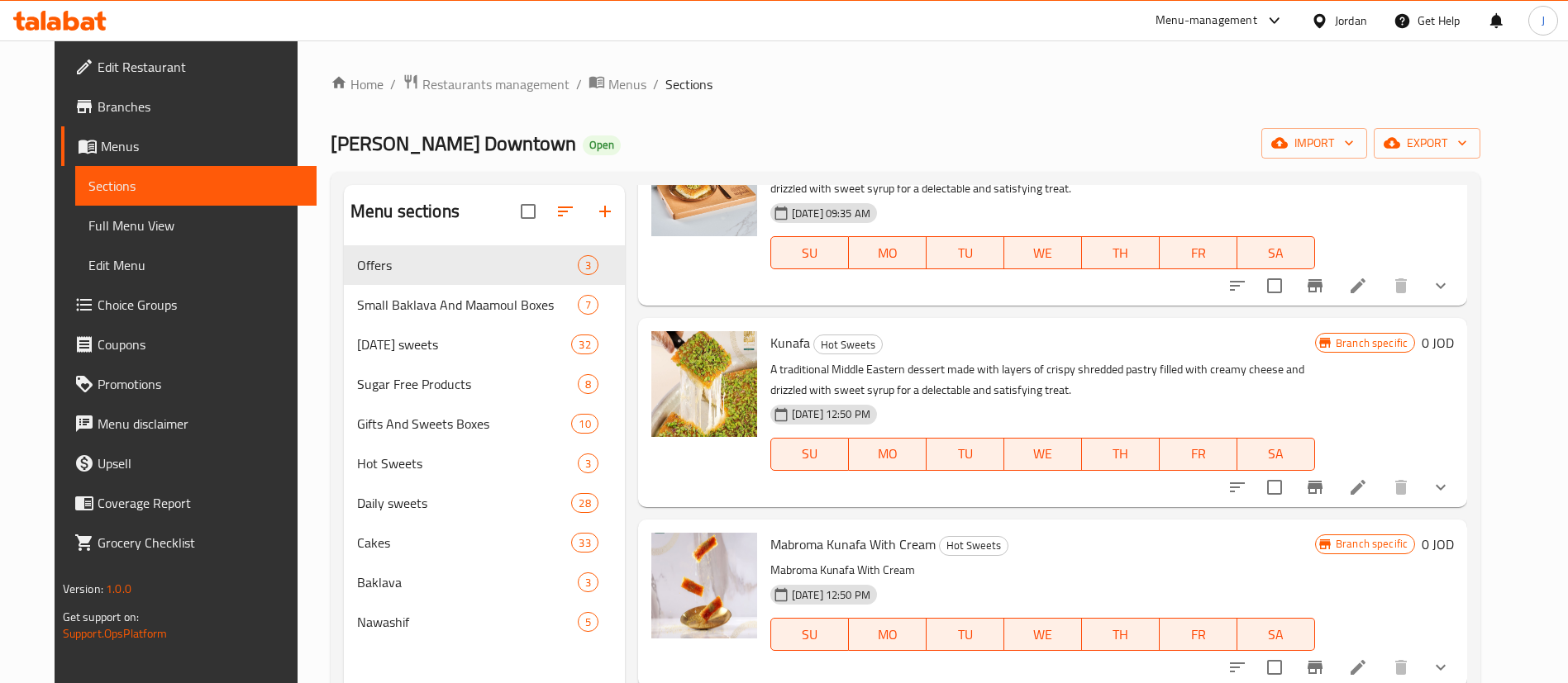
type input "kunaf"
click at [1451, 481] on icon "show more" at bounding box center [1441, 488] width 20 height 20
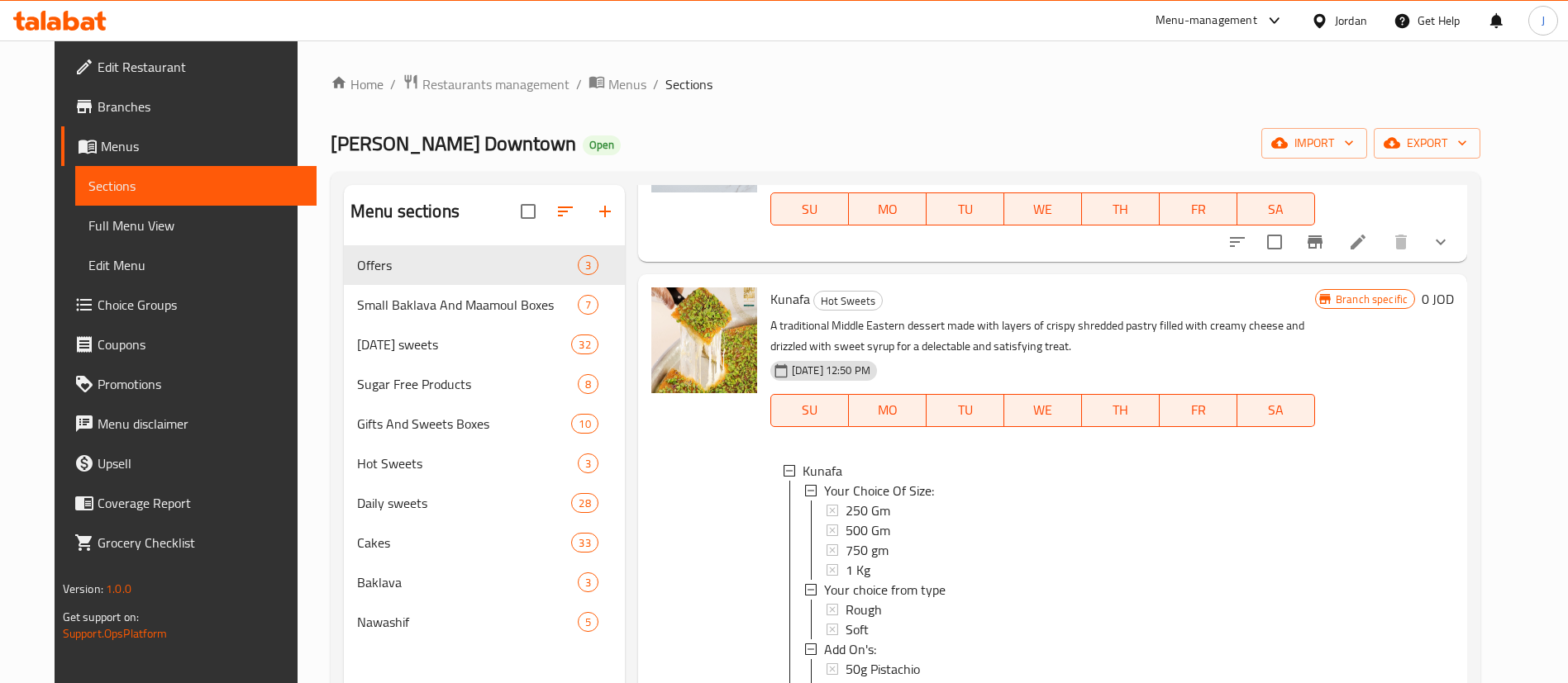
scroll to position [132, 0]
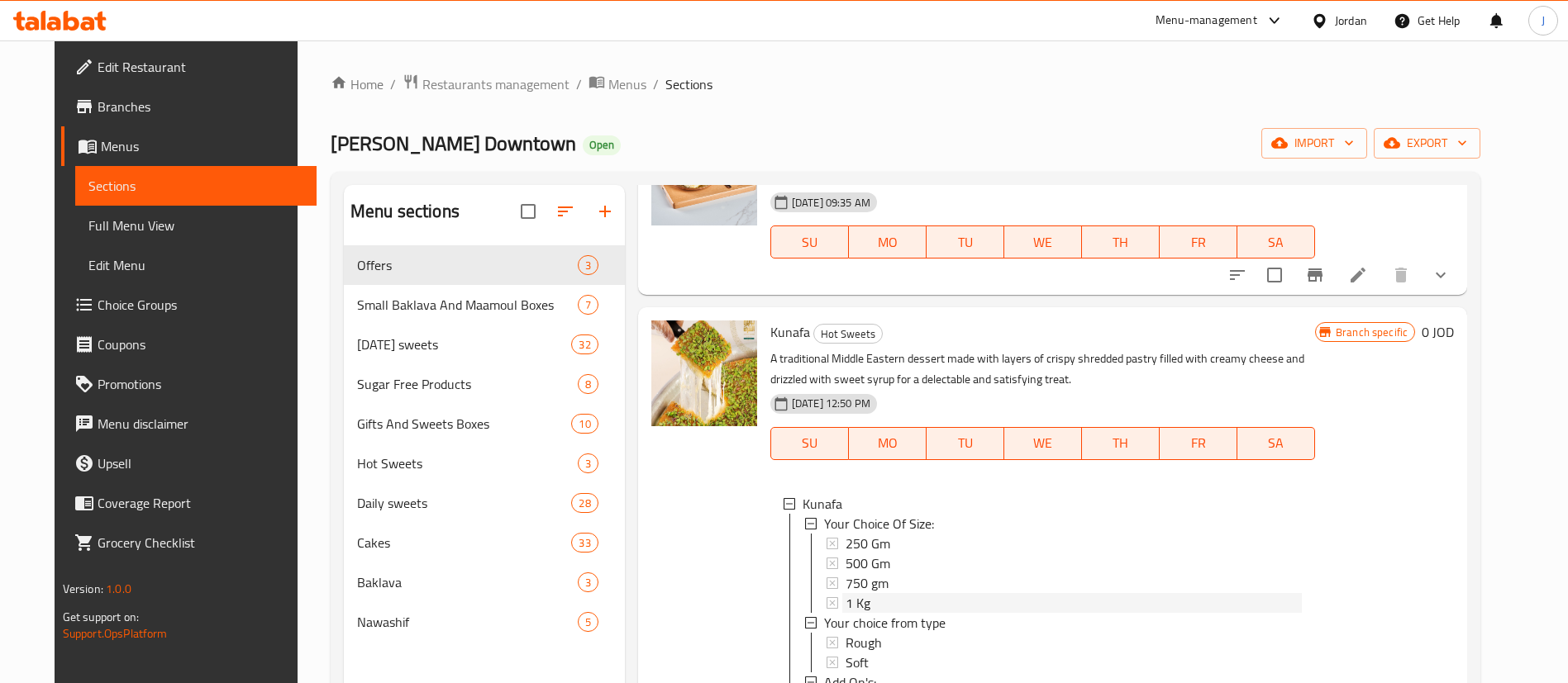
click at [866, 604] on div "1 Kg" at bounding box center [1073, 604] width 456 height 20
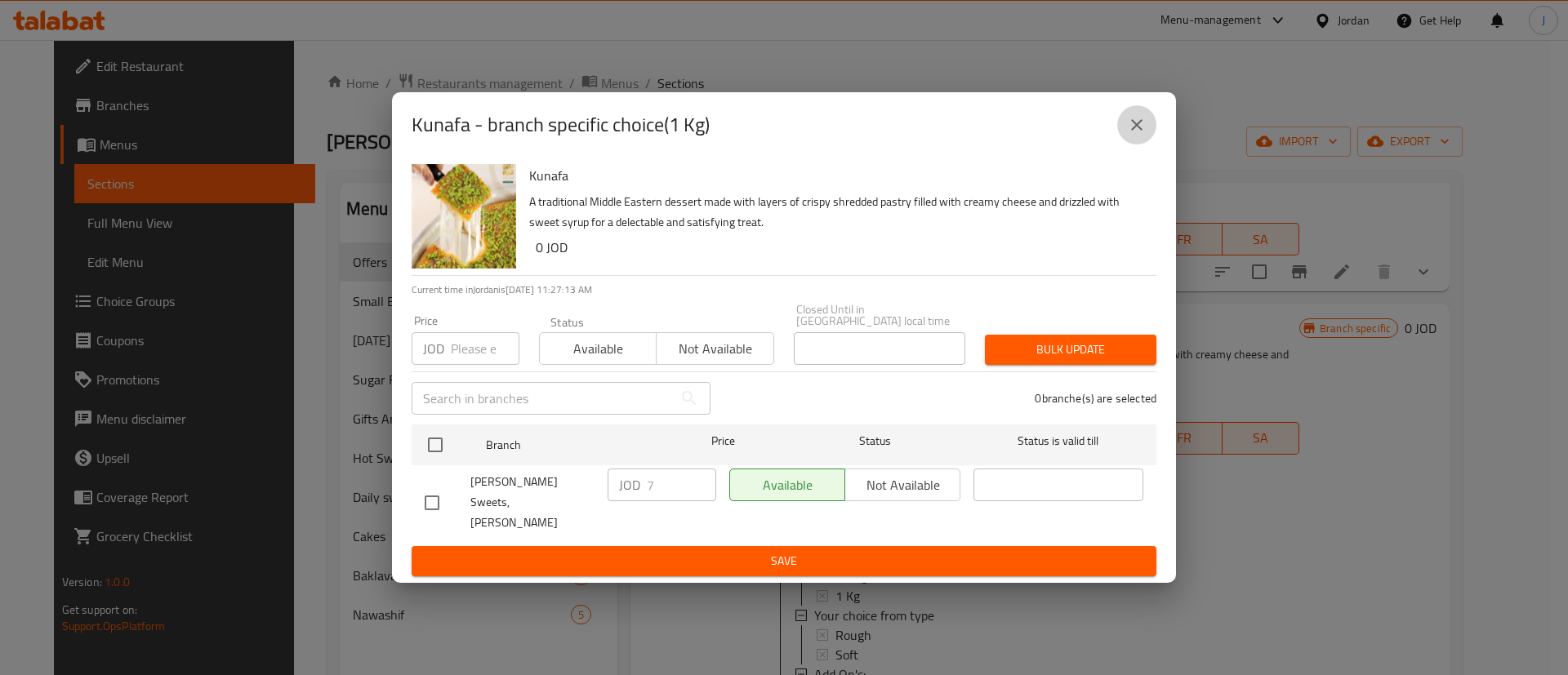
click at [1140, 131] on icon "close" at bounding box center [1137, 125] width 11 height 11
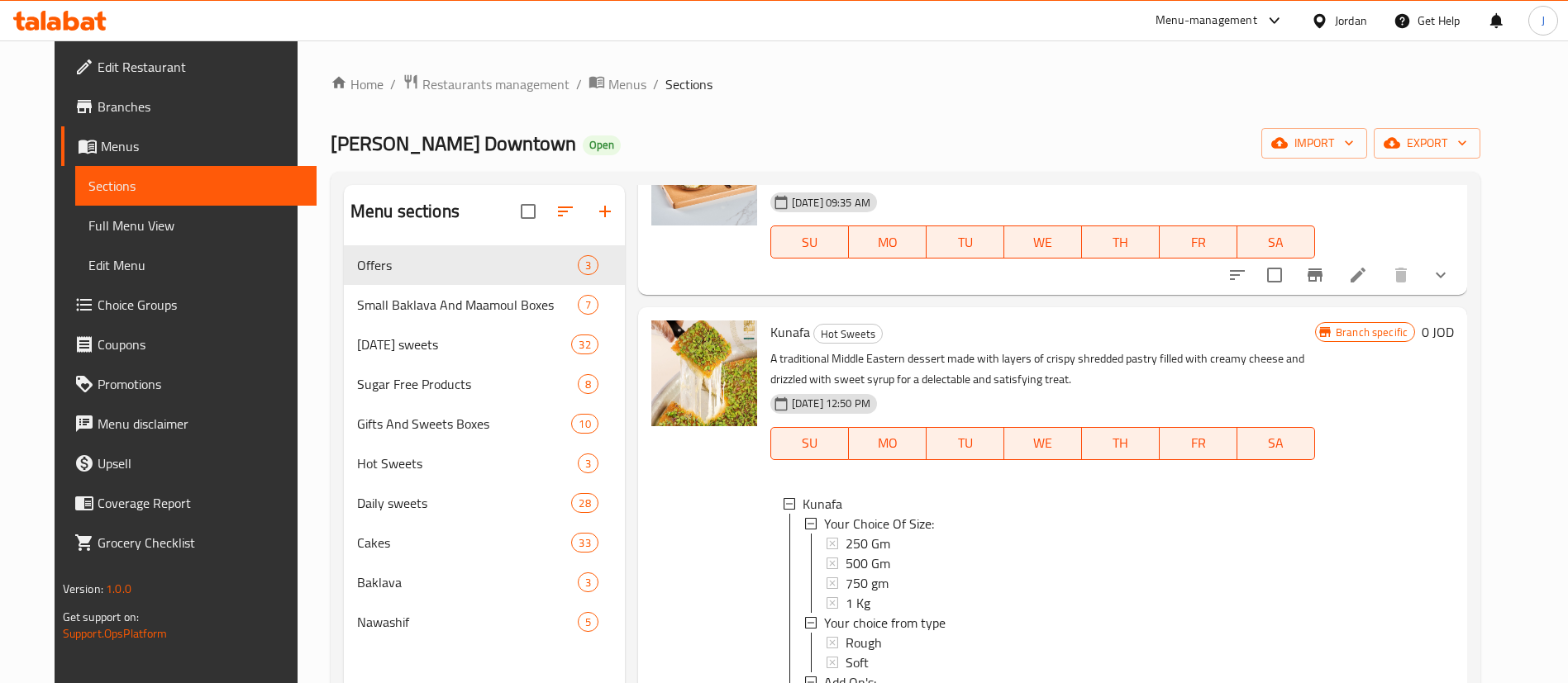
click at [53, 30] on icon at bounding box center [54, 23] width 14 height 14
